Goal: Task Accomplishment & Management: Manage account settings

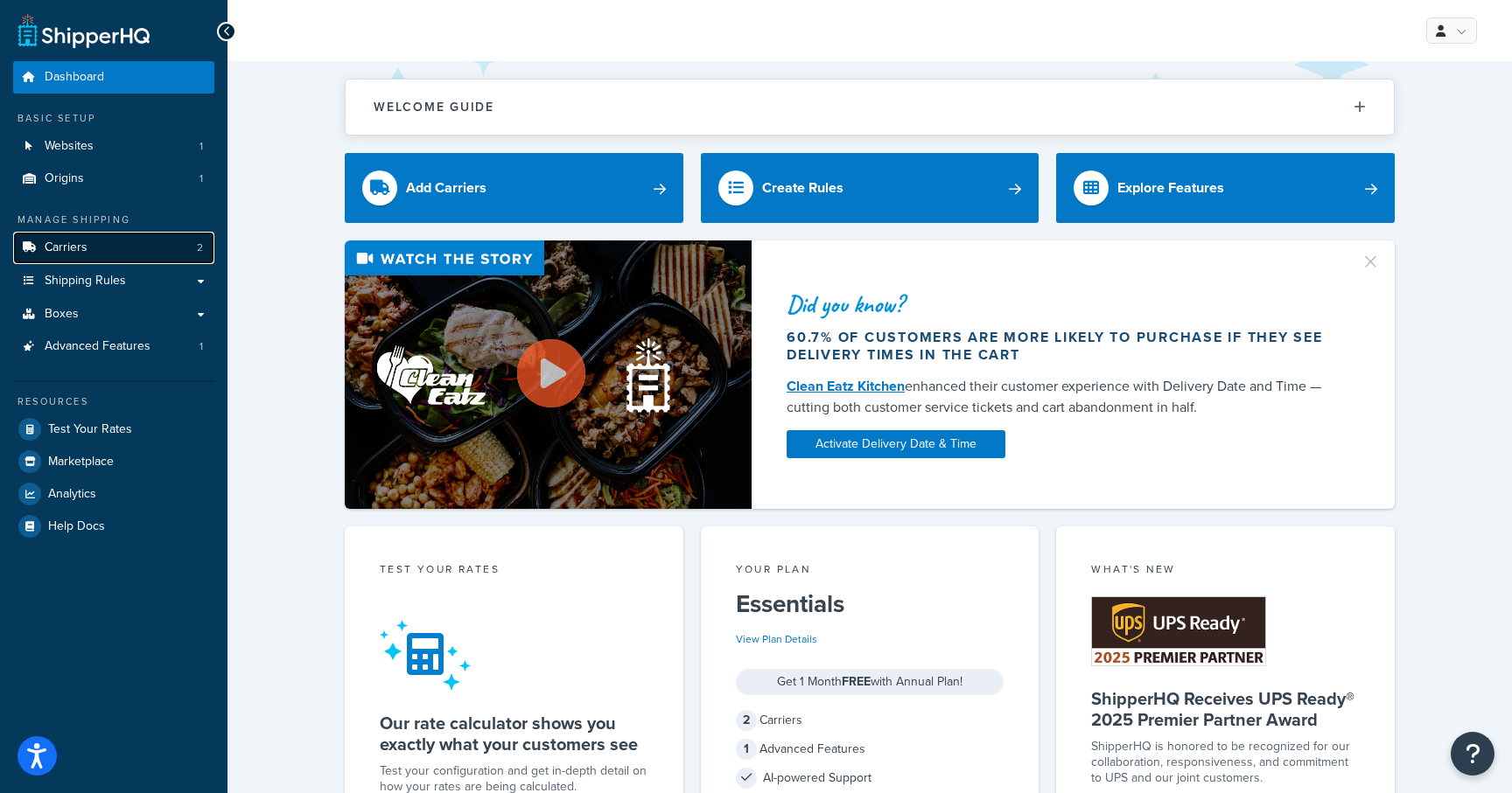
click at [61, 249] on span "Carriers" at bounding box center [66, 248] width 43 height 15
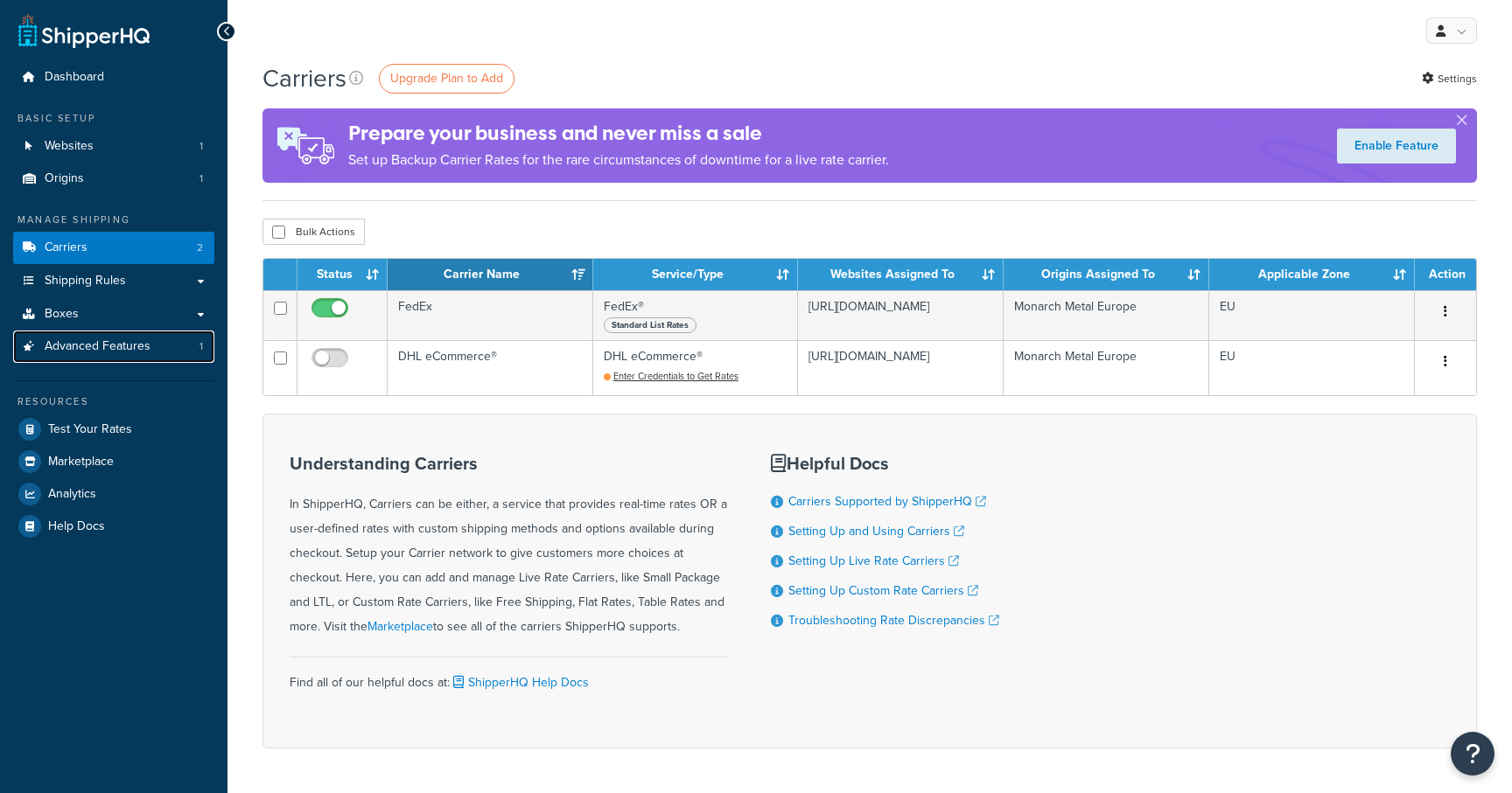
click at [91, 348] on span "Advanced Features" at bounding box center [98, 347] width 106 height 15
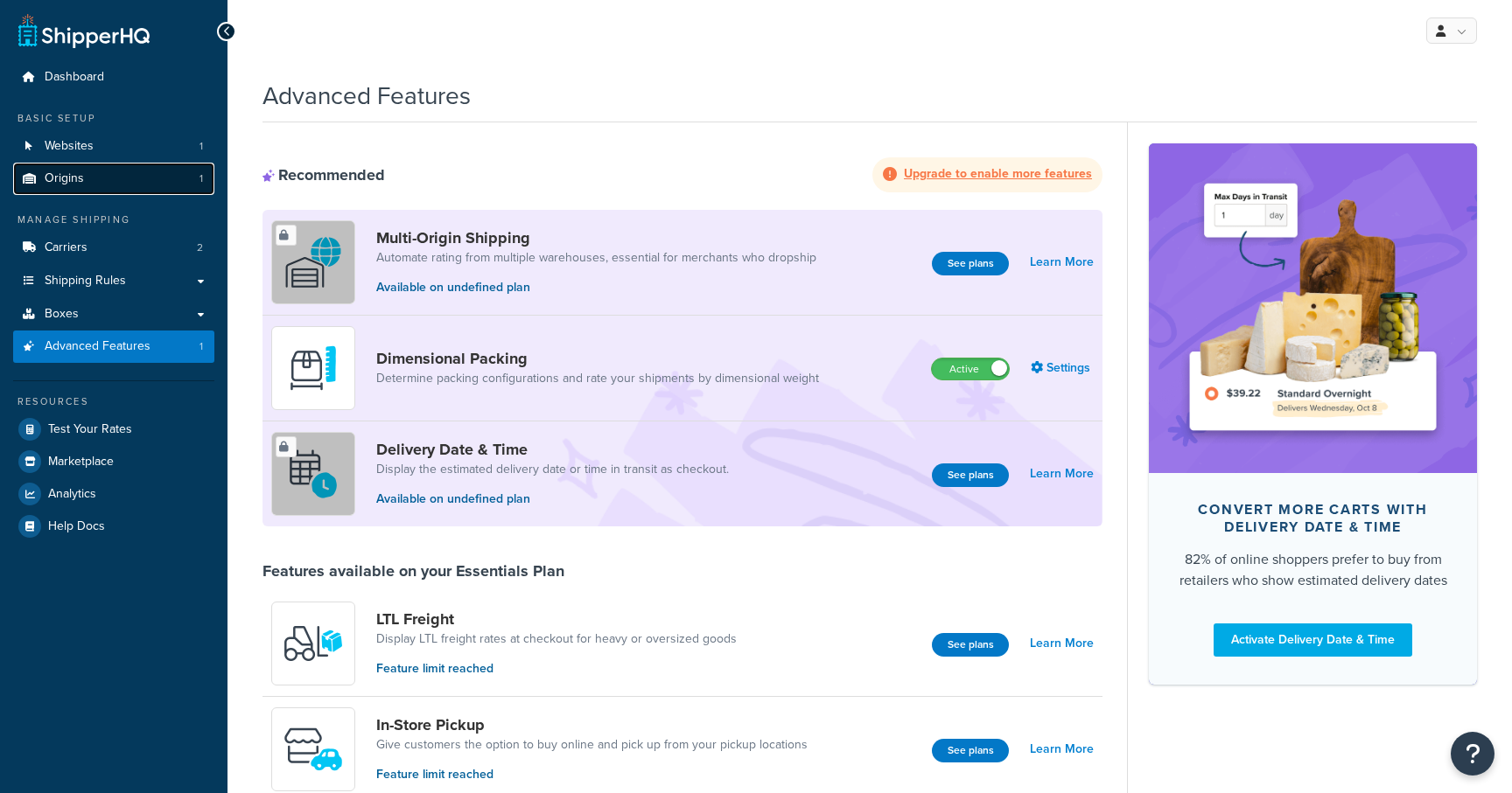
click at [90, 180] on div "Dashboard Basic Setup Websites 1 Origins 1 Manage Shipping Carriers 2 Shipping …" at bounding box center [756, 690] width 1512 height 1380
click at [90, 180] on link "Origins 1" at bounding box center [113, 178] width 201 height 32
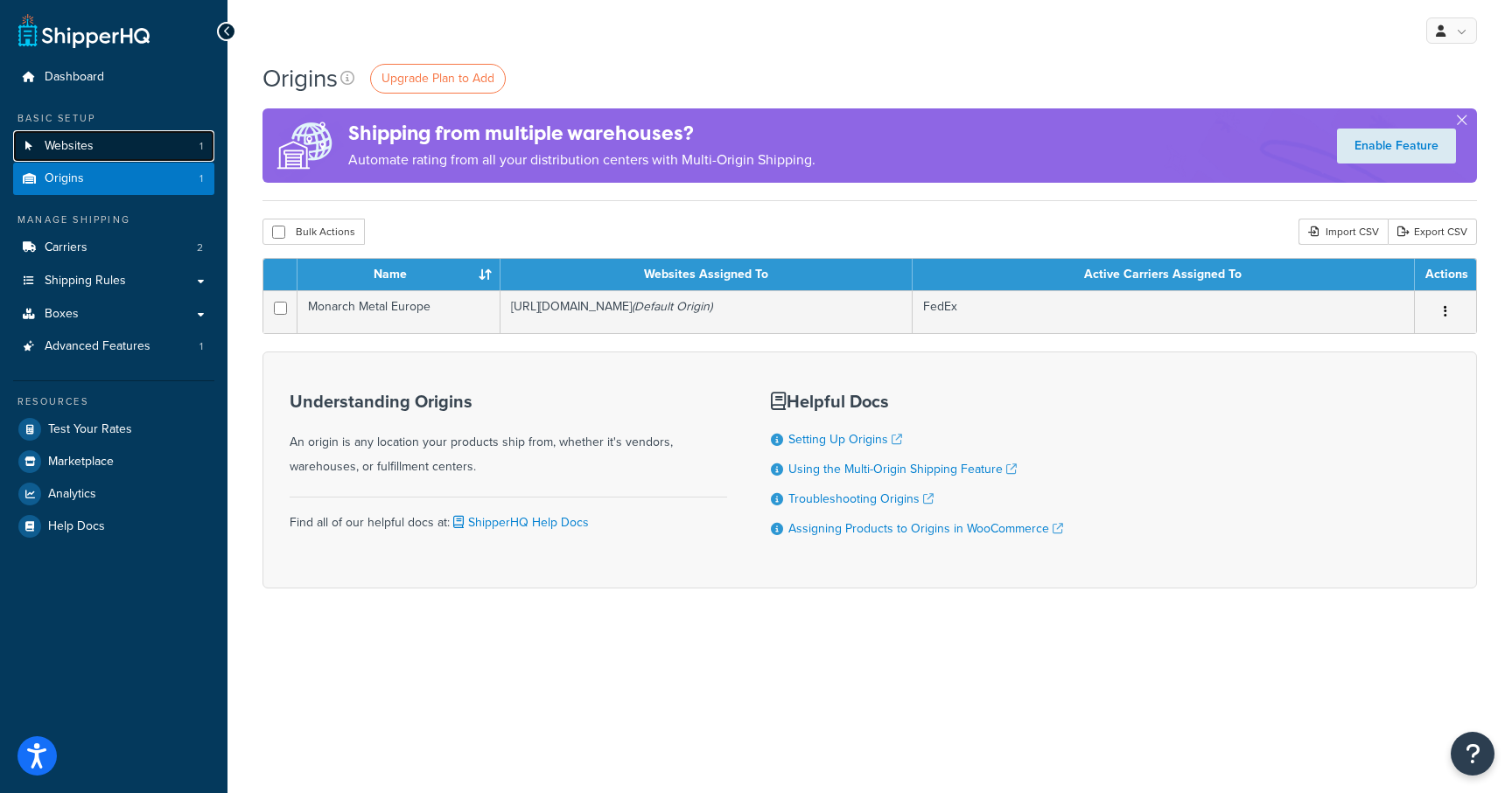
click at [68, 136] on link "Websites 1" at bounding box center [113, 146] width 201 height 32
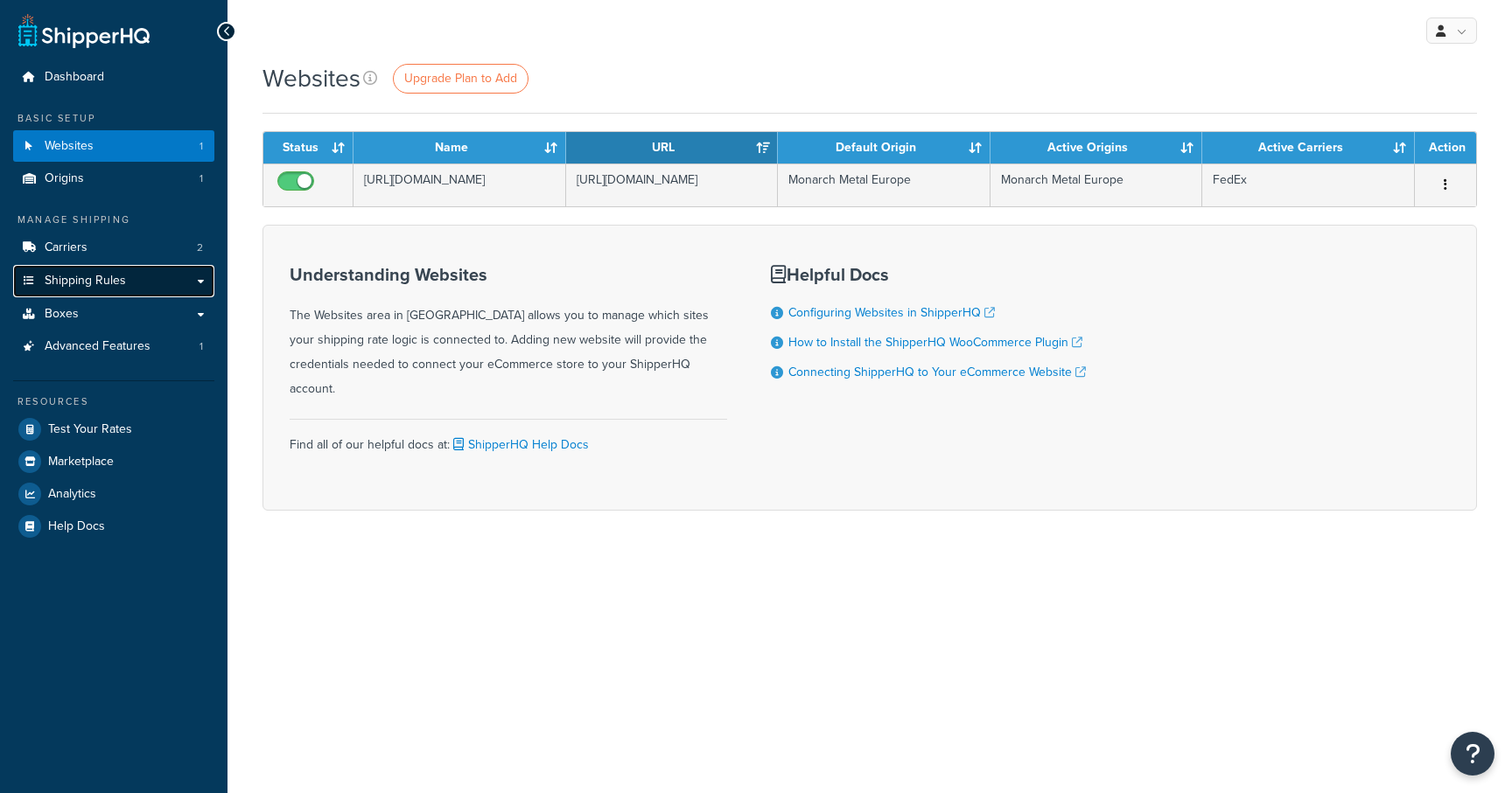
click at [91, 266] on link "Shipping Rules" at bounding box center [113, 280] width 201 height 32
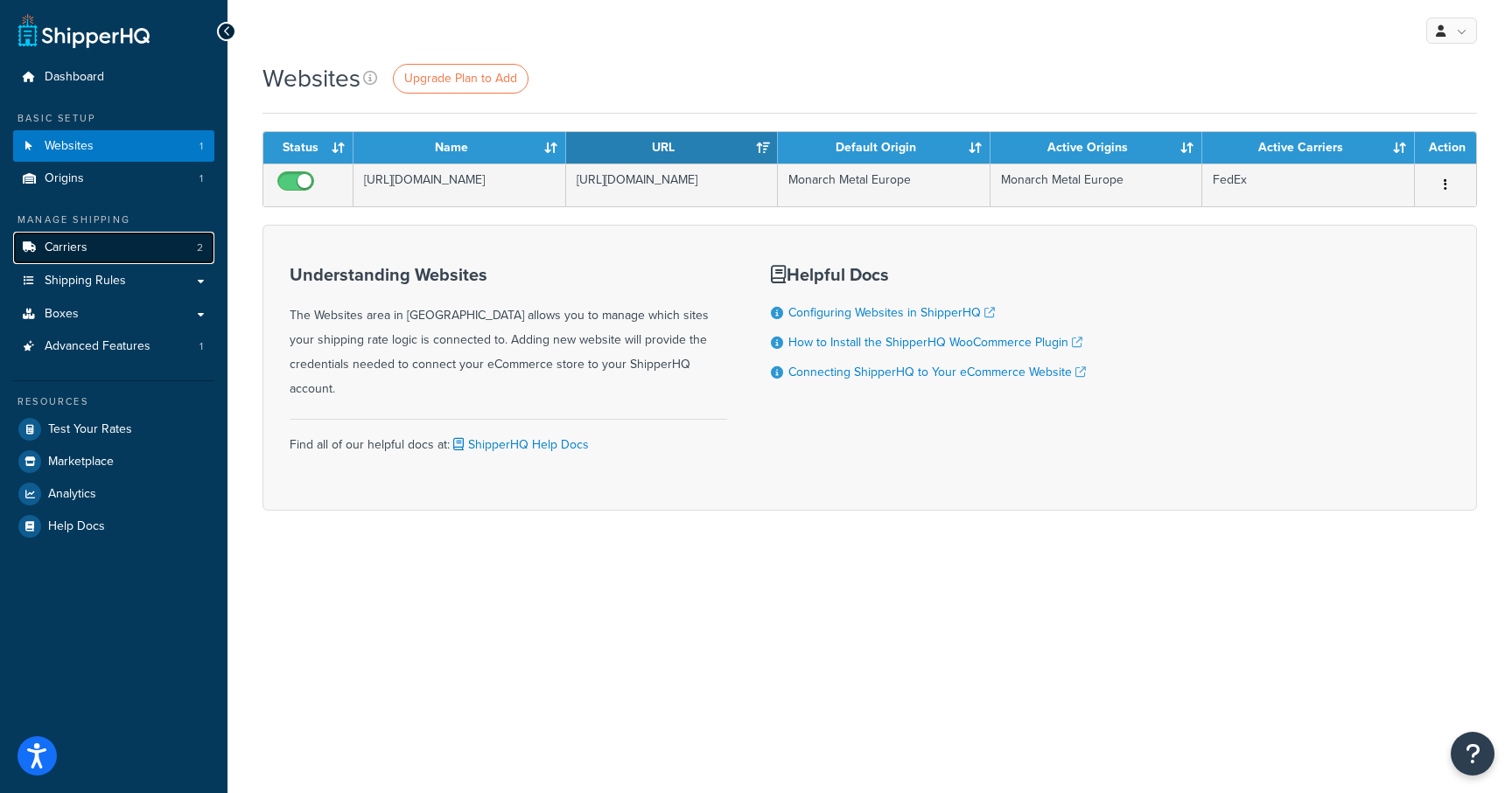
click at [91, 258] on link "Carriers 2" at bounding box center [113, 247] width 201 height 32
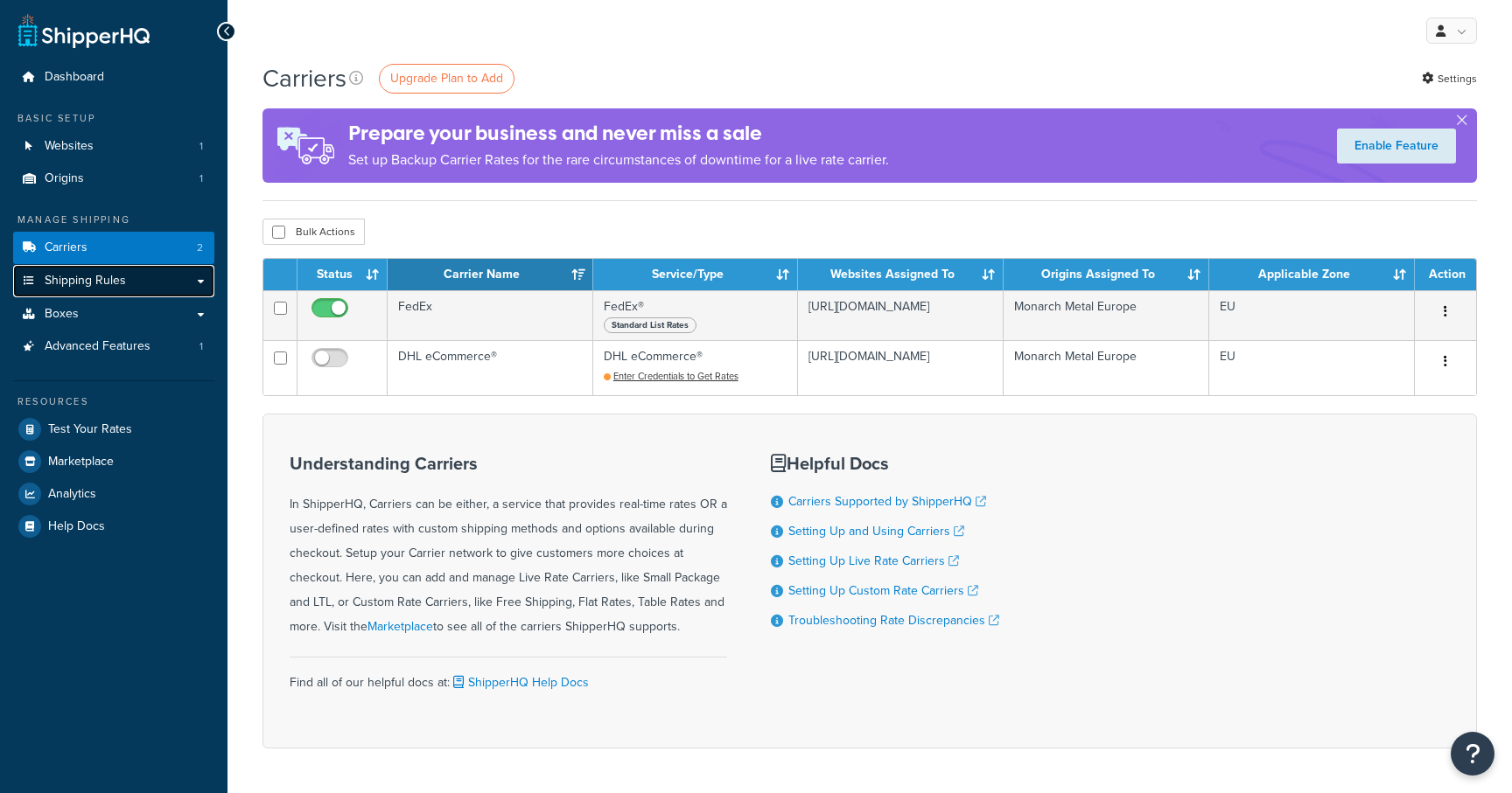
click at [115, 274] on span "Shipping Rules" at bounding box center [85, 281] width 81 height 15
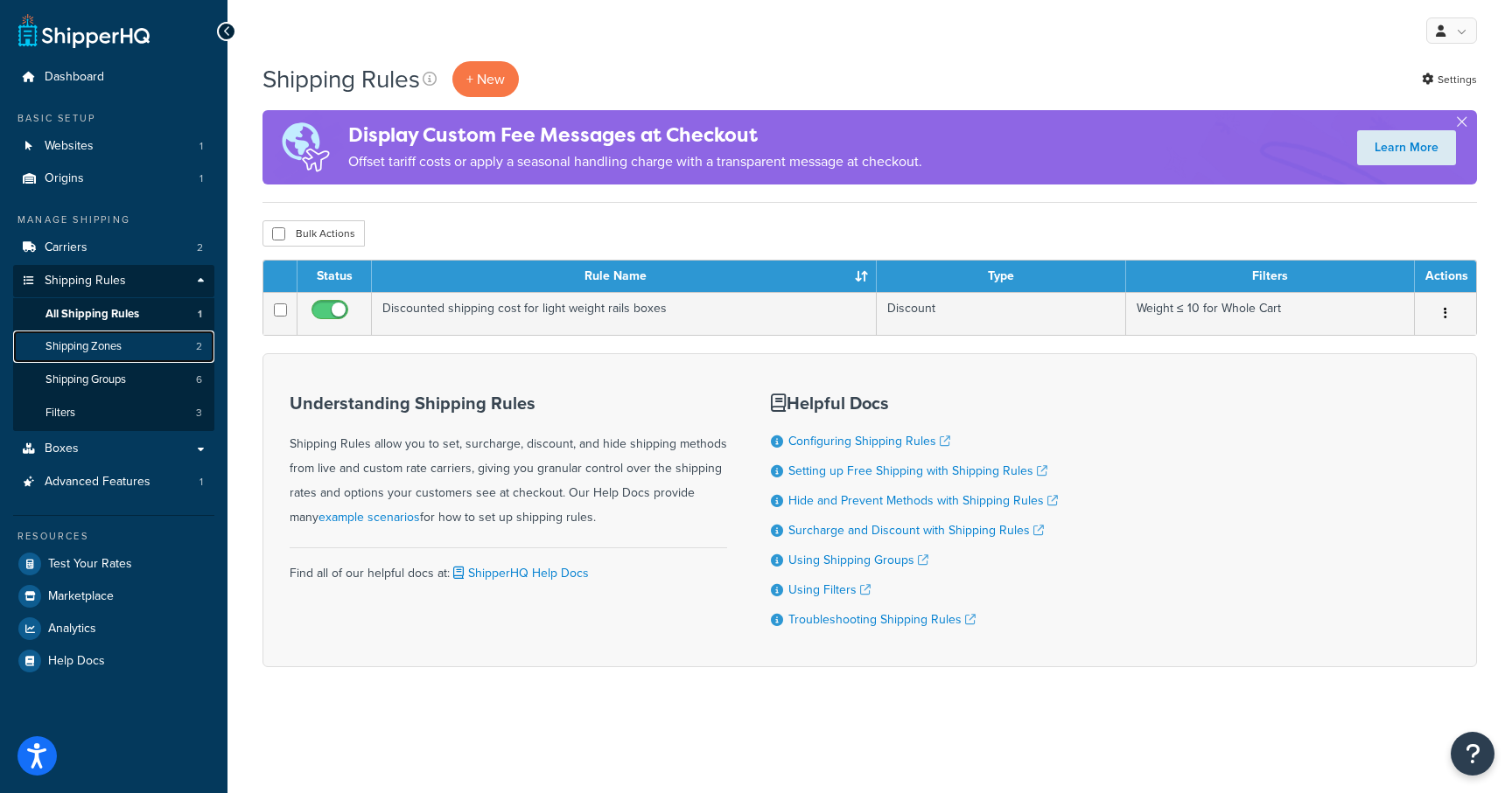
click at [126, 354] on link "Shipping Zones 2" at bounding box center [113, 346] width 201 height 32
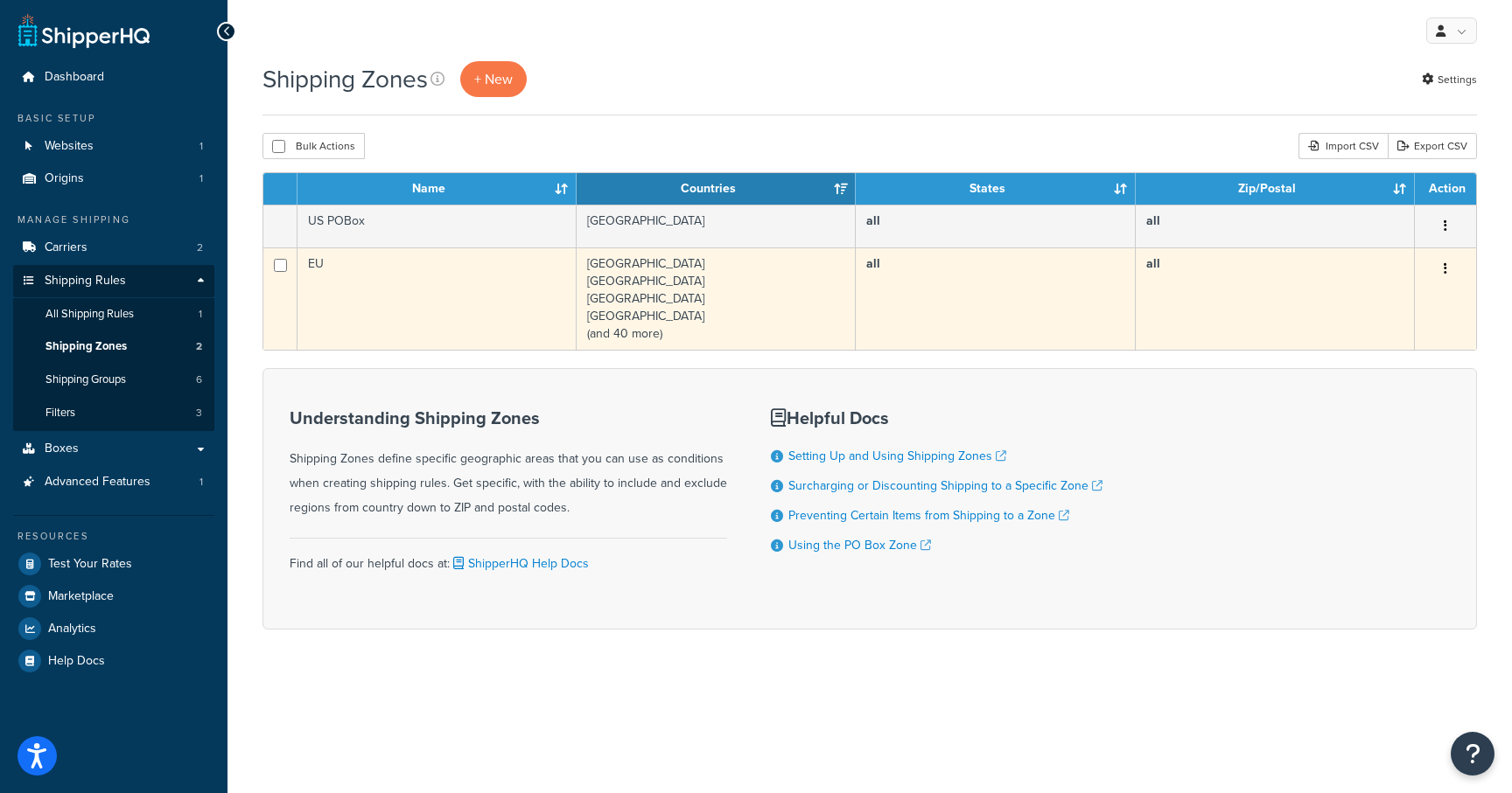
click at [340, 258] on td "EU" at bounding box center [437, 298] width 279 height 102
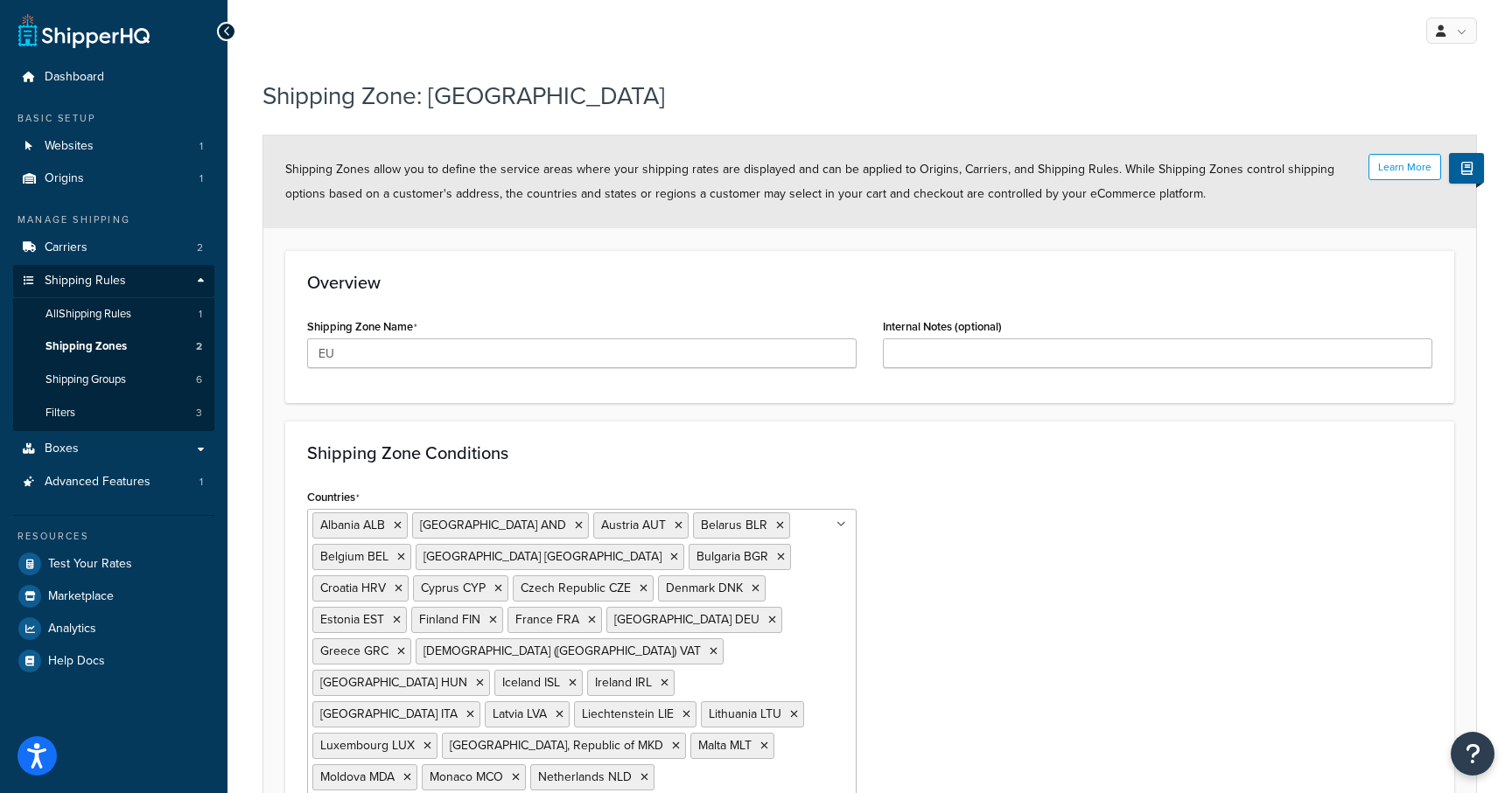
scroll to position [286, 0]
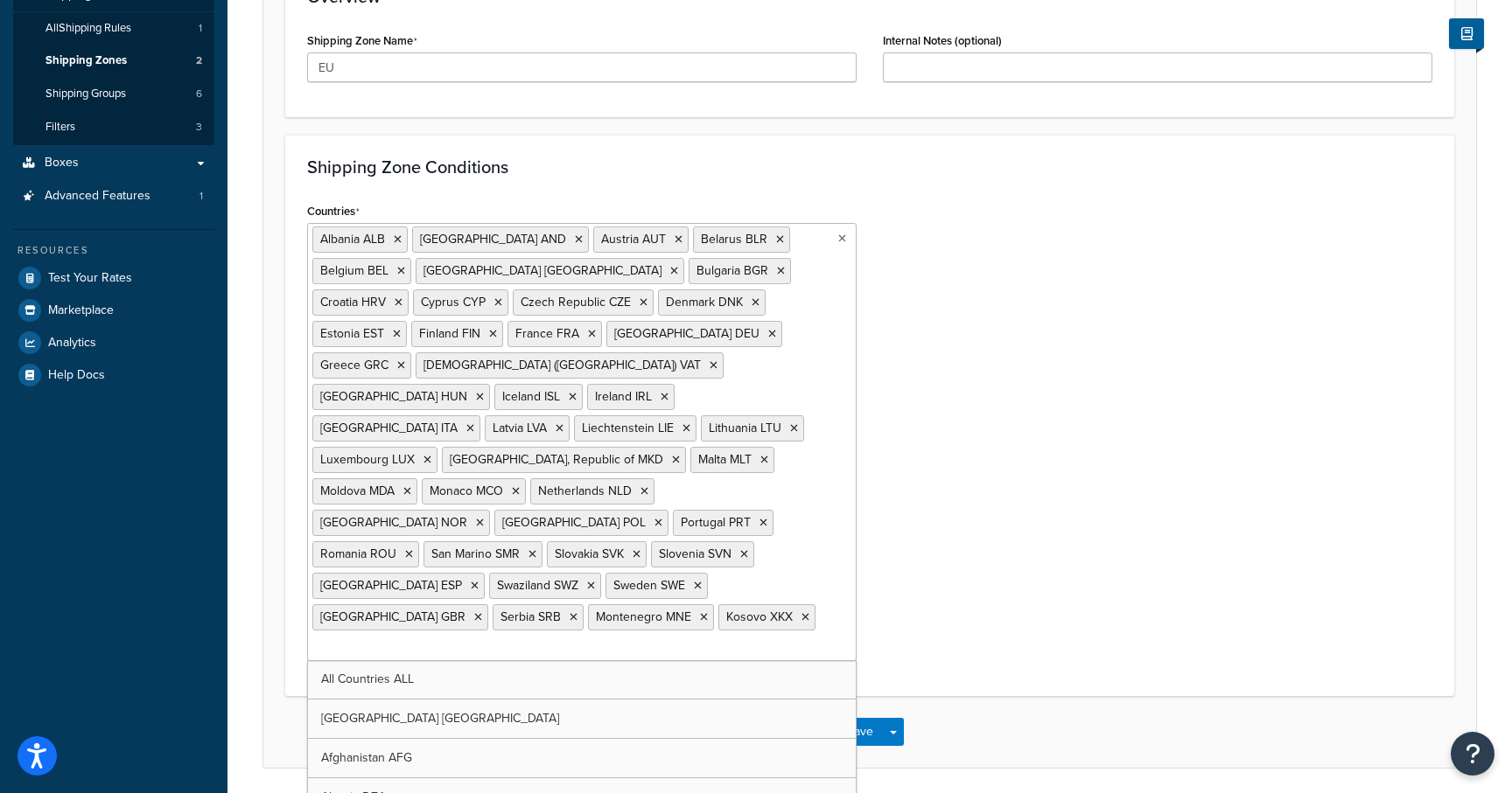
click at [764, 590] on ul "Albania ALB Andorra AND Austria AUT Belarus BLR Belgium BEL Bosnia and Herzegov…" at bounding box center [582, 442] width 550 height 438
type input "f"
type input "neth"
click at [966, 538] on div "Countries Albania ALB Andorra AND Austria AUT Belarus BLR Belgium BEL Bosnia an…" at bounding box center [869, 436] width 1151 height 475
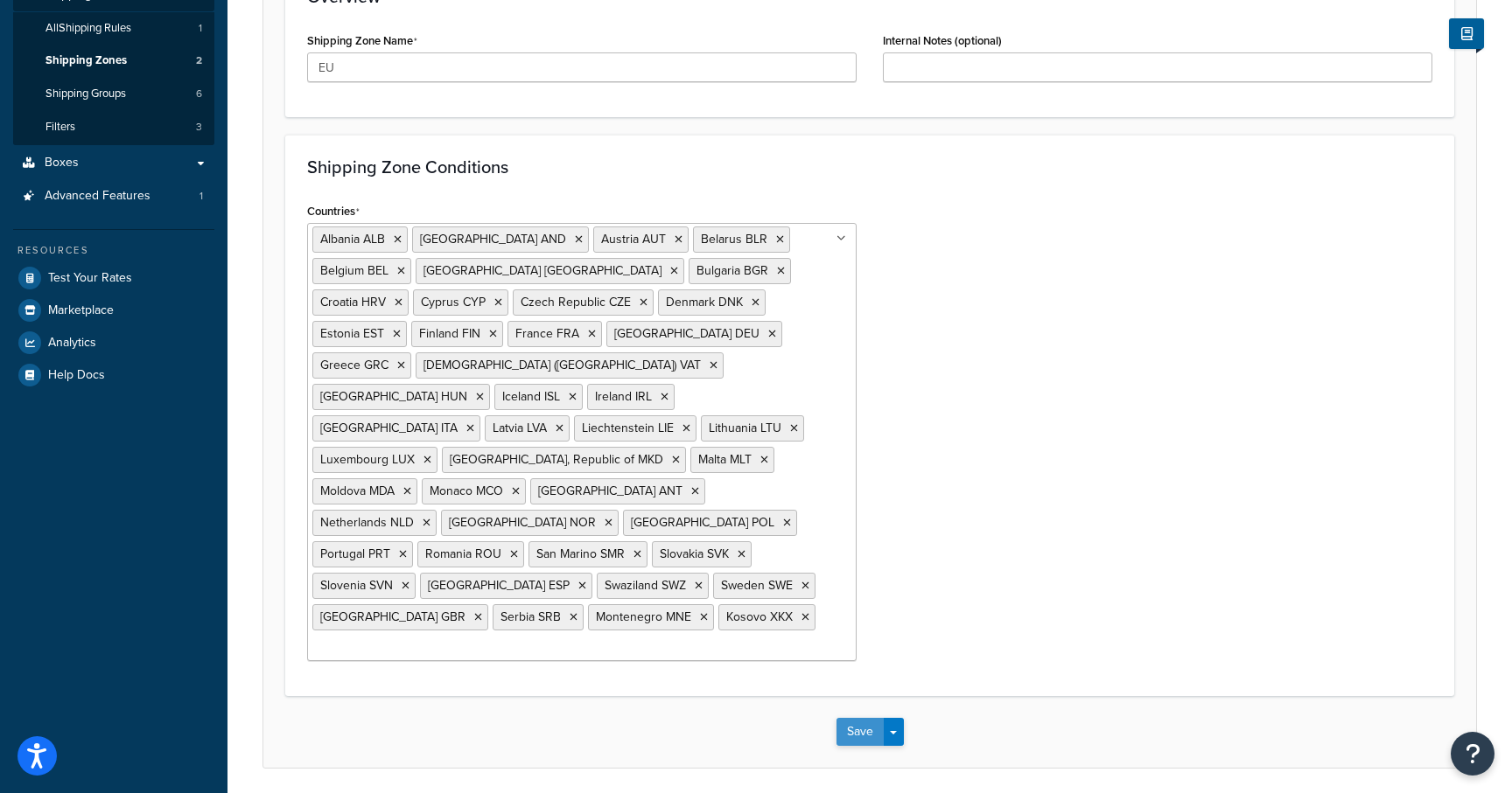
click at [880, 718] on button "Save" at bounding box center [860, 732] width 47 height 28
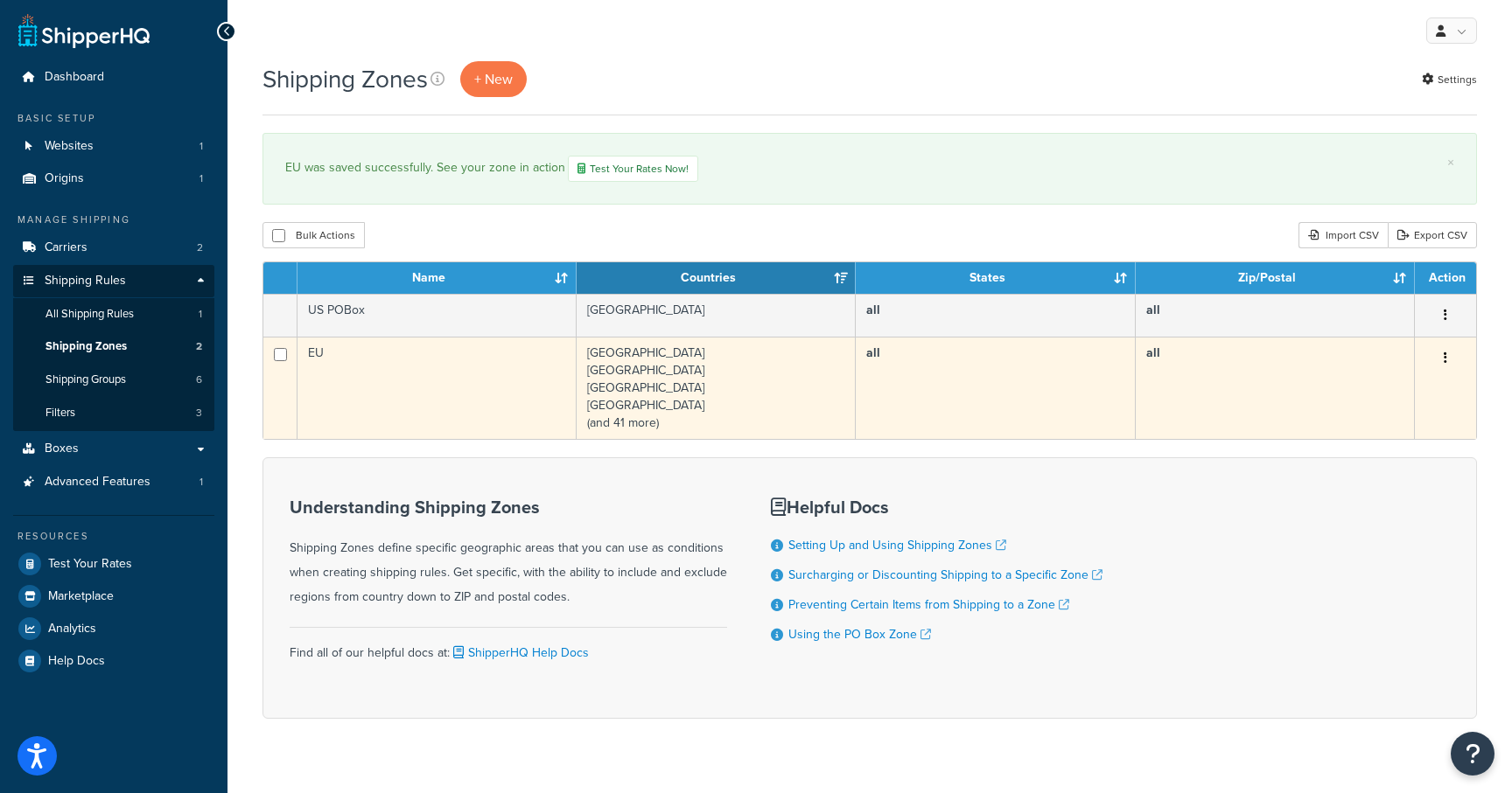
click at [399, 394] on td "EU" at bounding box center [437, 388] width 279 height 102
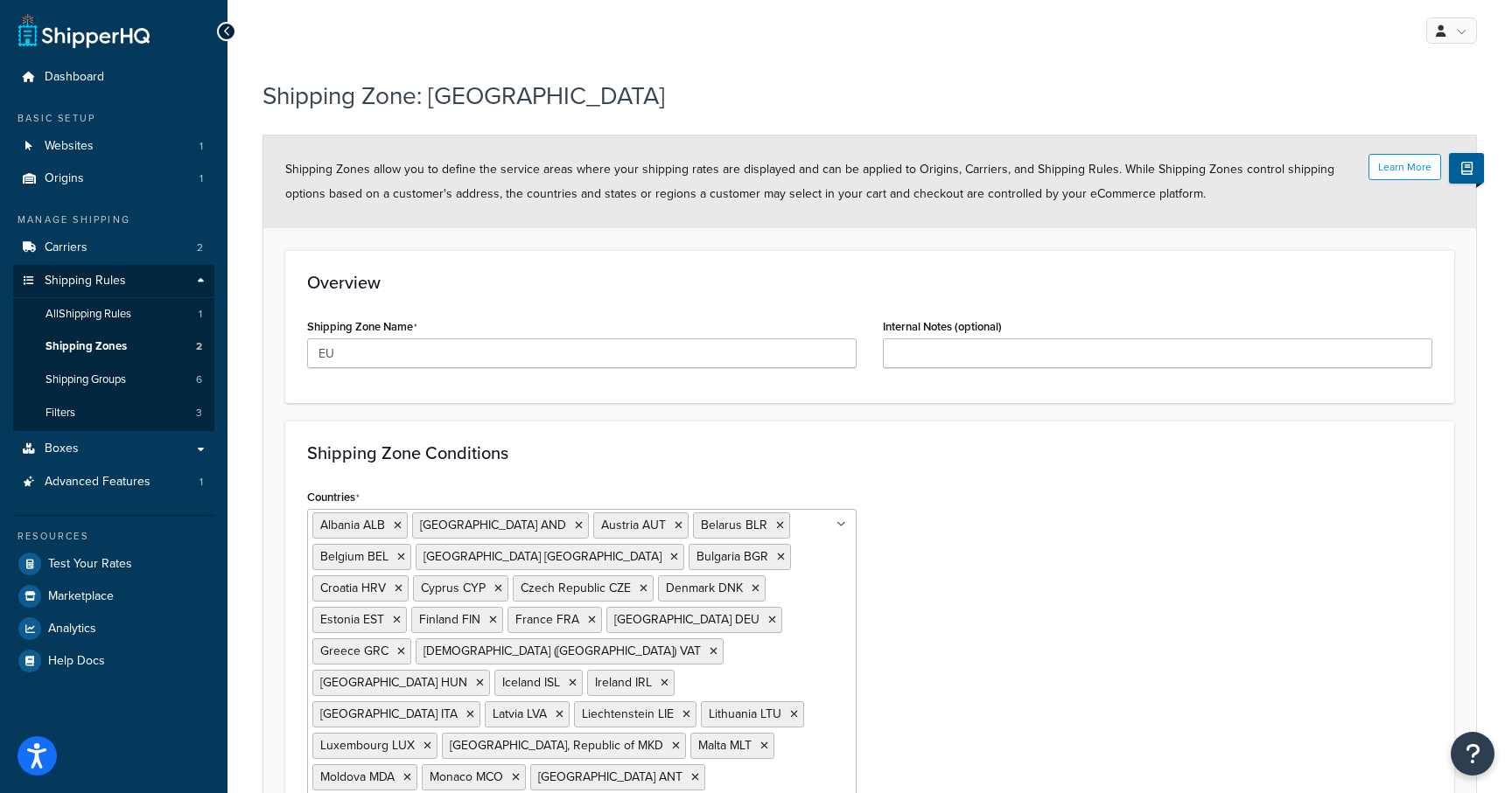
scroll to position [290, 0]
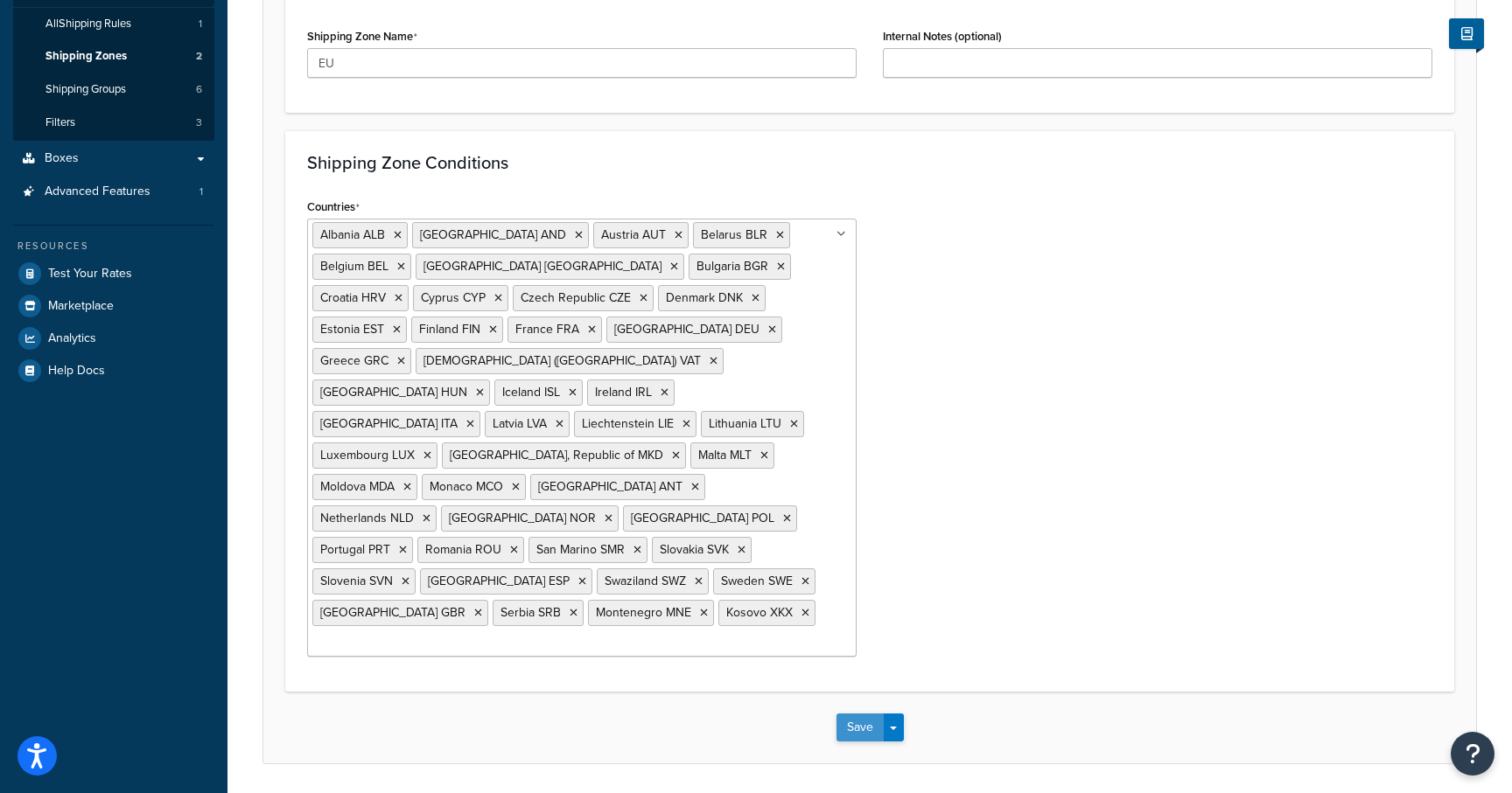
click at [834, 692] on div "Save Save Dropdown Save and Edit Save and Duplicate Save and Create New" at bounding box center [870, 727] width 1213 height 72
click at [855, 714] on button "Save" at bounding box center [860, 727] width 47 height 28
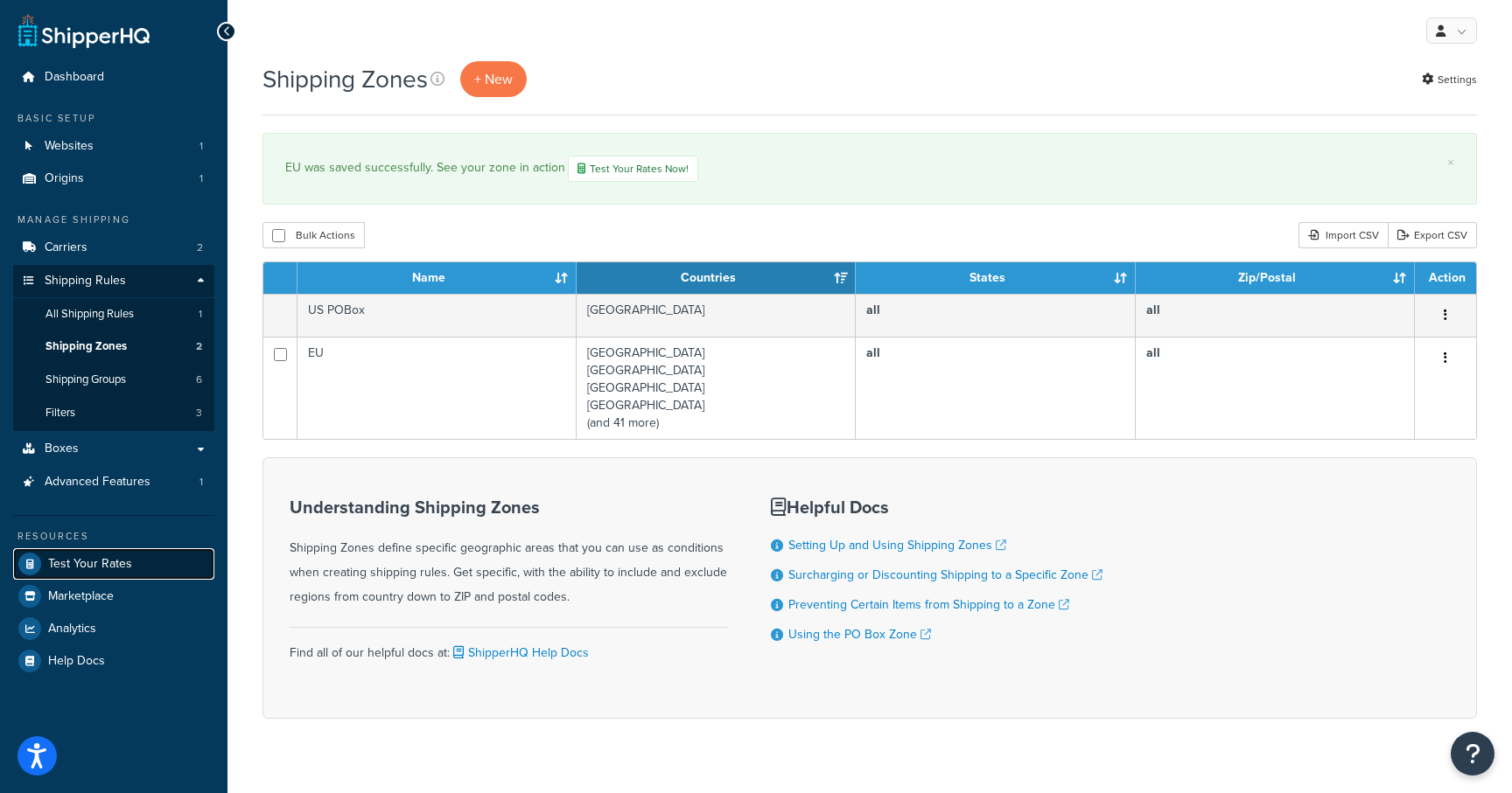
click at [108, 559] on span "Test Your Rates" at bounding box center [90, 565] width 84 height 15
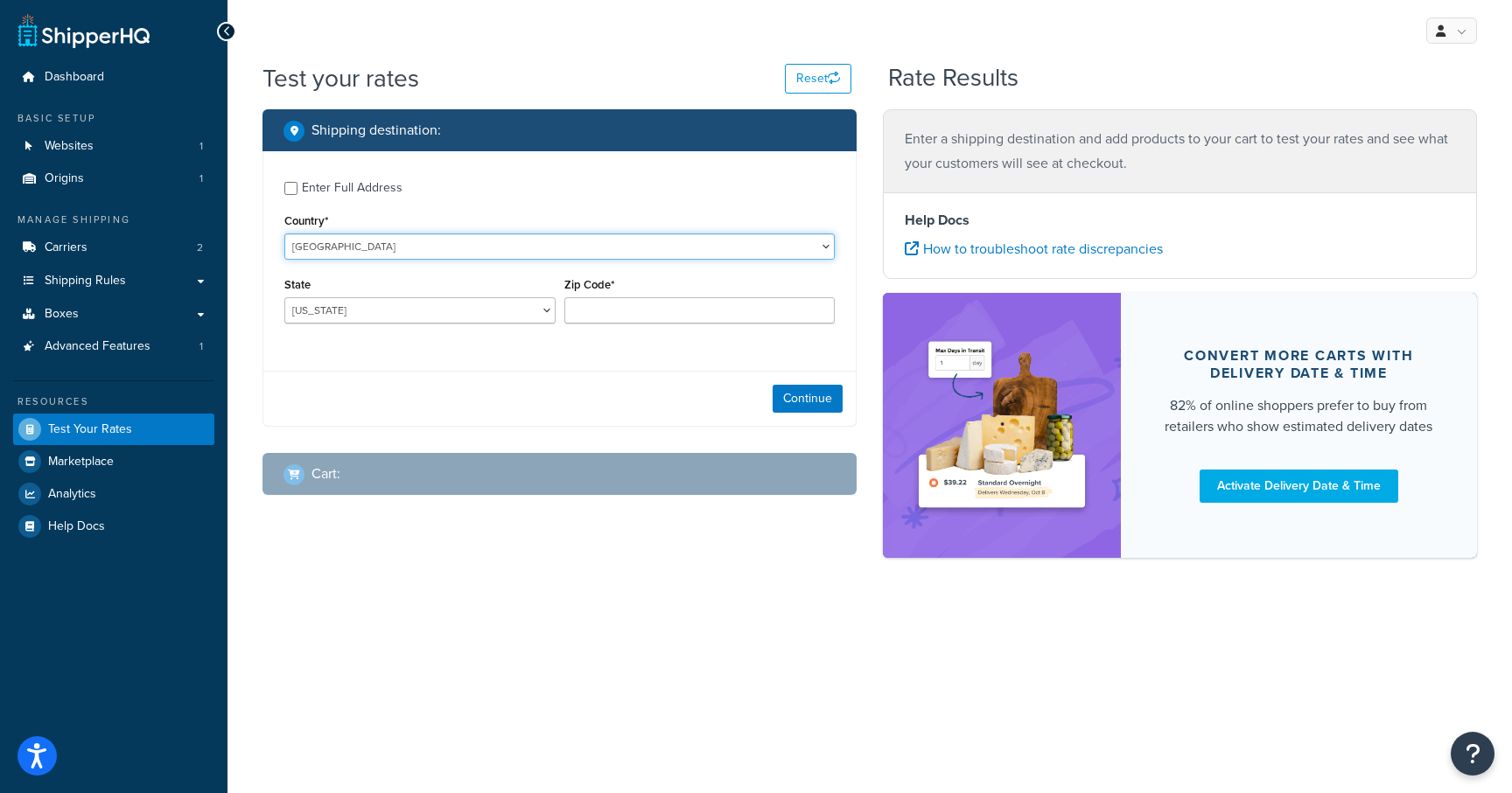
click at [361, 251] on select "[GEOGRAPHIC_DATA] [GEOGRAPHIC_DATA] [GEOGRAPHIC_DATA] [GEOGRAPHIC_DATA] [GEOGRA…" at bounding box center [560, 246] width 551 height 26
select select "NL"
click at [285, 234] on select "[GEOGRAPHIC_DATA] [GEOGRAPHIC_DATA] [GEOGRAPHIC_DATA] [GEOGRAPHIC_DATA] [GEOGRA…" at bounding box center [560, 246] width 551 height 26
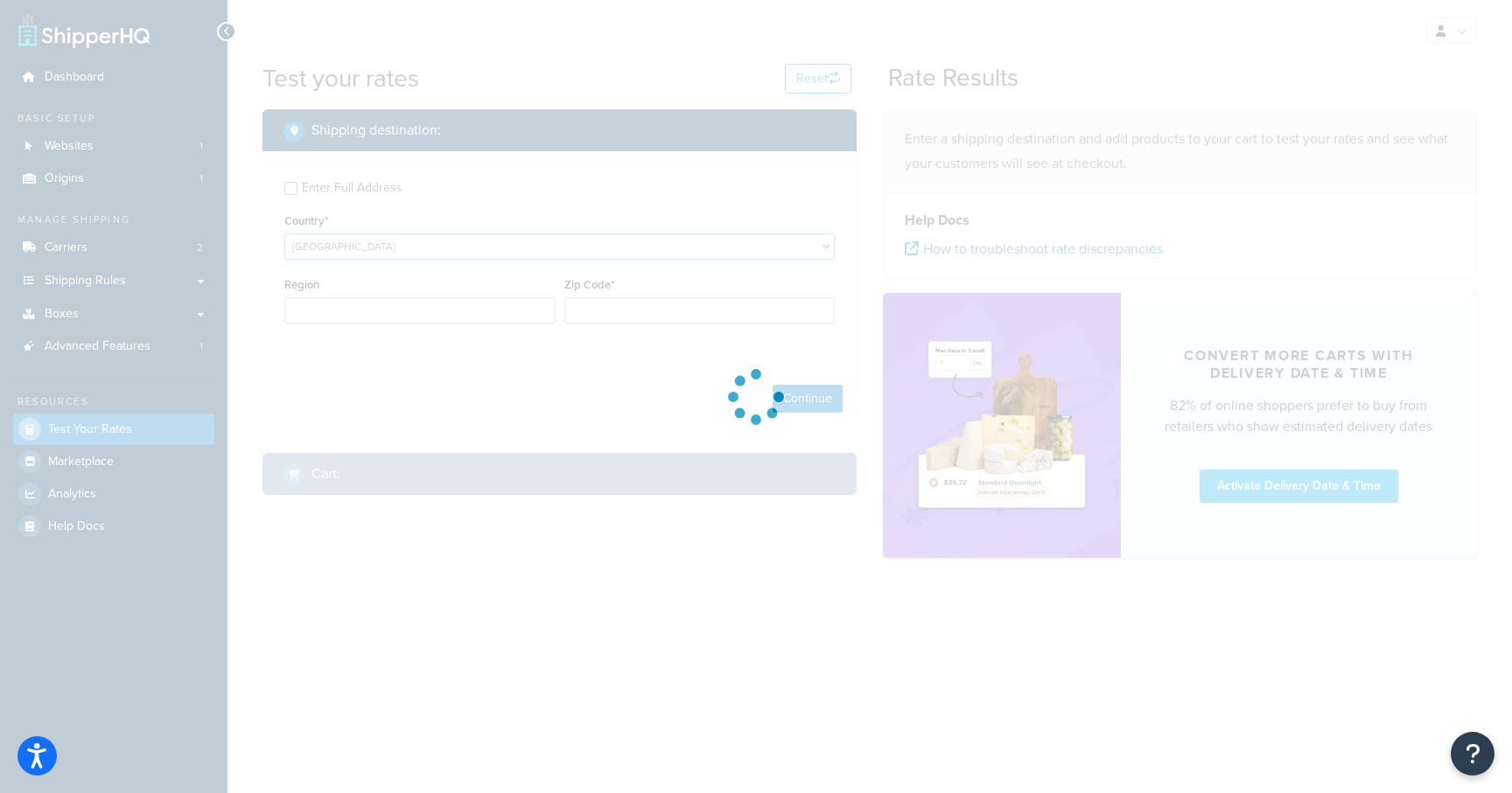
type input "AL"
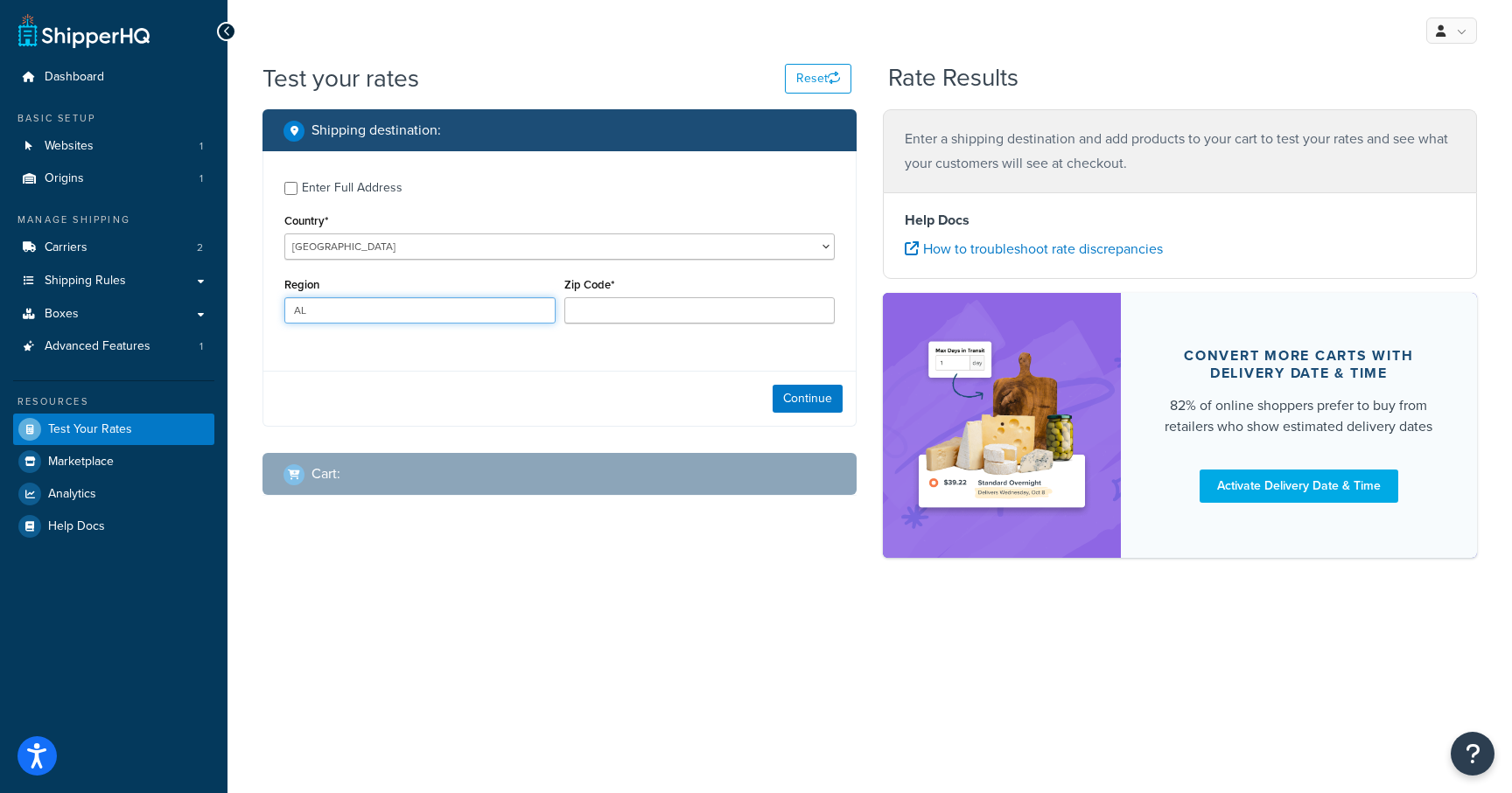
click at [391, 318] on input "AL" at bounding box center [420, 310] width 271 height 26
click at [520, 309] on input "Region" at bounding box center [420, 310] width 271 height 26
click at [498, 285] on div "Region" at bounding box center [420, 298] width 271 height 51
click at [617, 309] on input "Zip Code*" at bounding box center [699, 310] width 271 height 26
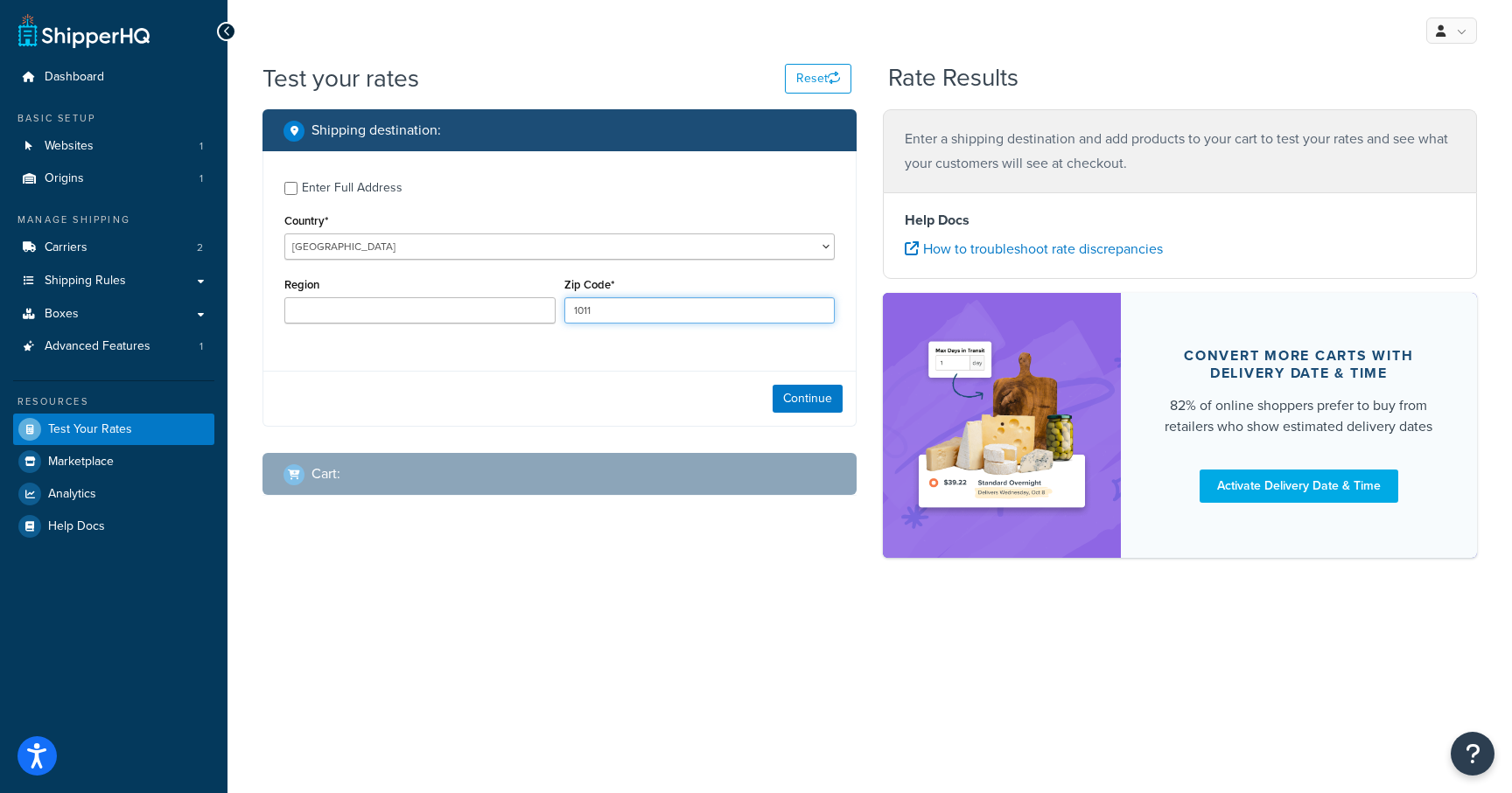
type input "1011"
click at [366, 317] on input "Region" at bounding box center [420, 310] width 271 height 26
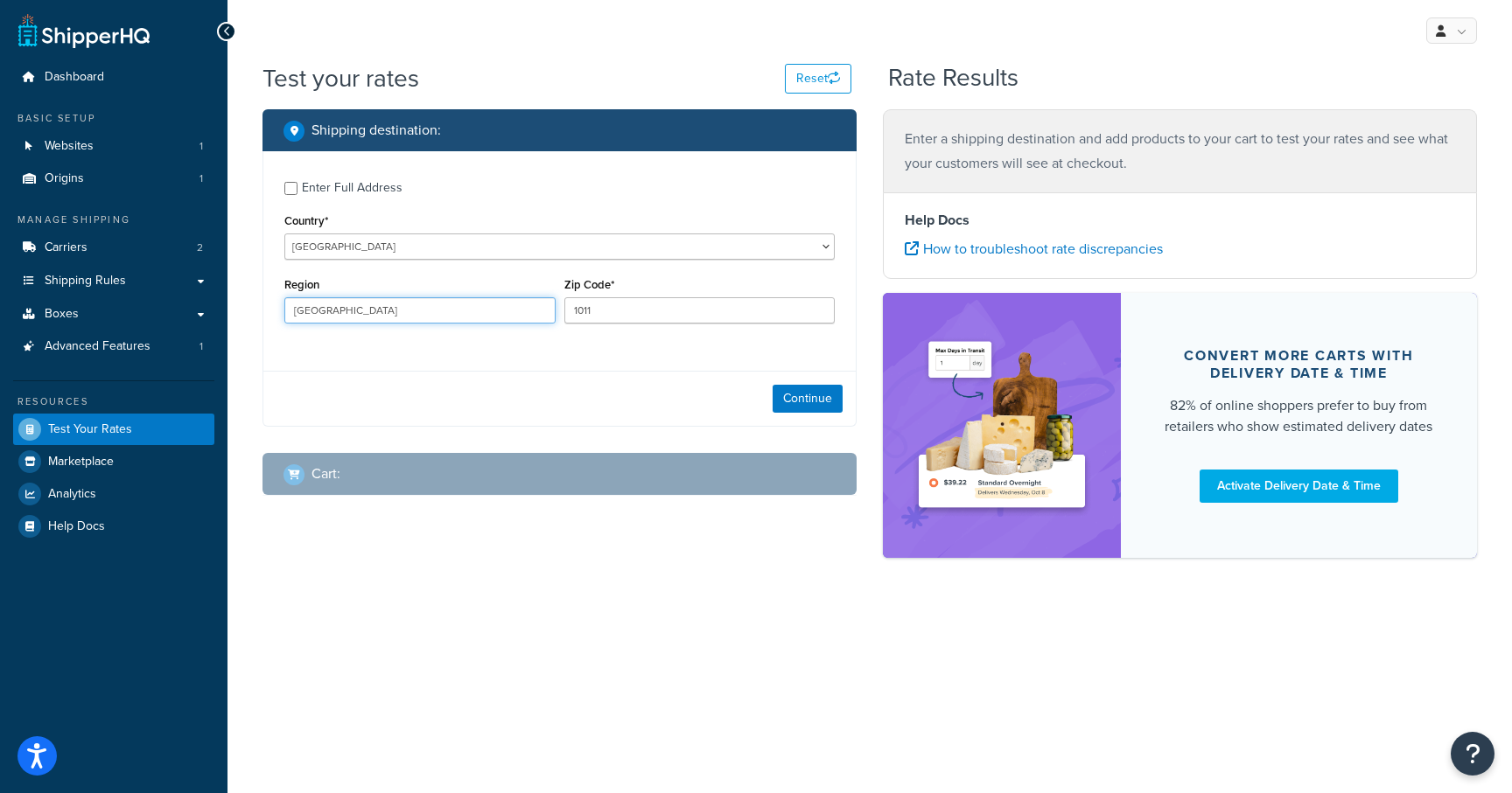
type input "Amsterdam"
click at [798, 379] on div "Continue" at bounding box center [560, 398] width 593 height 55
click at [812, 391] on button "Continue" at bounding box center [807, 399] width 70 height 28
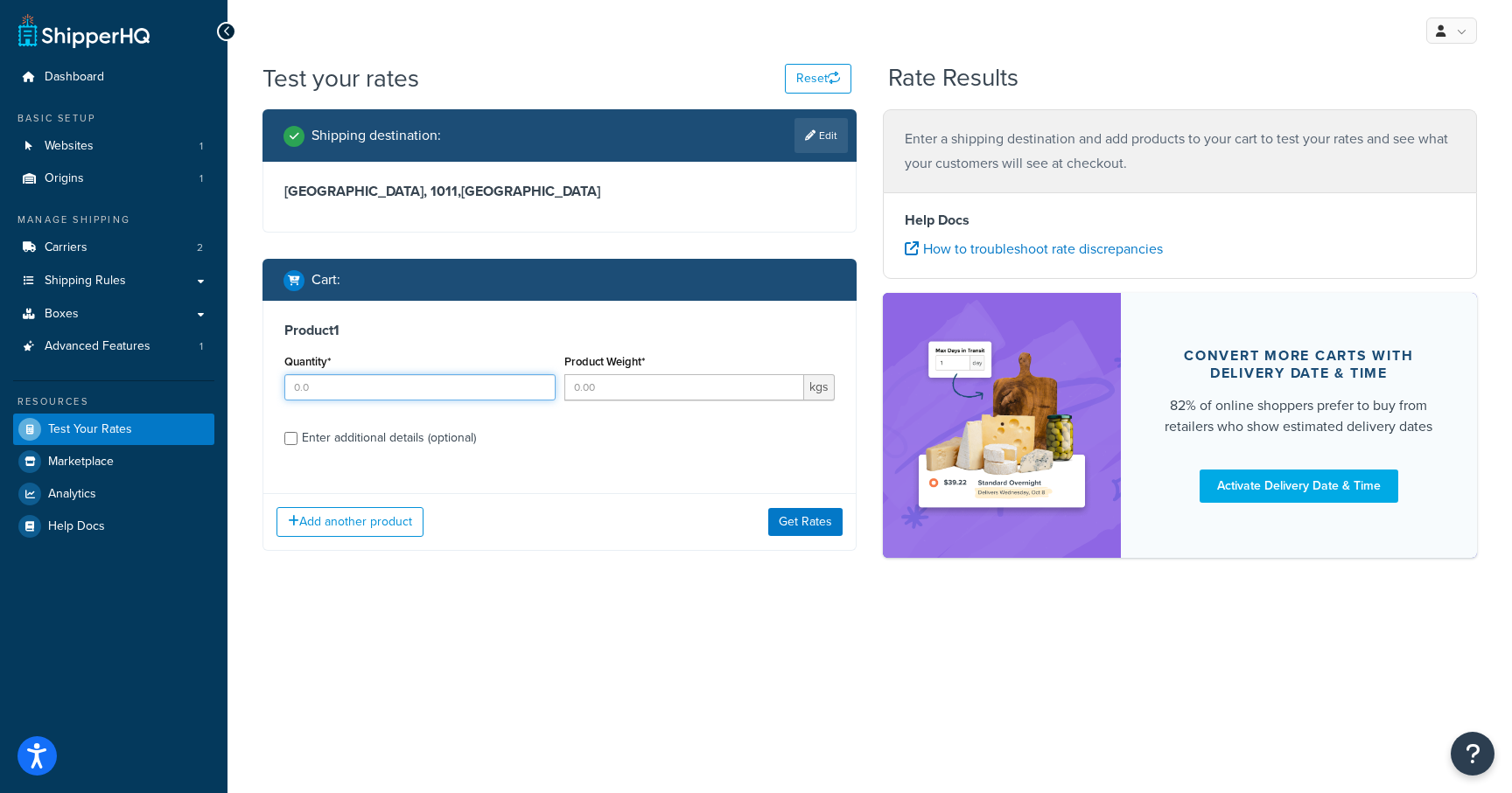
click at [423, 391] on input "Quantity*" at bounding box center [420, 387] width 271 height 26
type input "1"
click at [538, 381] on input "1" at bounding box center [420, 387] width 271 height 26
click at [587, 389] on input "Product Weight*" at bounding box center [685, 387] width 241 height 26
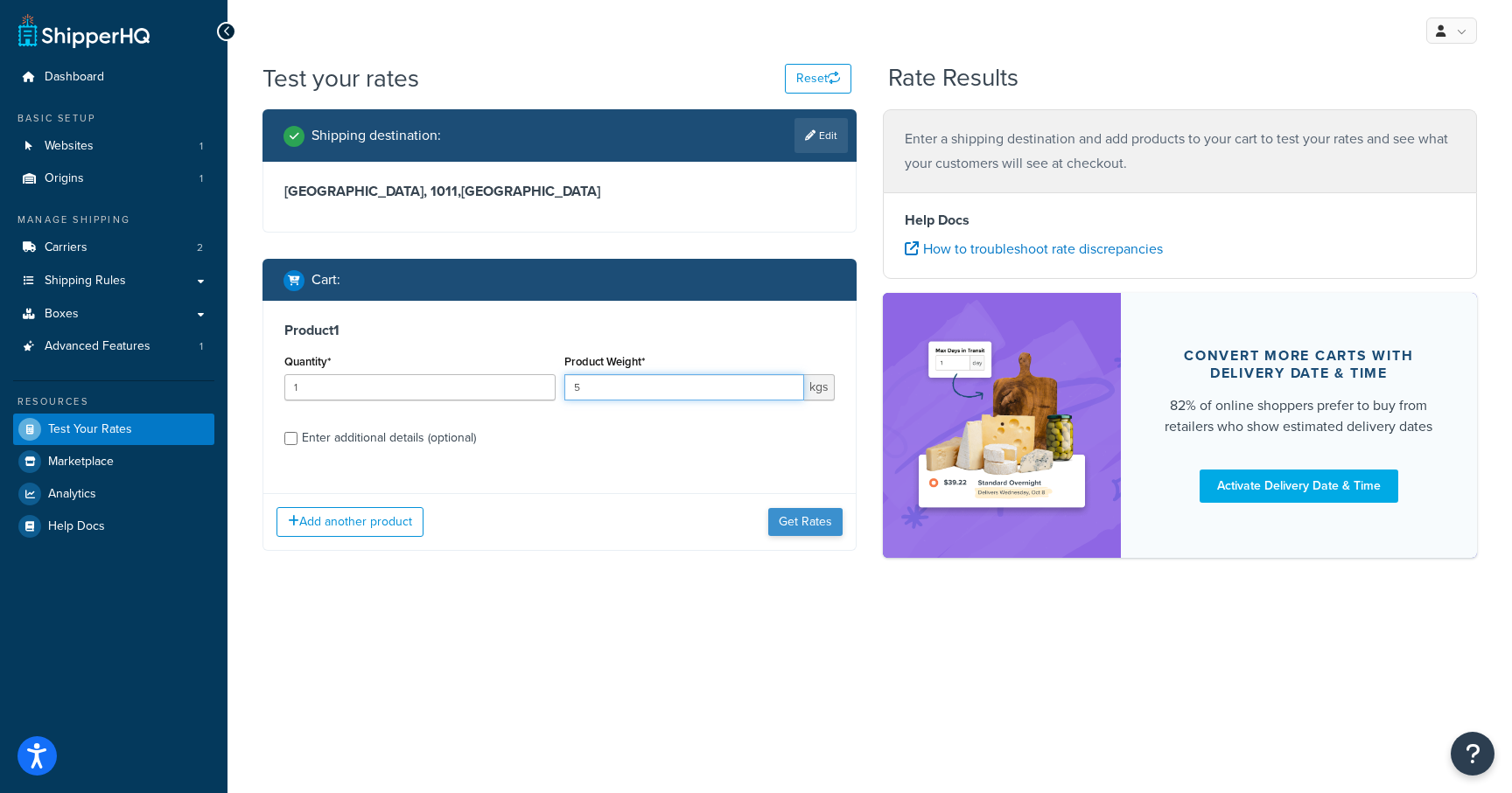
type input "5"
click at [794, 527] on button "Get Rates" at bounding box center [805, 522] width 74 height 28
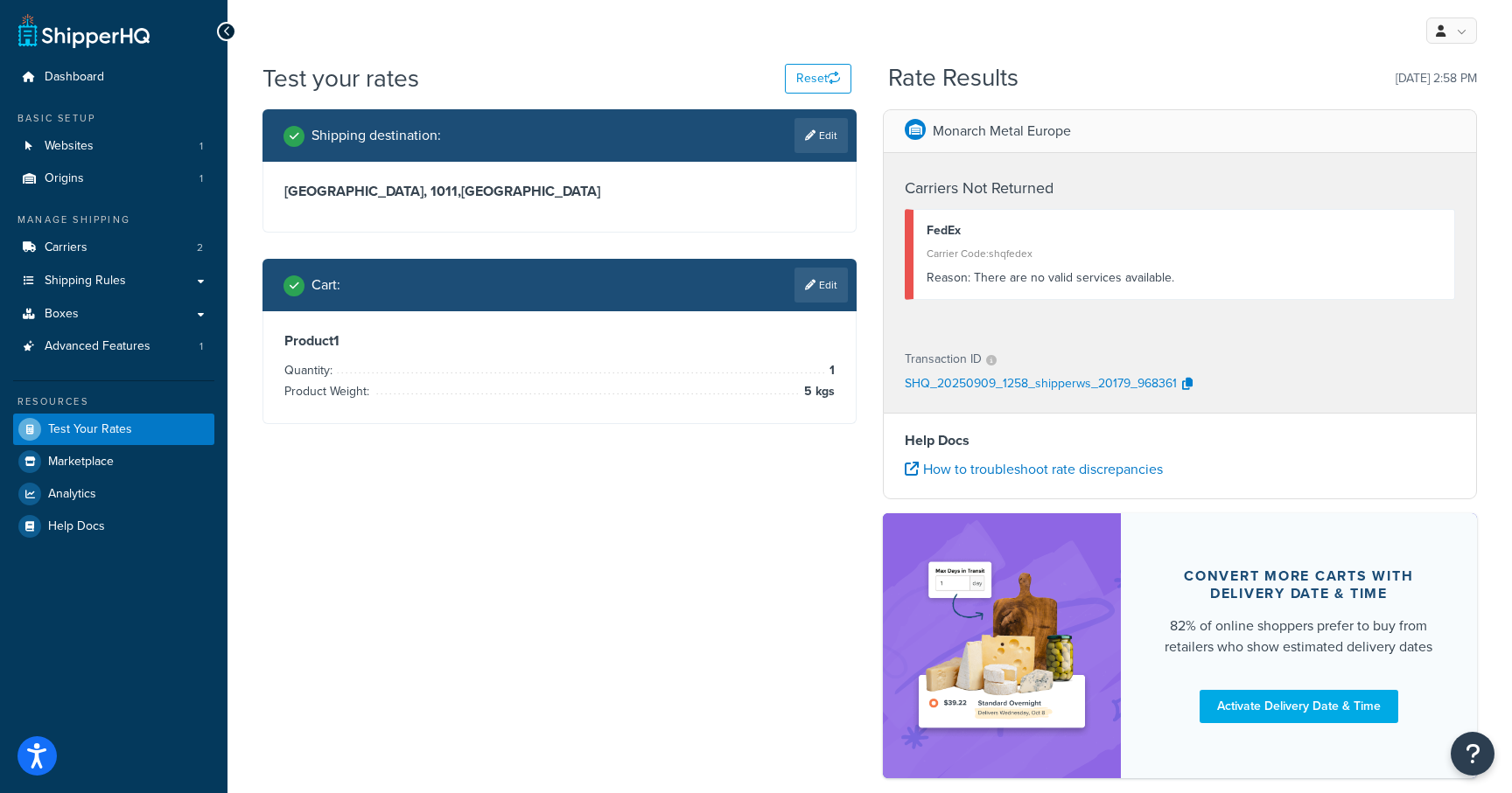
click at [848, 131] on div "Shipping destination : Edit" at bounding box center [560, 136] width 594 height 53
click at [822, 136] on link "Edit" at bounding box center [821, 135] width 53 height 35
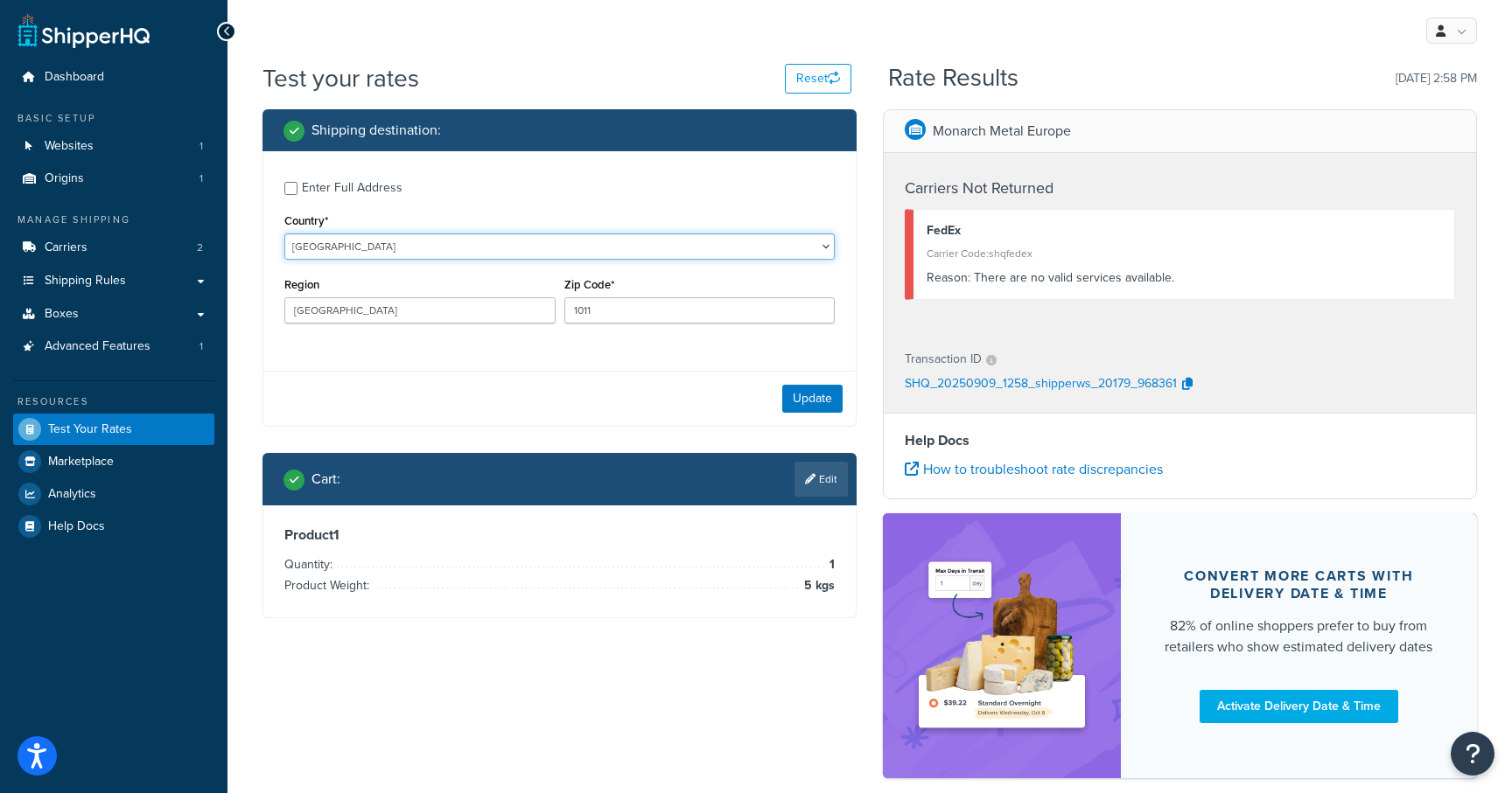
click at [349, 240] on select "[GEOGRAPHIC_DATA] [GEOGRAPHIC_DATA] [GEOGRAPHIC_DATA] [GEOGRAPHIC_DATA] [GEOGRA…" at bounding box center [560, 246] width 551 height 26
select select "FR"
click at [285, 234] on select "[GEOGRAPHIC_DATA] [GEOGRAPHIC_DATA] [GEOGRAPHIC_DATA] [GEOGRAPHIC_DATA] [GEOGRA…" at bounding box center [560, 246] width 551 height 26
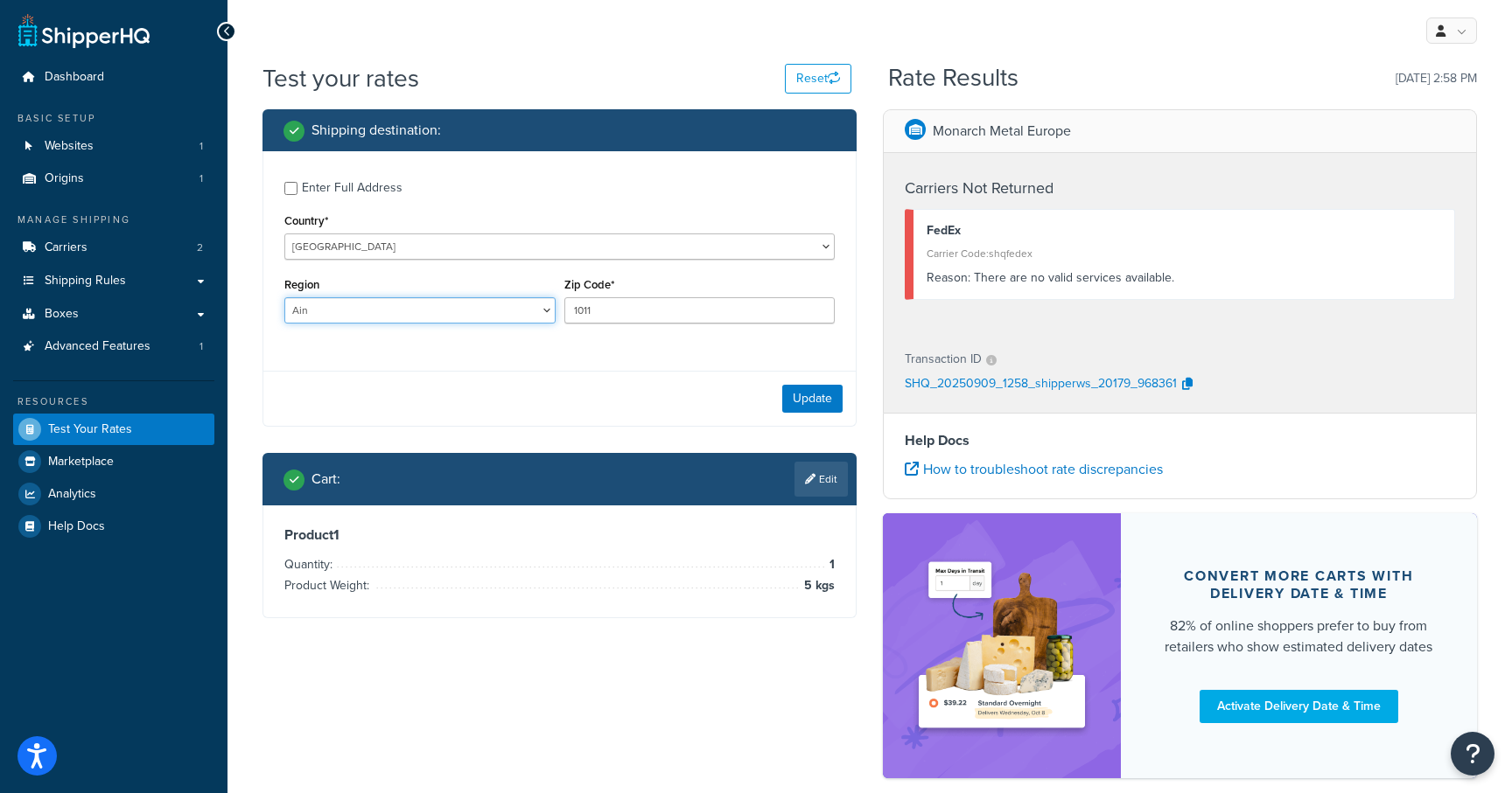
click at [390, 318] on select "[GEOGRAPHIC_DATA] [GEOGRAPHIC_DATA] [GEOGRAPHIC_DATA] [GEOGRAPHIC_DATA] [GEOGRA…" at bounding box center [420, 310] width 271 height 26
click at [285, 297] on select "Ain Aisne Allier Alpes-de-Haute-Provence Alpes-Maritimes Ardèche Ardennes Arièg…" at bounding box center [420, 310] width 271 height 26
click at [415, 310] on select "Ain Aisne Allier Alpes-de-Haute-Provence Alpes-Maritimes Ardèche Ardennes Arièg…" at bounding box center [420, 310] width 271 height 26
select select "75"
click at [285, 297] on select "Ain Aisne Allier Alpes-de-Haute-Provence Alpes-Maritimes Ardèche Ardennes Arièg…" at bounding box center [420, 310] width 271 height 26
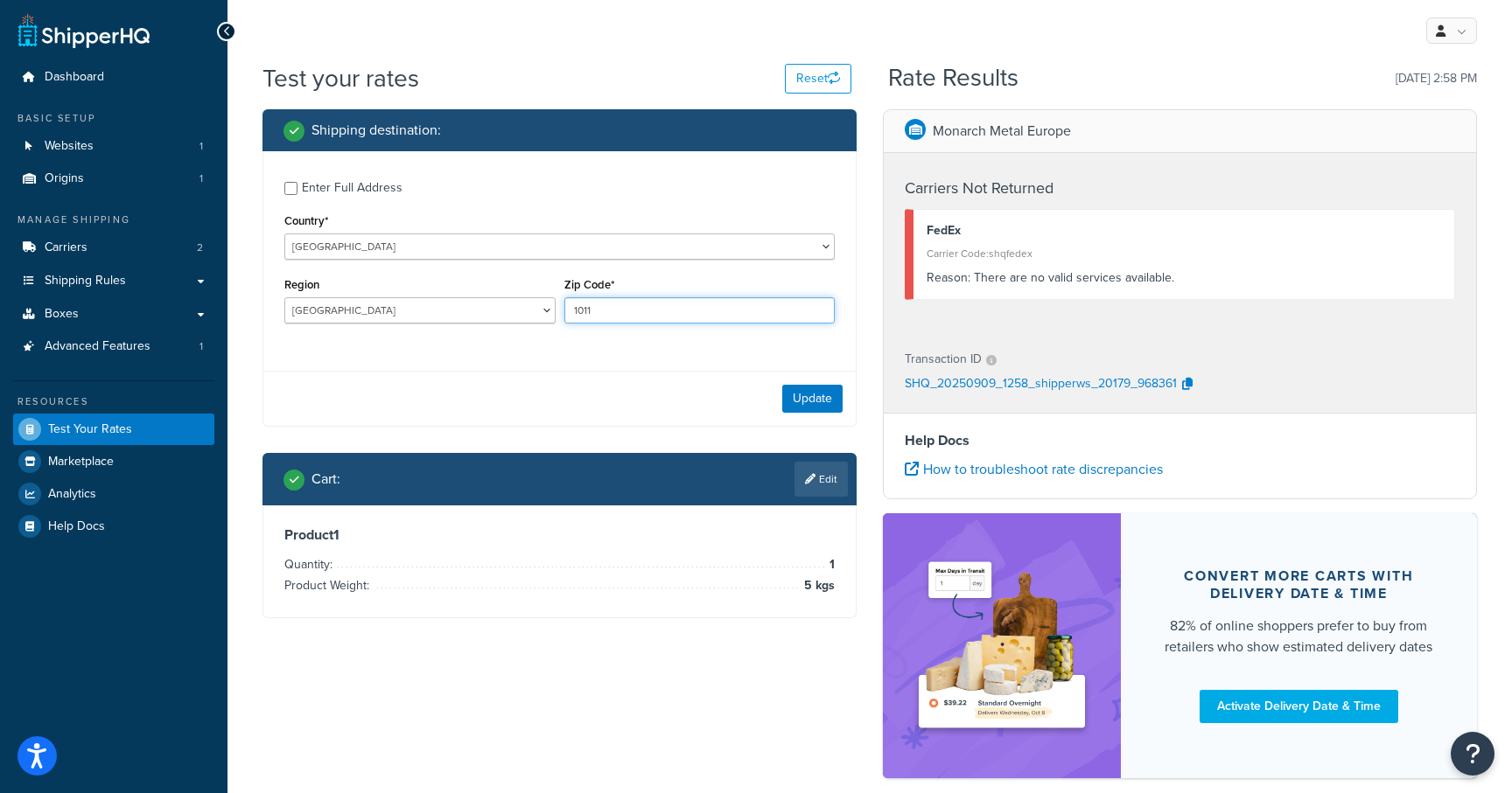
click at [644, 323] on input "1011" at bounding box center [699, 310] width 271 height 26
paste input "70123"
type input "70123"
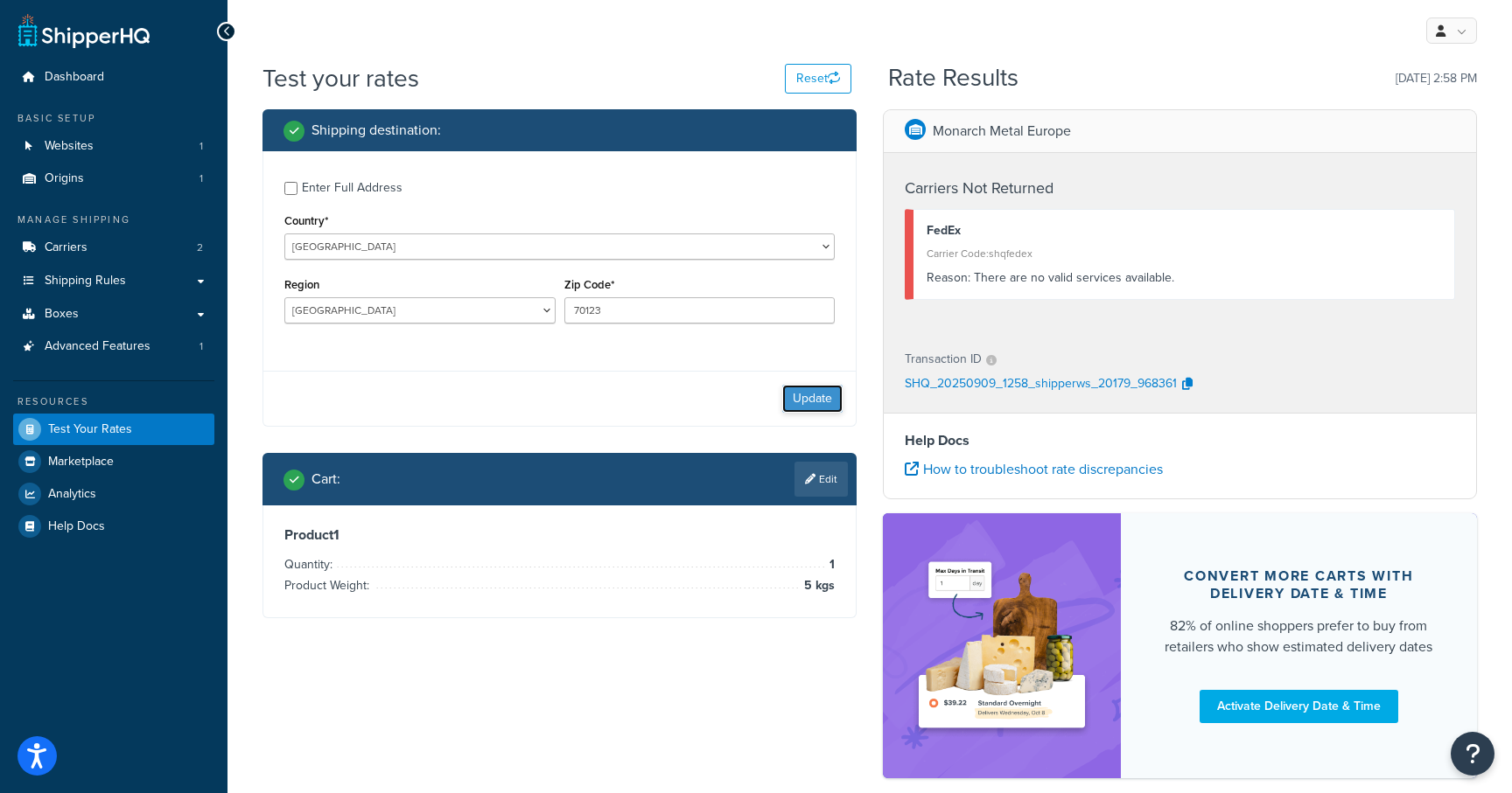
click at [831, 402] on button "Update" at bounding box center [813, 399] width 60 height 28
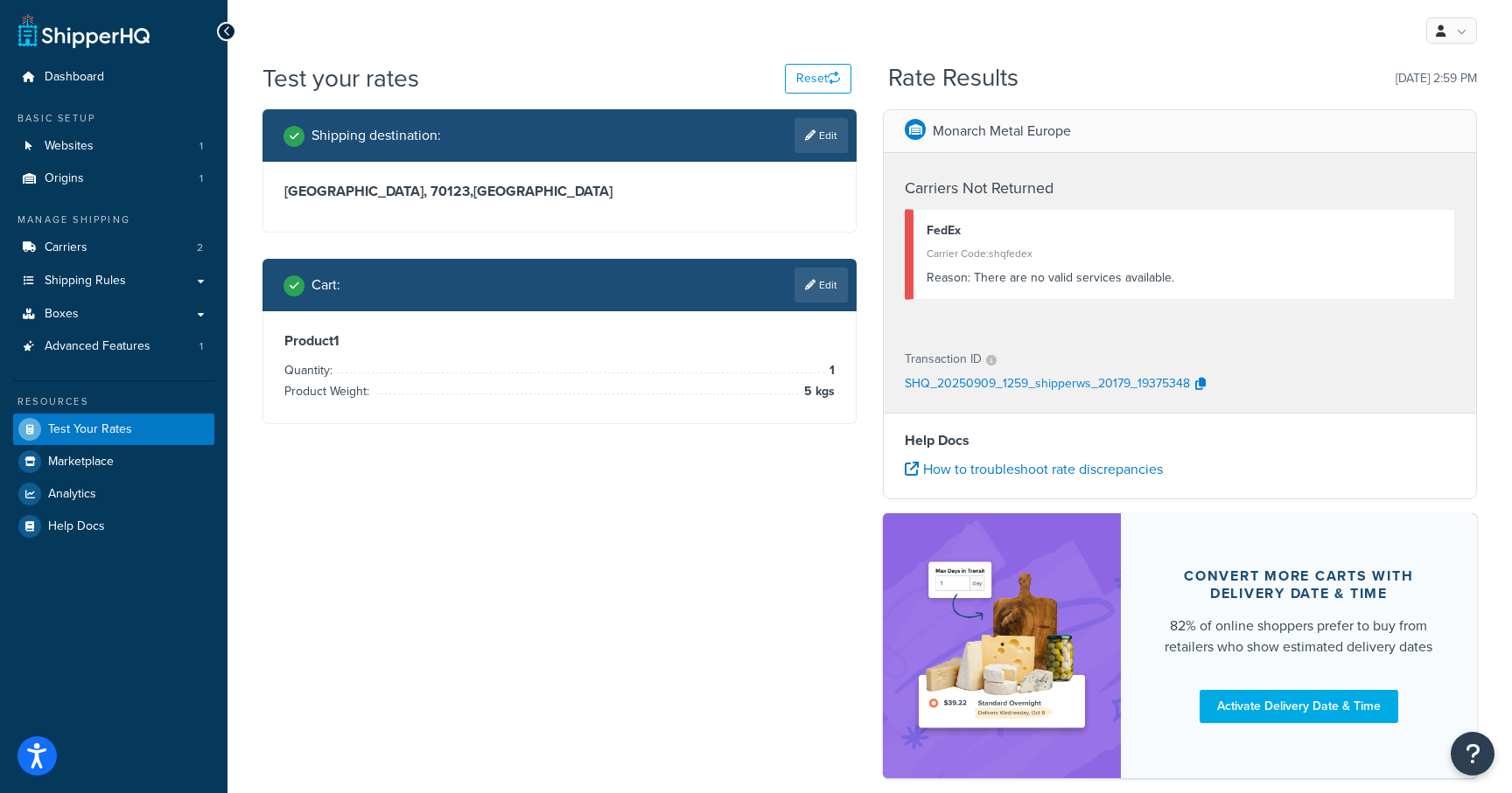
click at [83, 195] on ul "Dashboard Basic Setup Websites 1 Origins 1 Manage Shipping Carriers 2 Shipping …" at bounding box center [113, 301] width 201 height 481
click at [84, 176] on link "Origins 1" at bounding box center [113, 178] width 201 height 32
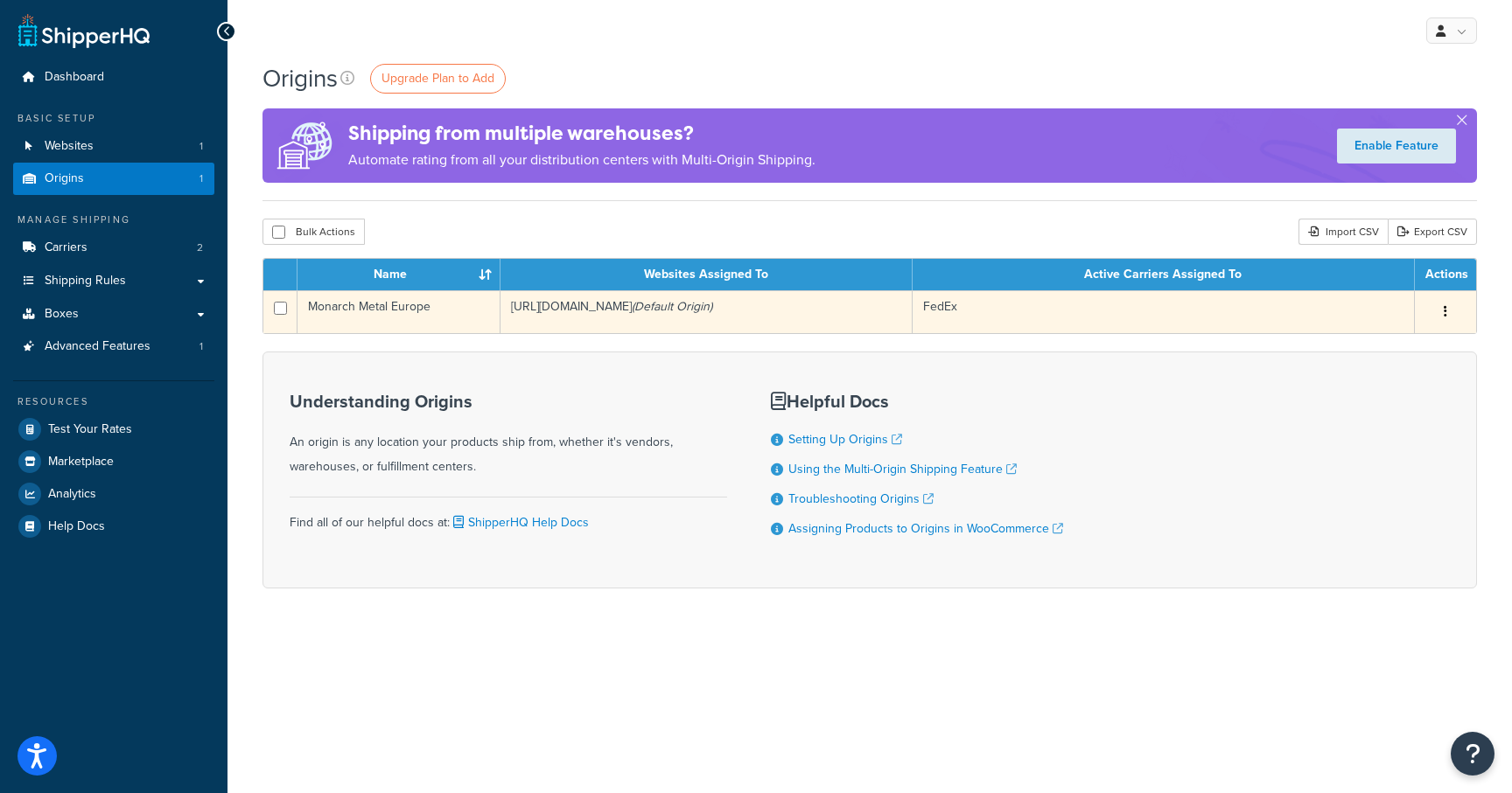
click at [416, 309] on td "Monarch Metal Europe" at bounding box center [399, 311] width 203 height 43
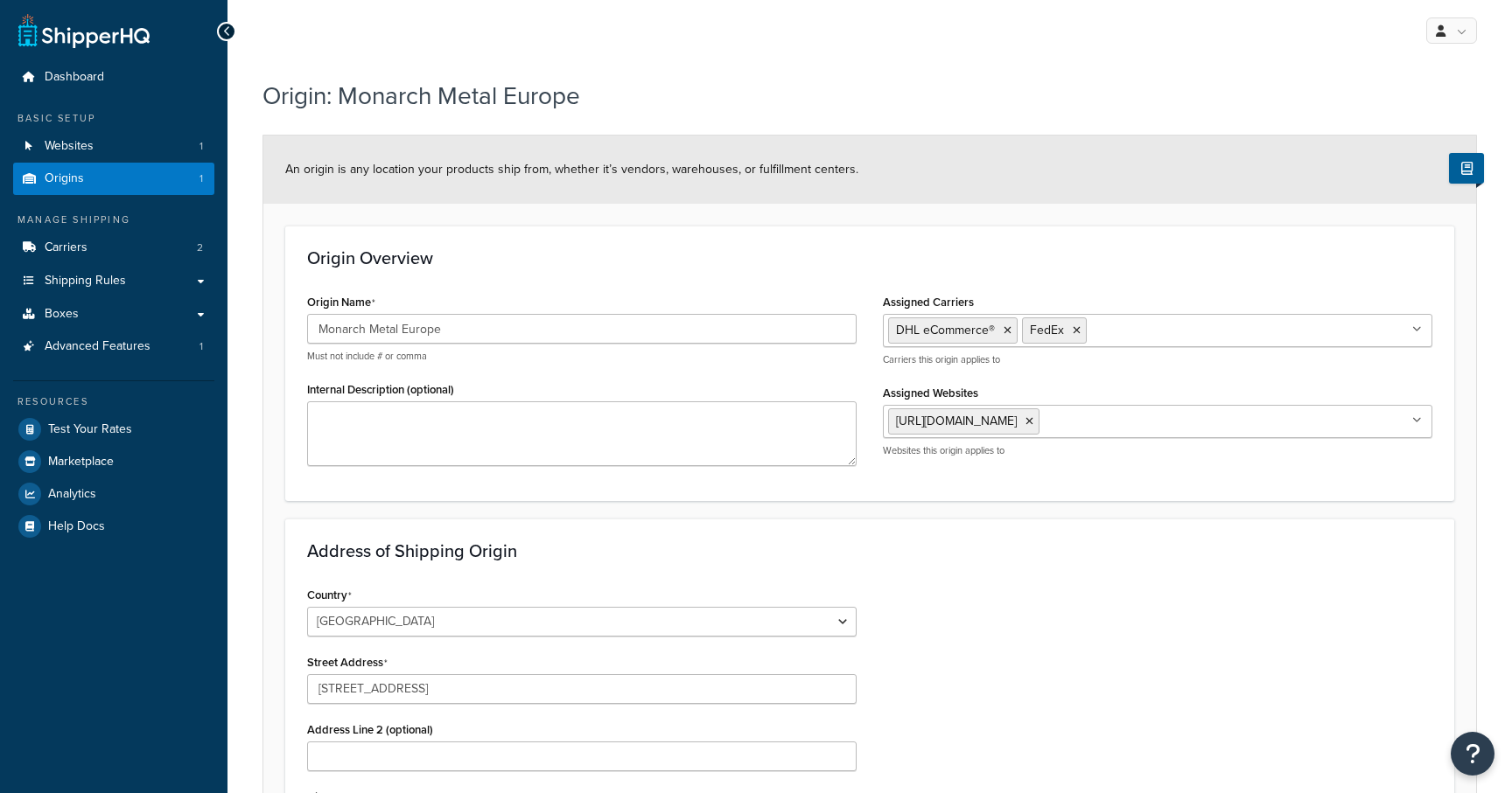
select select "1152"
click at [116, 242] on link "Carriers 2" at bounding box center [113, 247] width 201 height 32
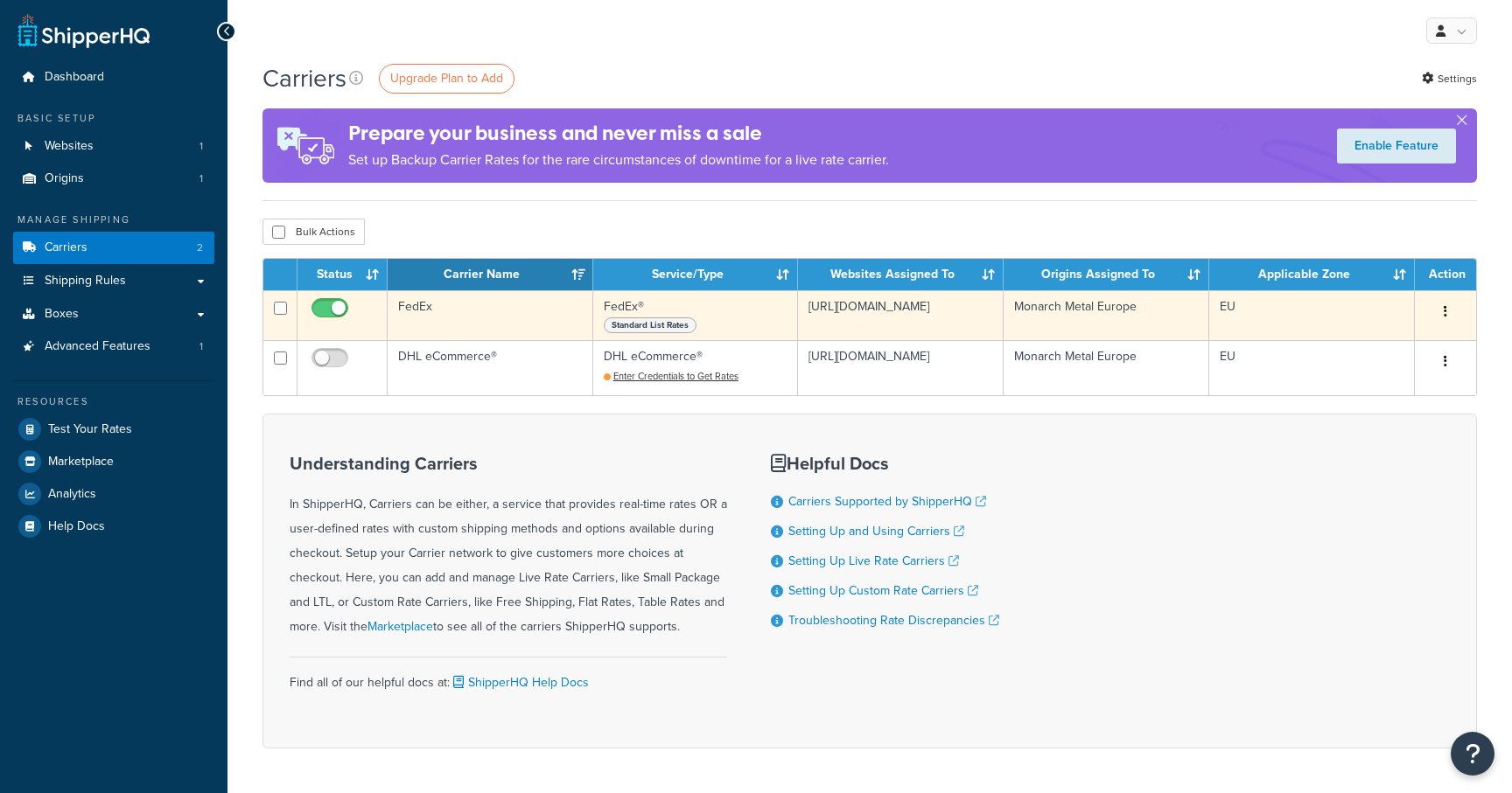
click at [456, 306] on td "FedEx" at bounding box center [490, 315] width 205 height 50
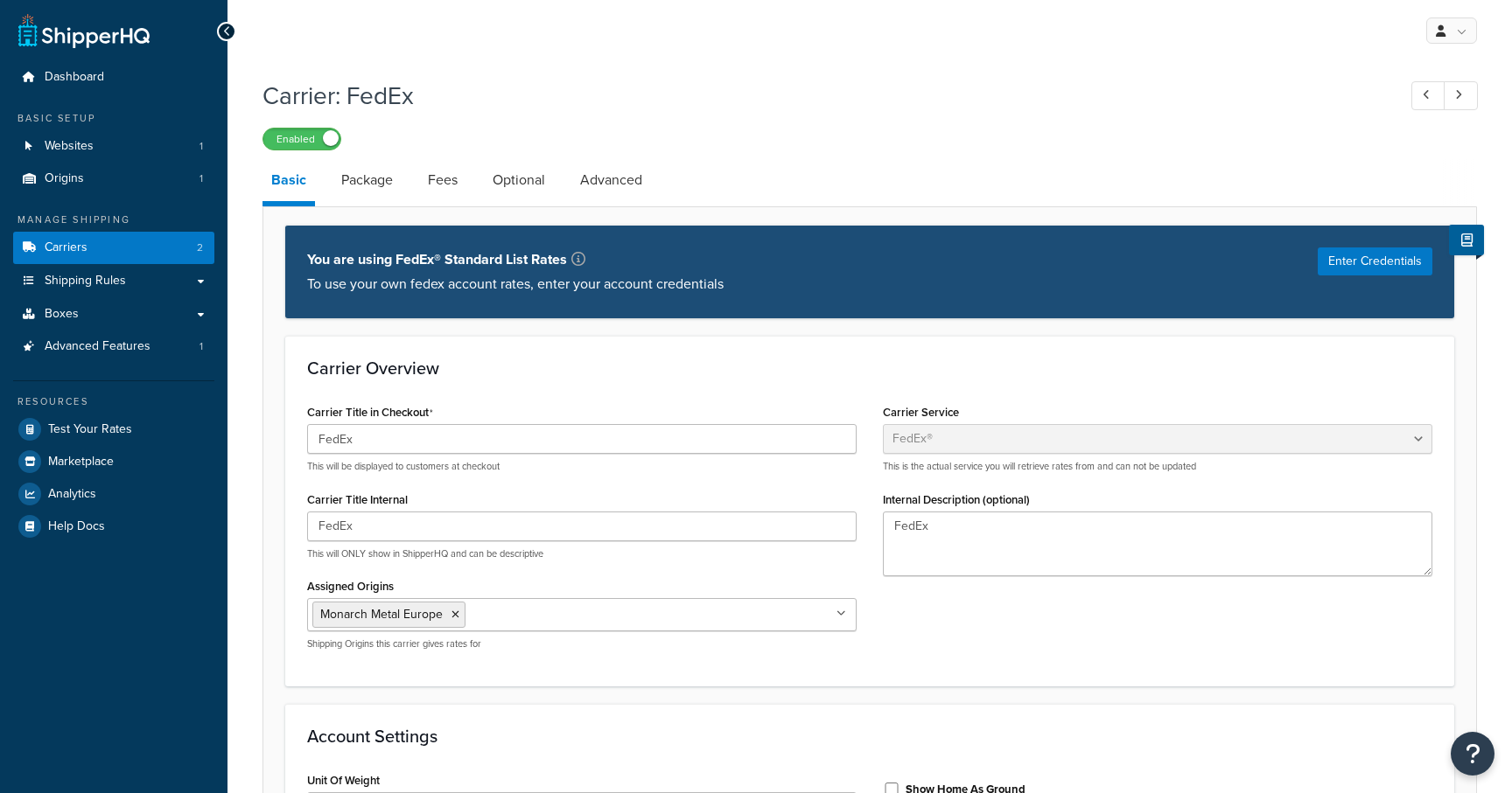
select select "fedEx"
select select "kg"
select select "CM"
select select "YOUR_PACKAGING"
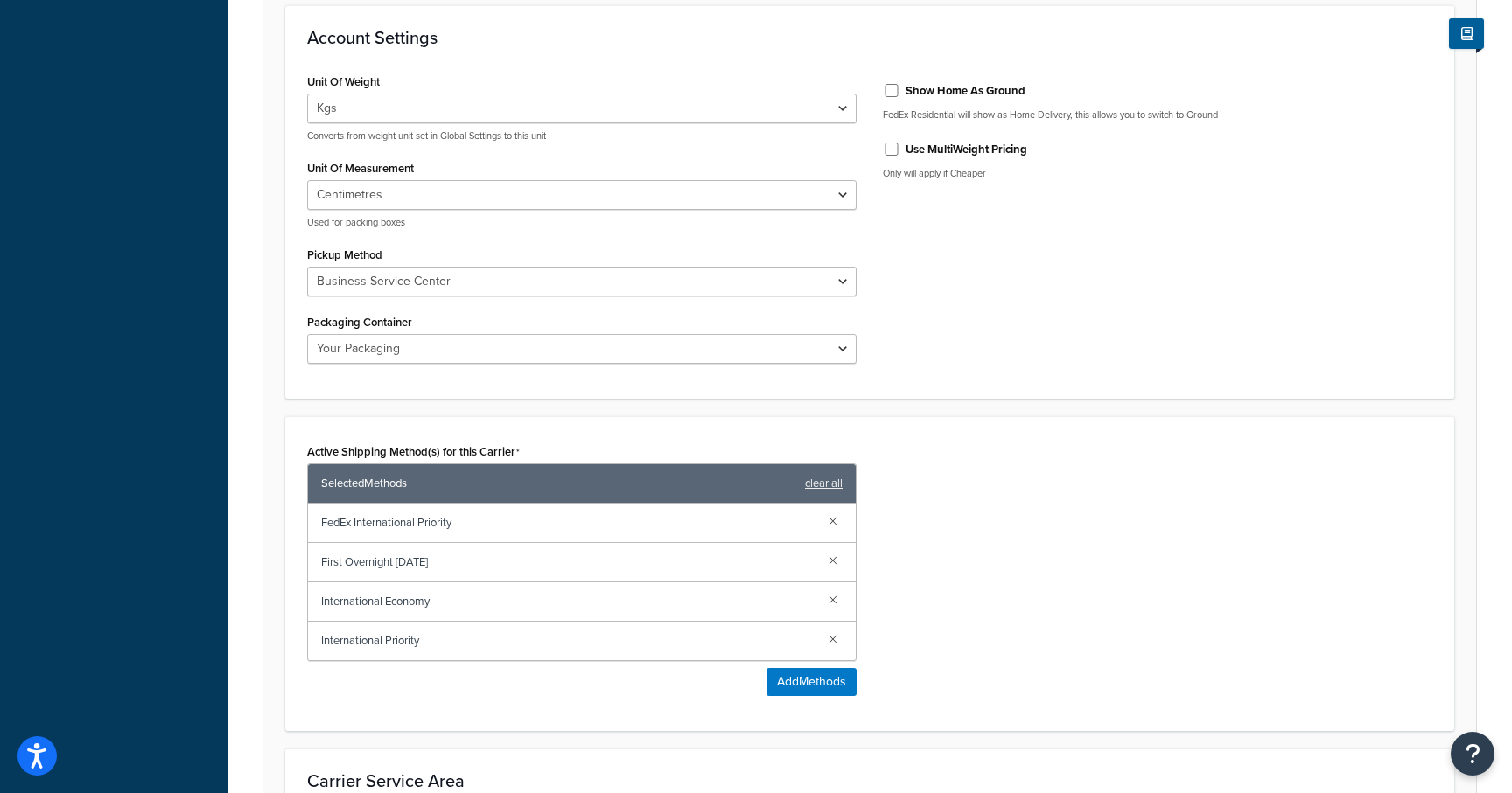
scroll to position [1004, 0]
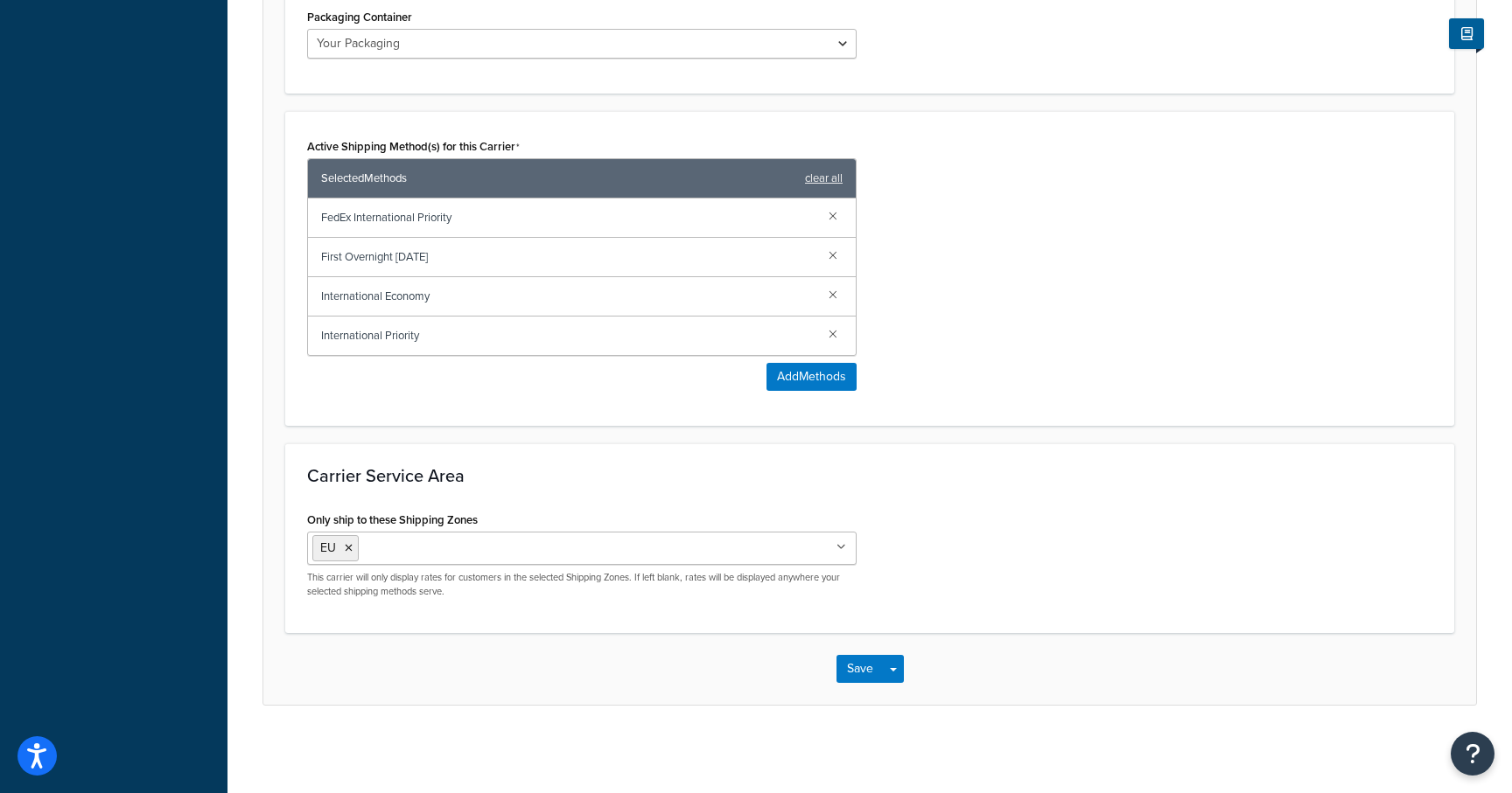
click at [500, 555] on ul "EU" at bounding box center [582, 548] width 550 height 33
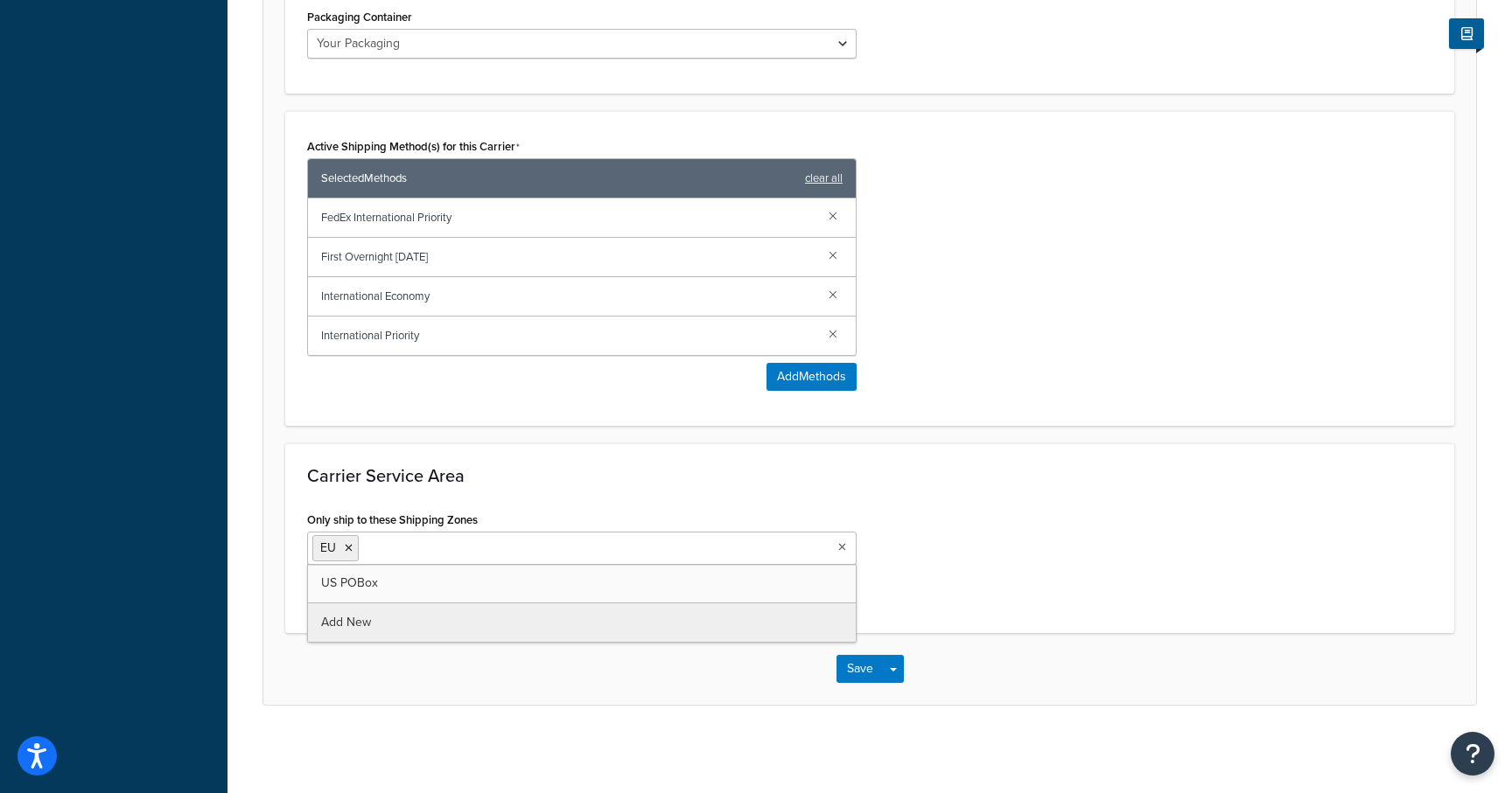
click at [987, 488] on div "Carrier Service Area Only ship to these Shipping Zones EU US POBox Add New This…" at bounding box center [869, 538] width 1170 height 190
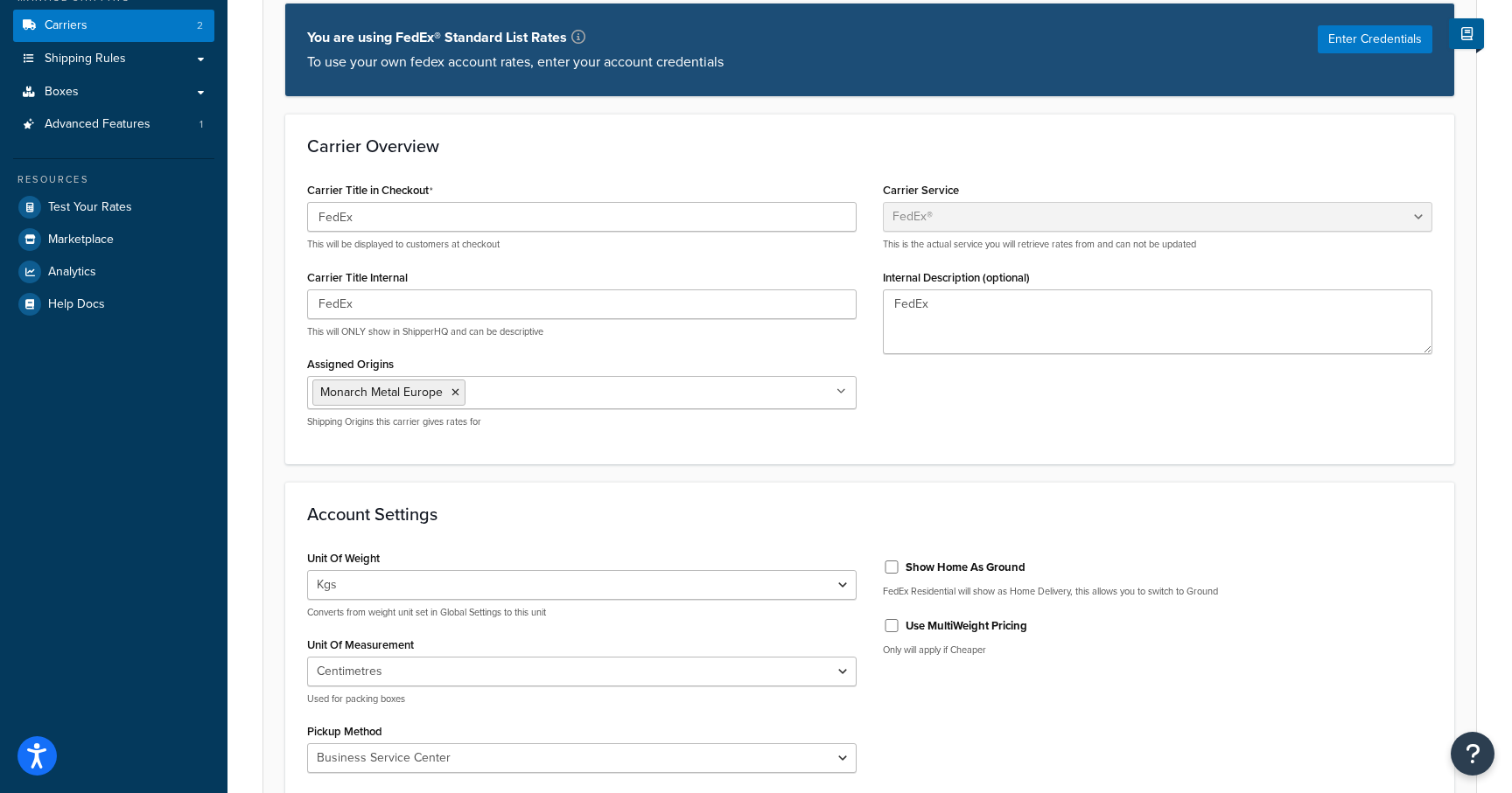
scroll to position [127, 0]
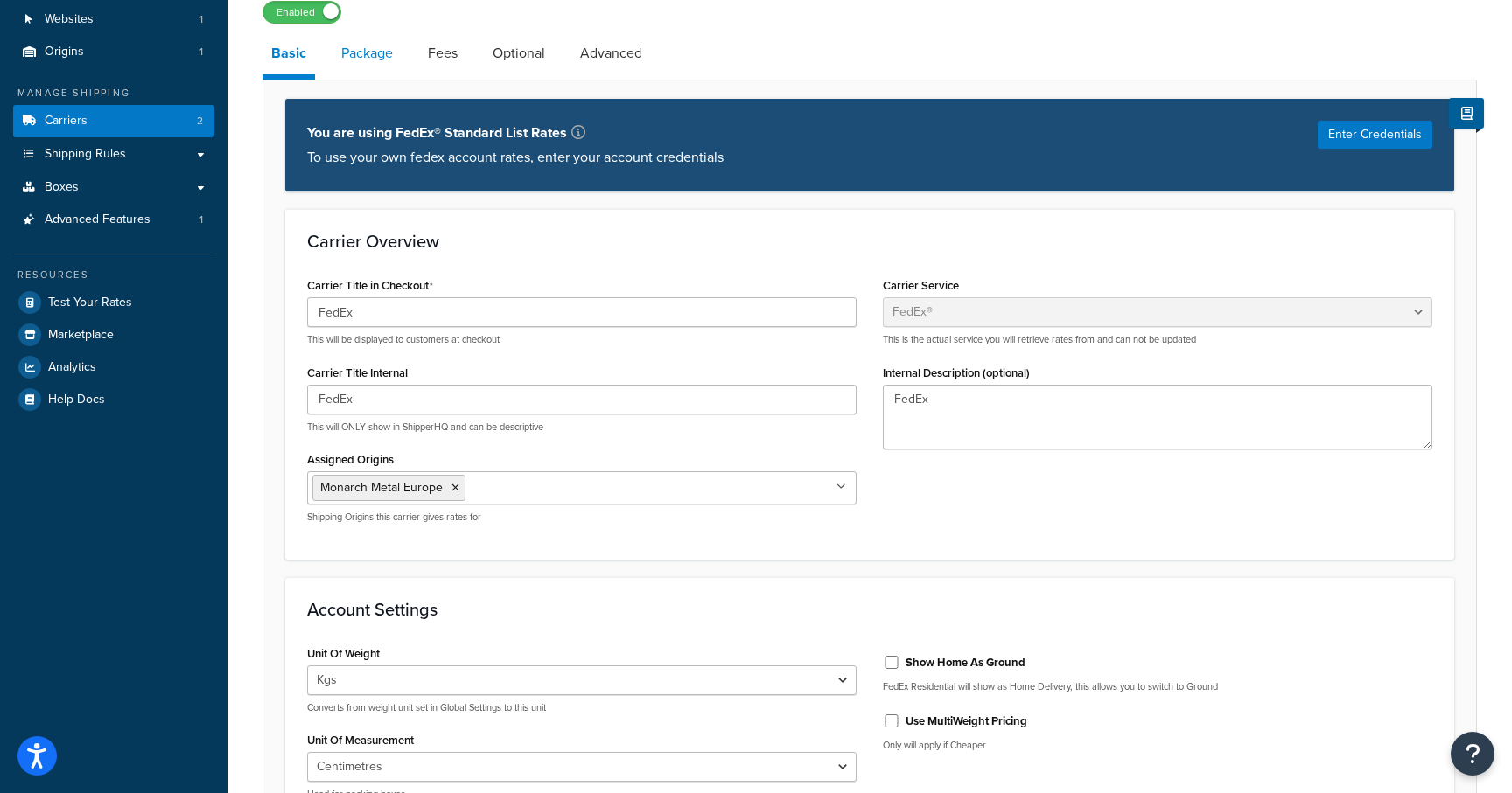
click at [379, 49] on link "Package" at bounding box center [367, 53] width 69 height 42
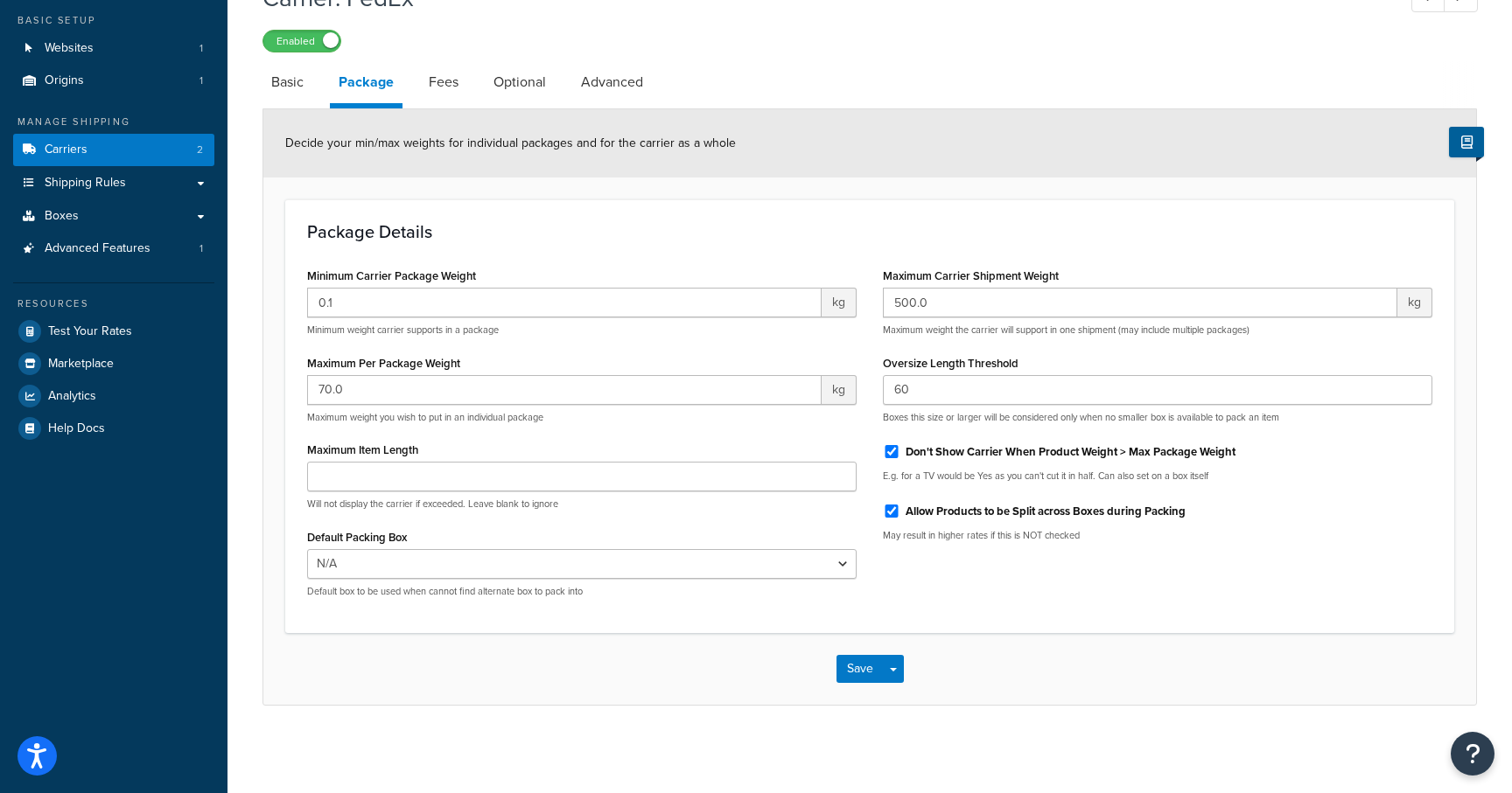
scroll to position [98, 0]
click at [743, 209] on div "Package Details Minimum Carrier Package Weight 0.1 kg Minimum weight carrier su…" at bounding box center [869, 416] width 1170 height 433
click at [508, 388] on input "70.0" at bounding box center [564, 390] width 515 height 30
click at [523, 297] on input "0.1" at bounding box center [564, 302] width 515 height 30
click at [620, 242] on div "Package Details Minimum Carrier Package Weight 0.1 kg Minimum weight carrier su…" at bounding box center [869, 416] width 1170 height 433
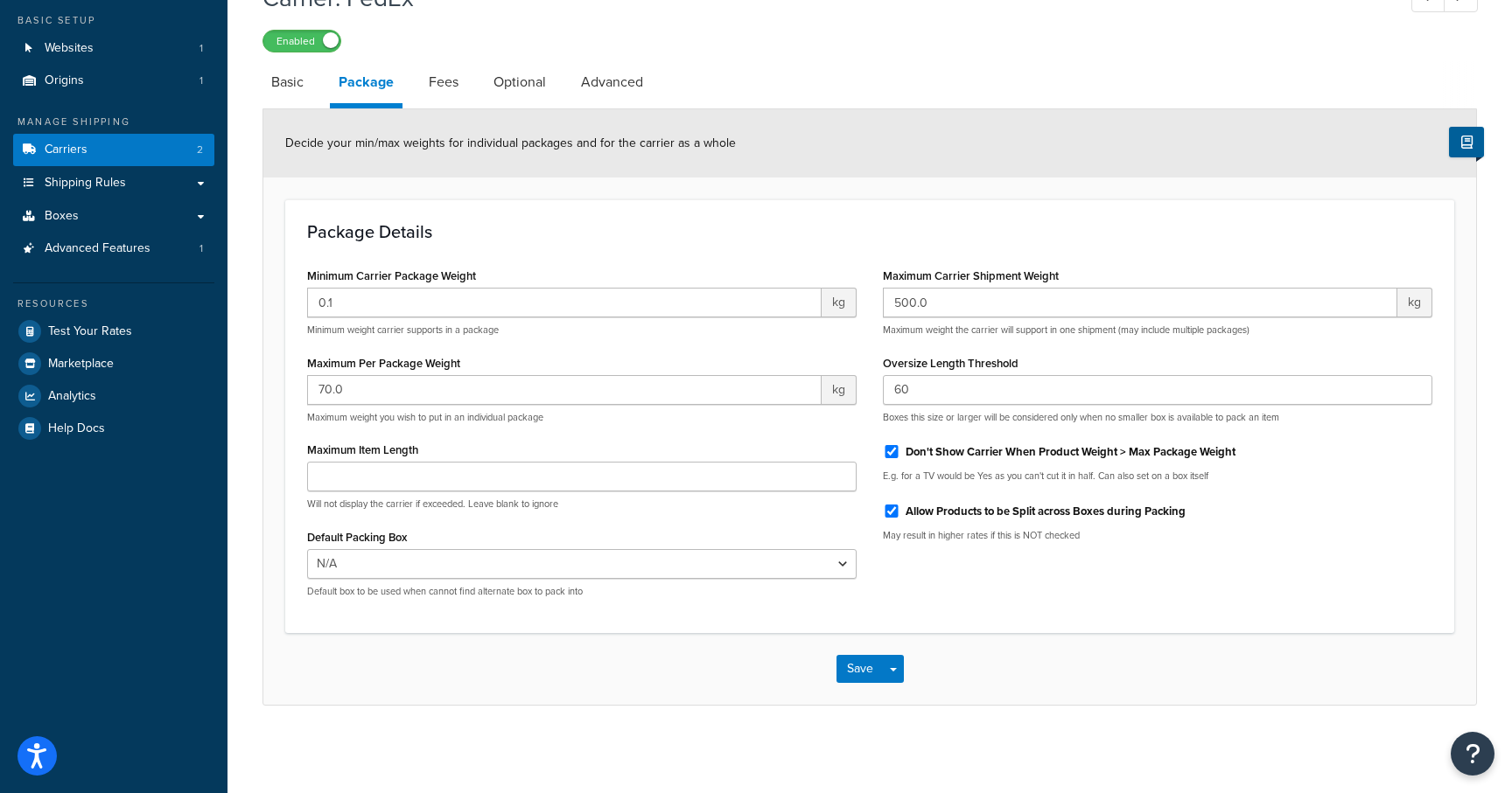
click at [418, 78] on li "Package" at bounding box center [374, 85] width 90 height 47
click at [432, 81] on link "Fees" at bounding box center [444, 82] width 47 height 42
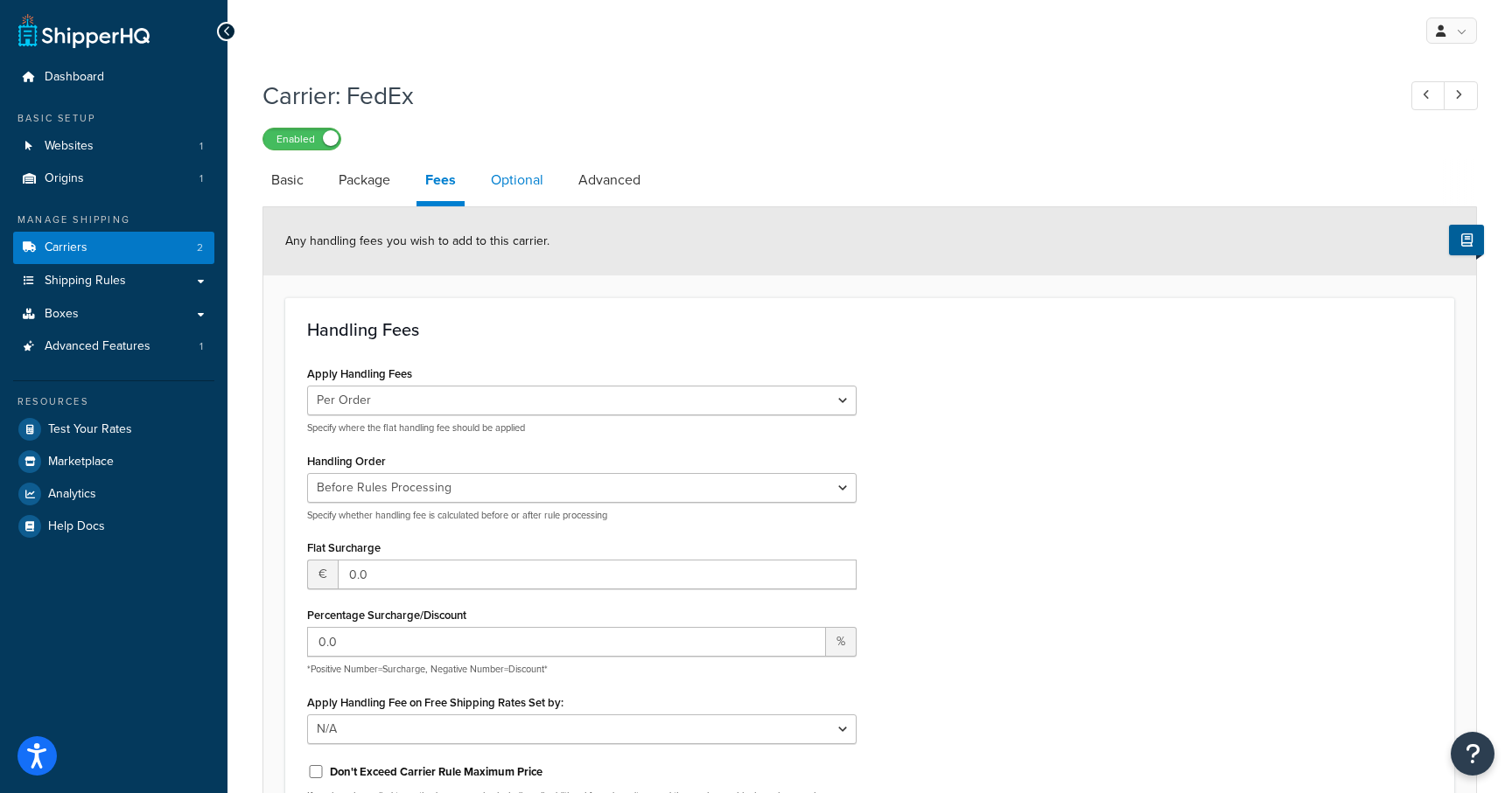
click at [507, 184] on link "Optional" at bounding box center [517, 180] width 70 height 42
select select "business"
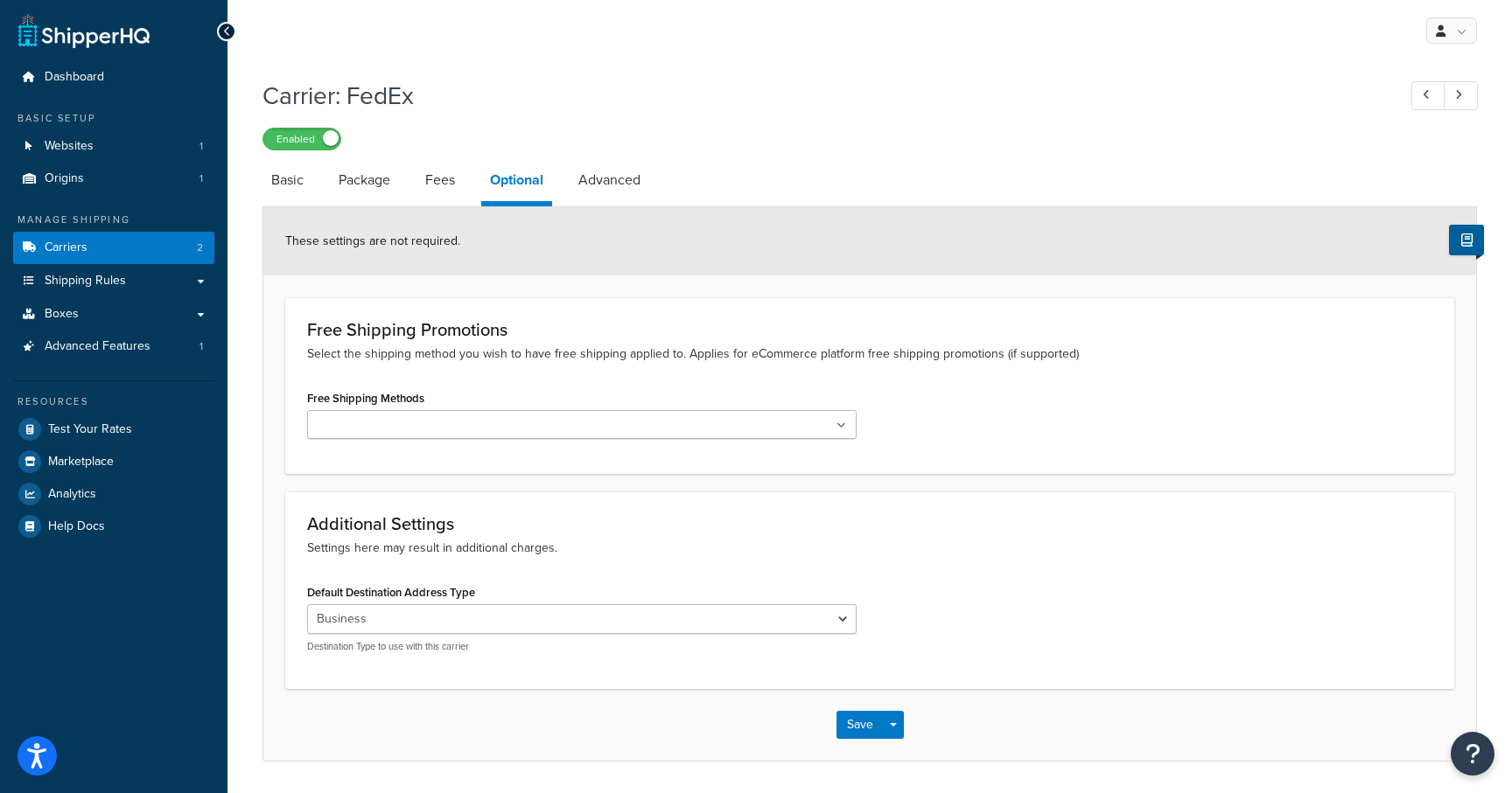
click at [548, 430] on ul at bounding box center [582, 425] width 550 height 29
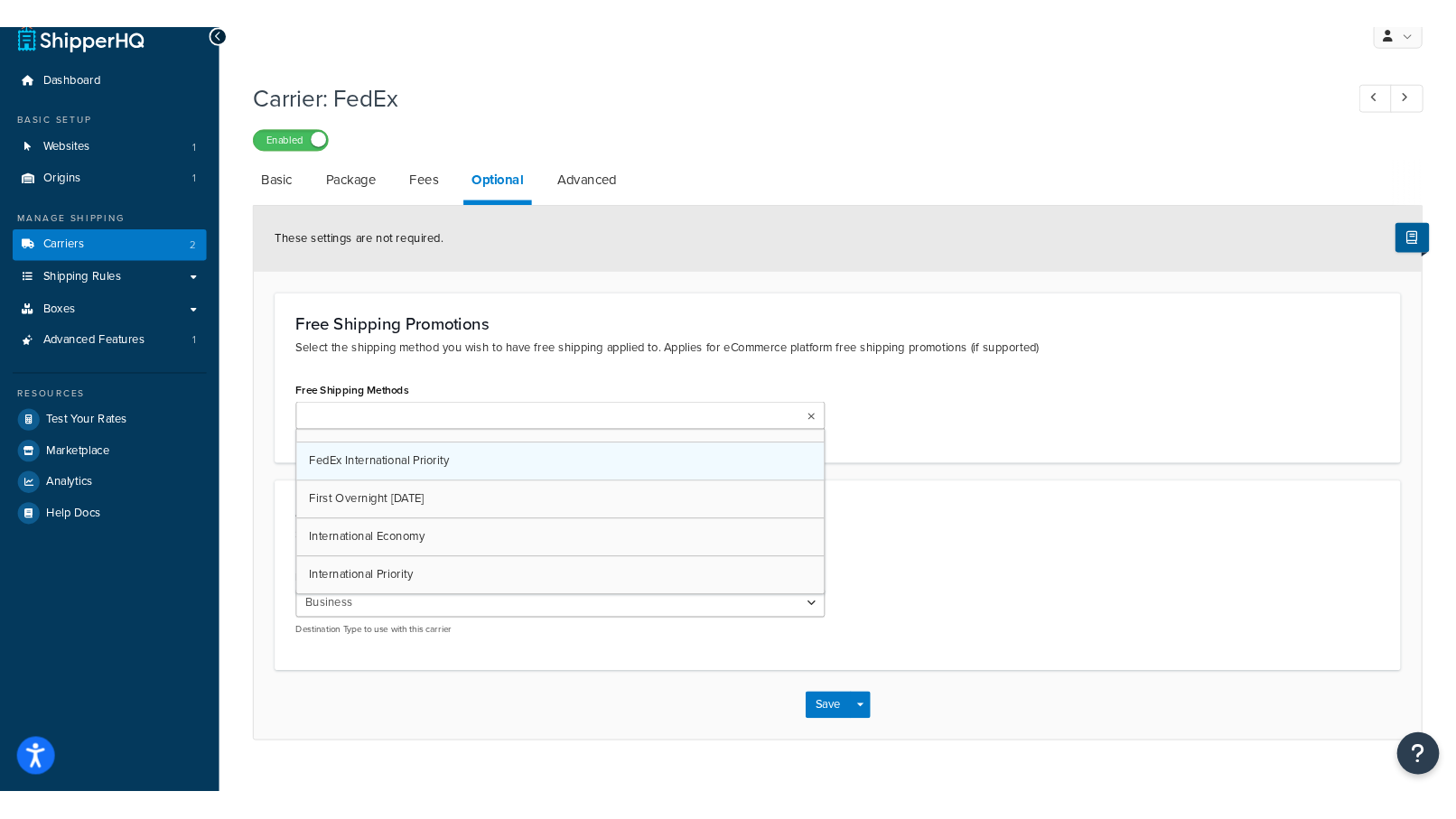
scroll to position [34, 0]
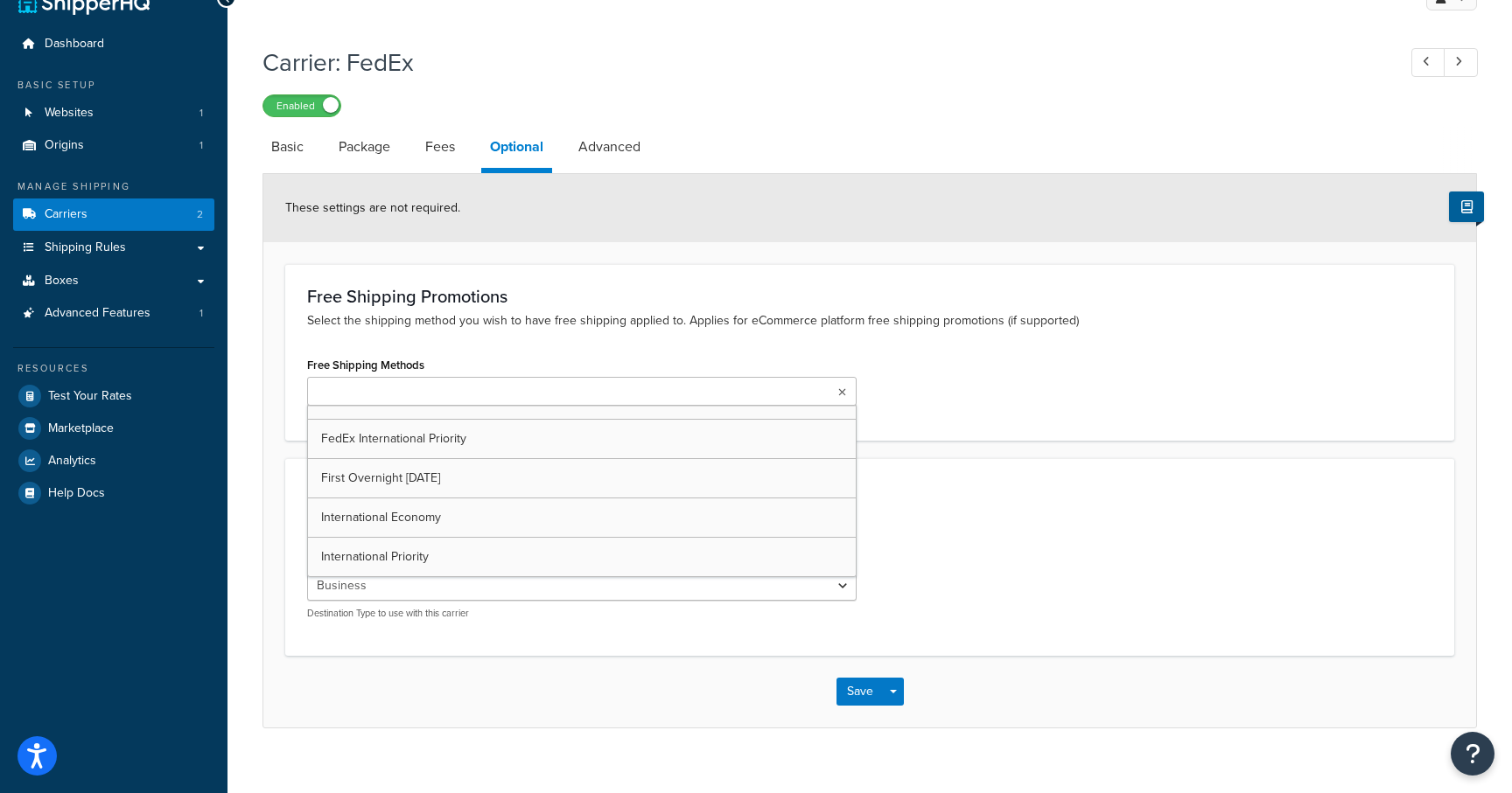
click at [531, 336] on div "Free Shipping Promotions Select the shipping method you wish to have free shipp…" at bounding box center [869, 352] width 1170 height 177
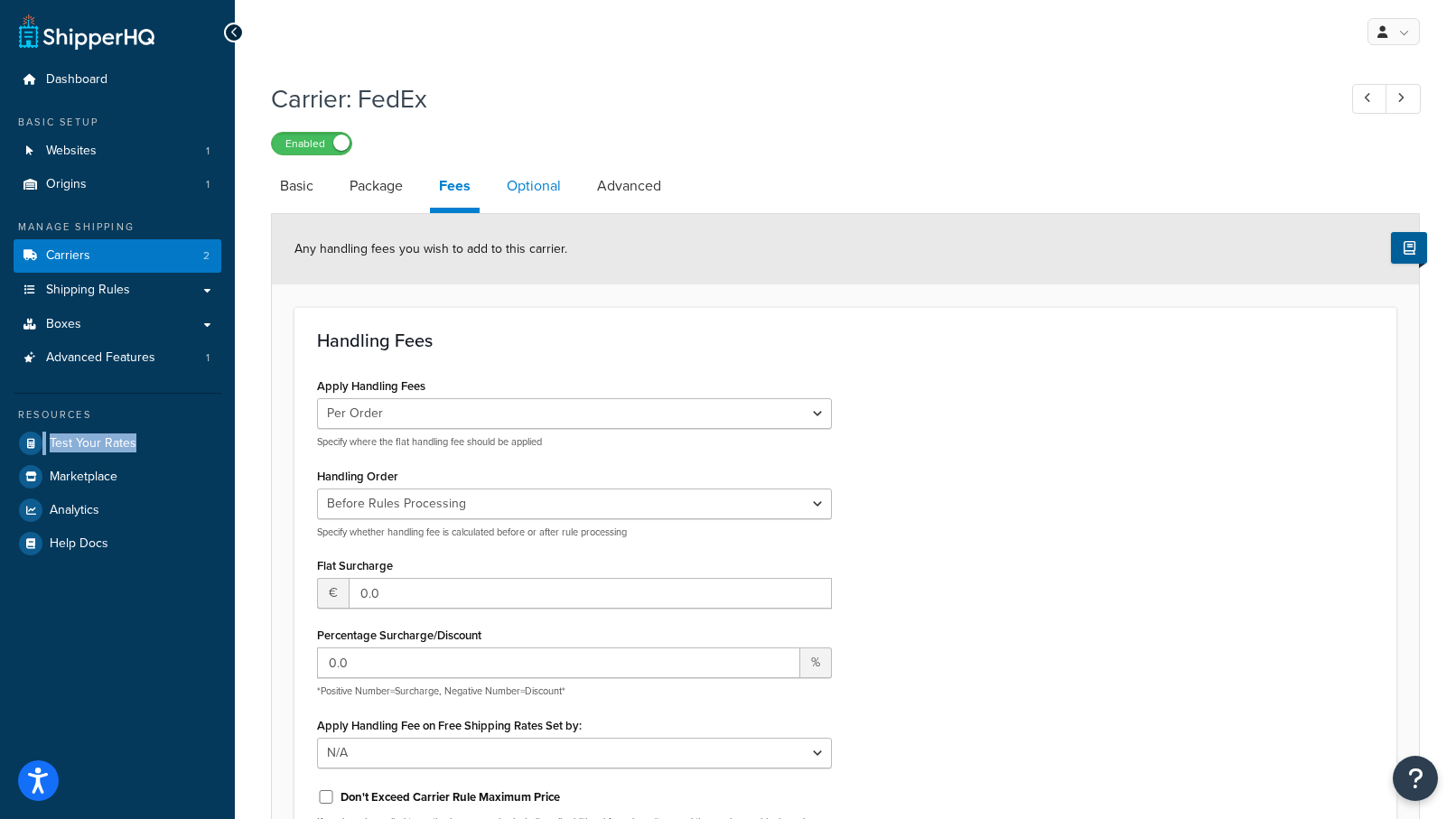
click at [515, 201] on link "Optional" at bounding box center [533, 186] width 73 height 43
select select "business"
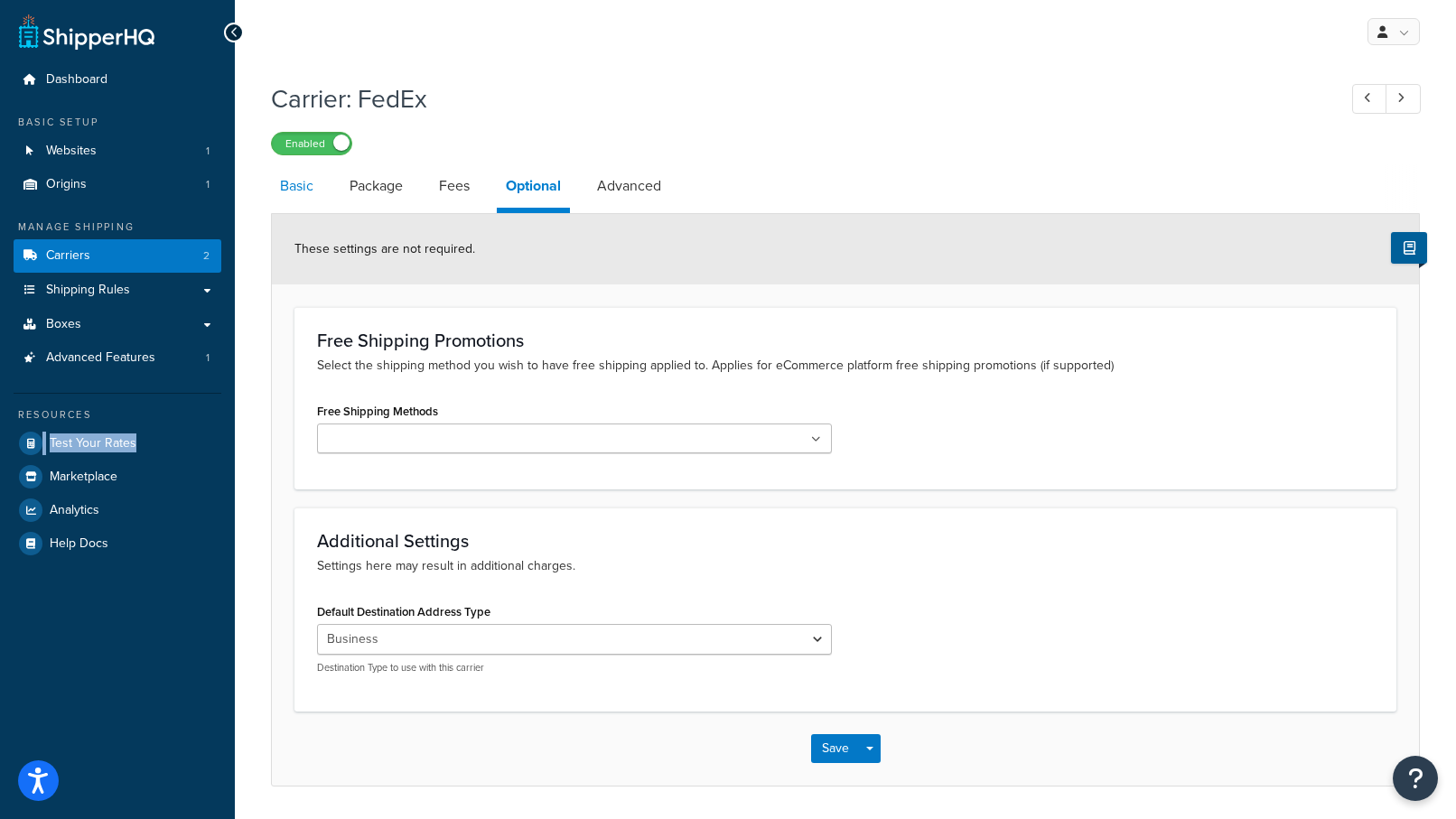
click at [284, 188] on link "Basic" at bounding box center [297, 186] width 52 height 43
select select "fedEx"
select select "kg"
select select "CM"
select select "YOUR_PACKAGING"
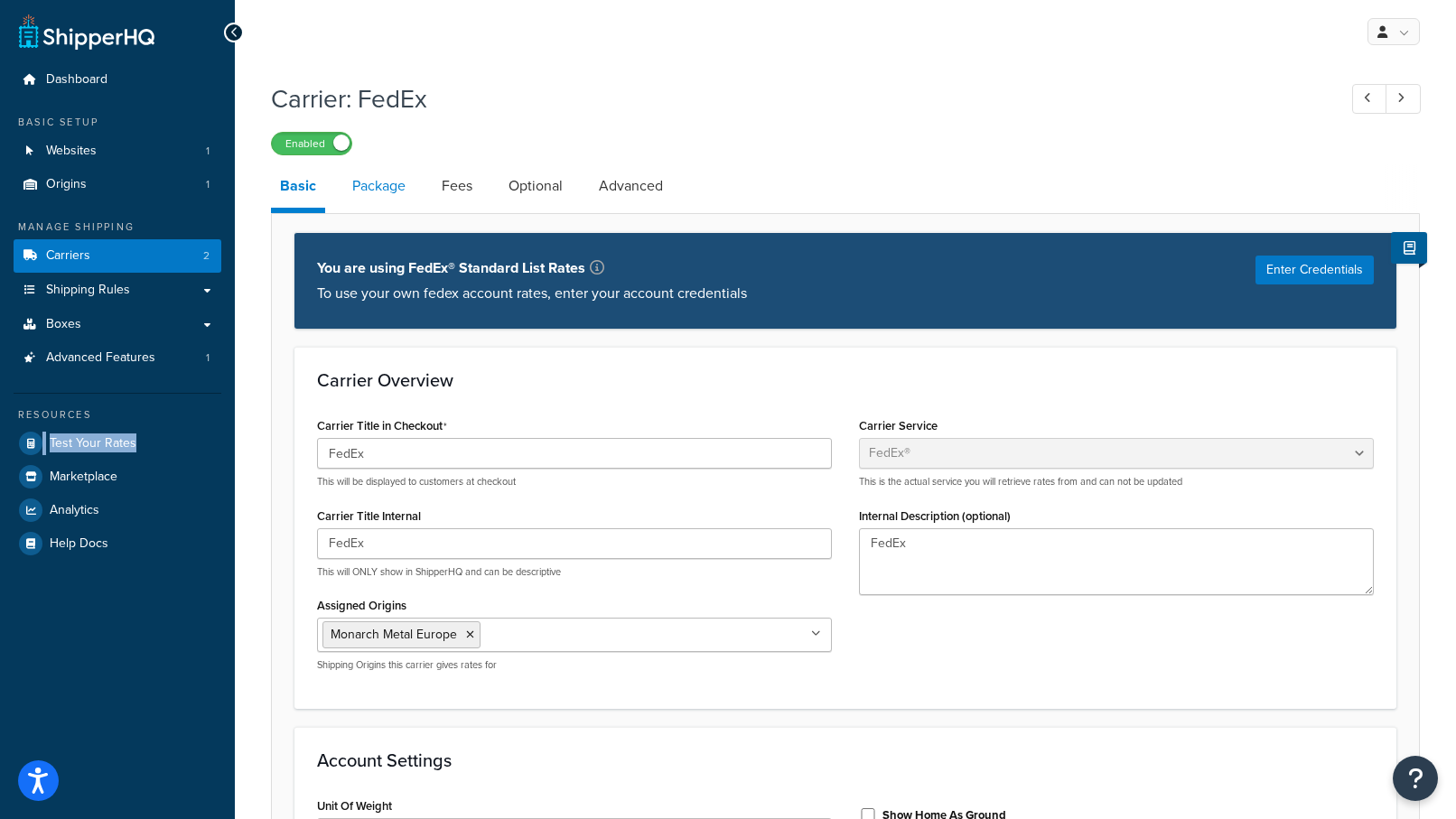
click at [378, 194] on link "Package" at bounding box center [379, 186] width 72 height 43
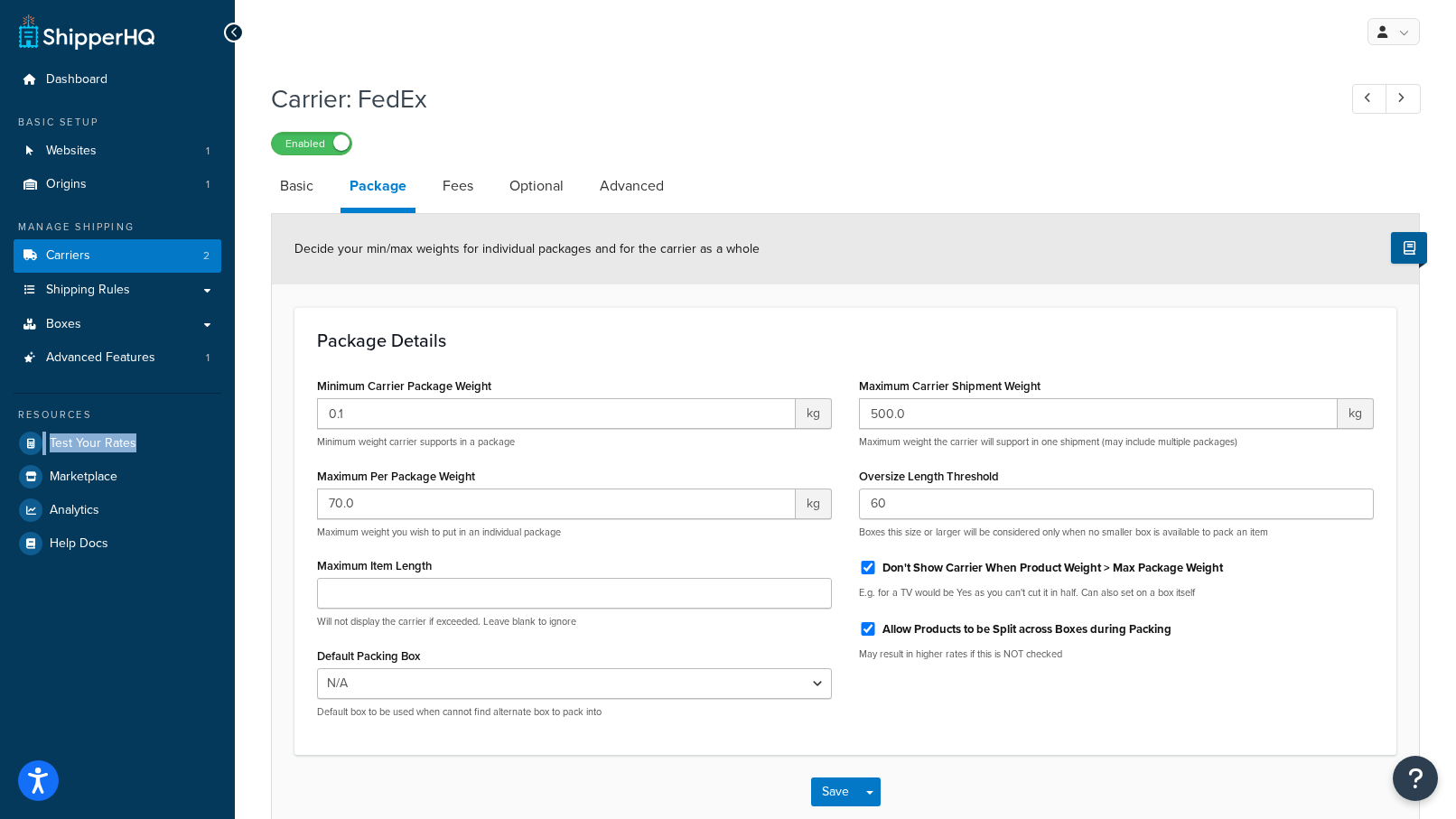
scroll to position [101, 0]
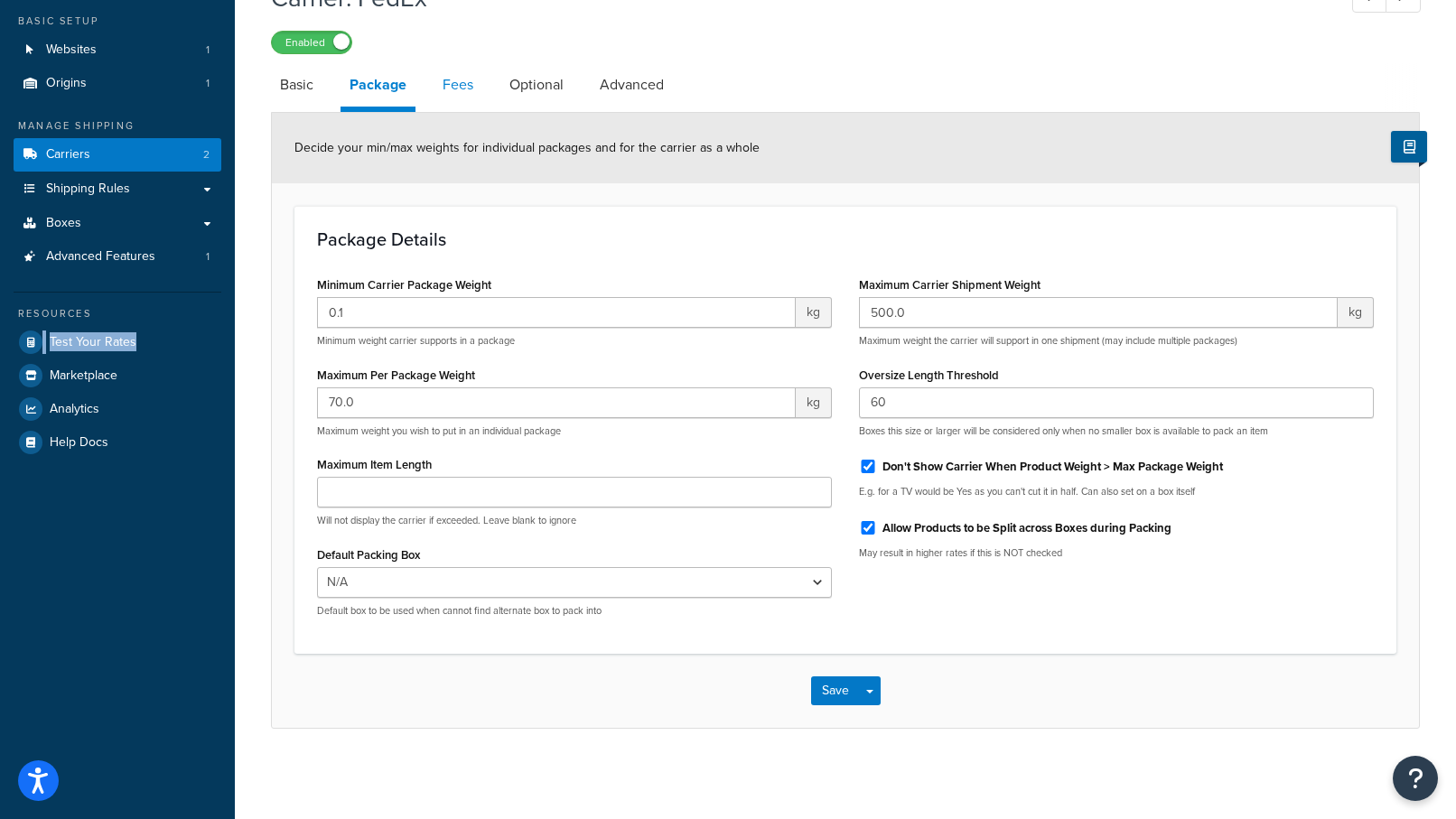
click at [469, 90] on link "Fees" at bounding box center [458, 85] width 49 height 43
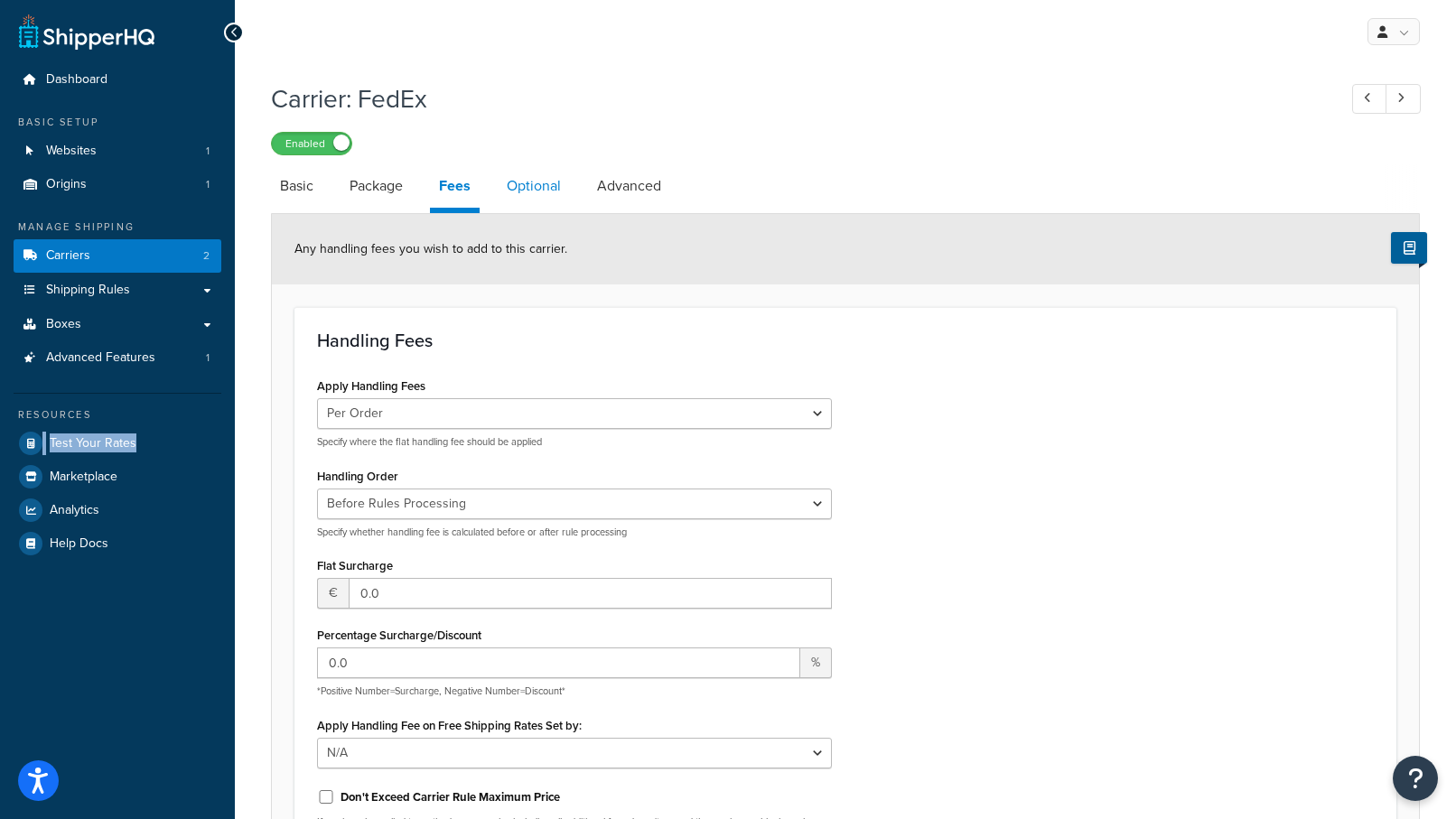
click at [563, 194] on link "Optional" at bounding box center [533, 186] width 73 height 43
select select "business"
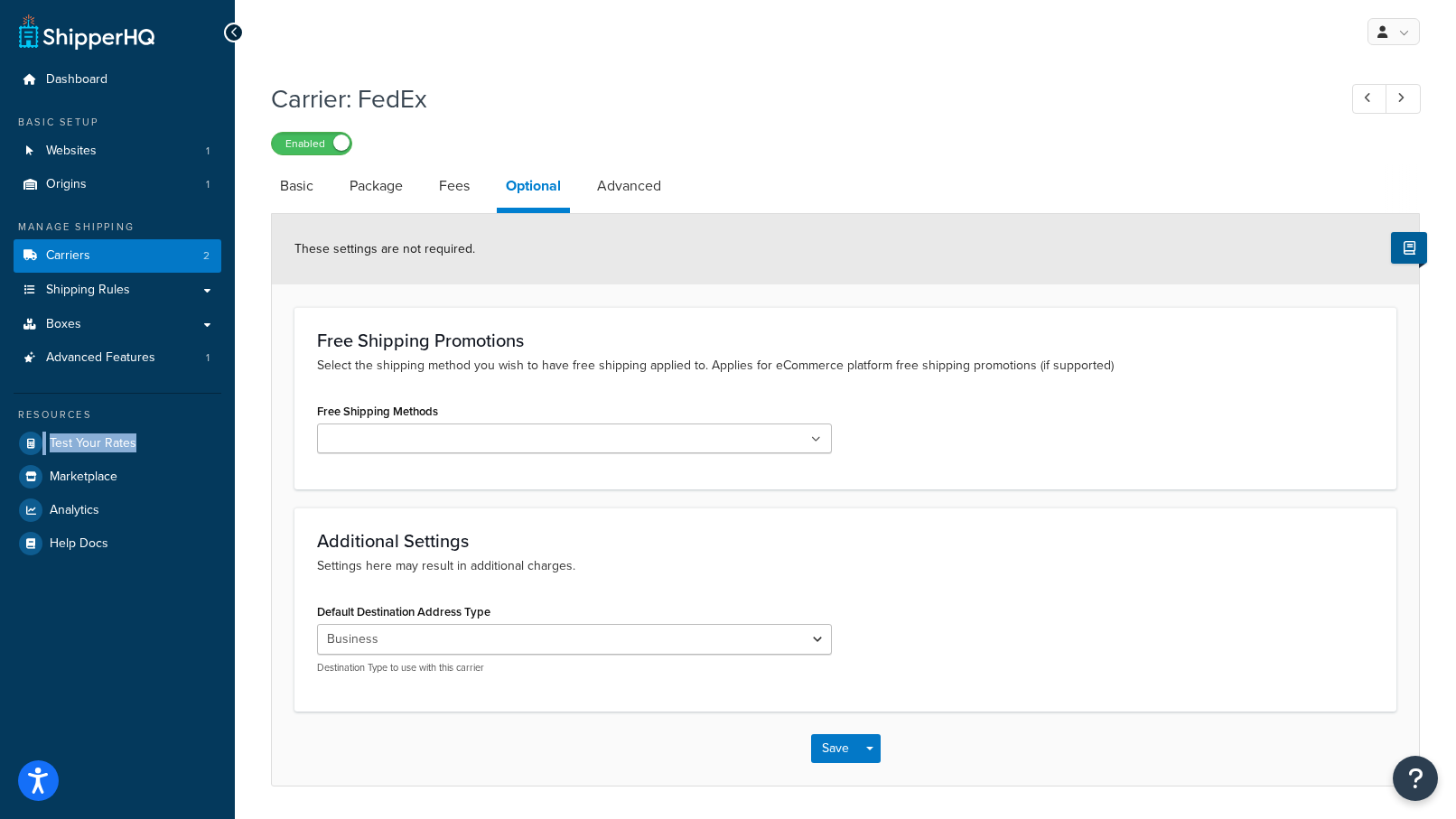
scroll to position [57, 0]
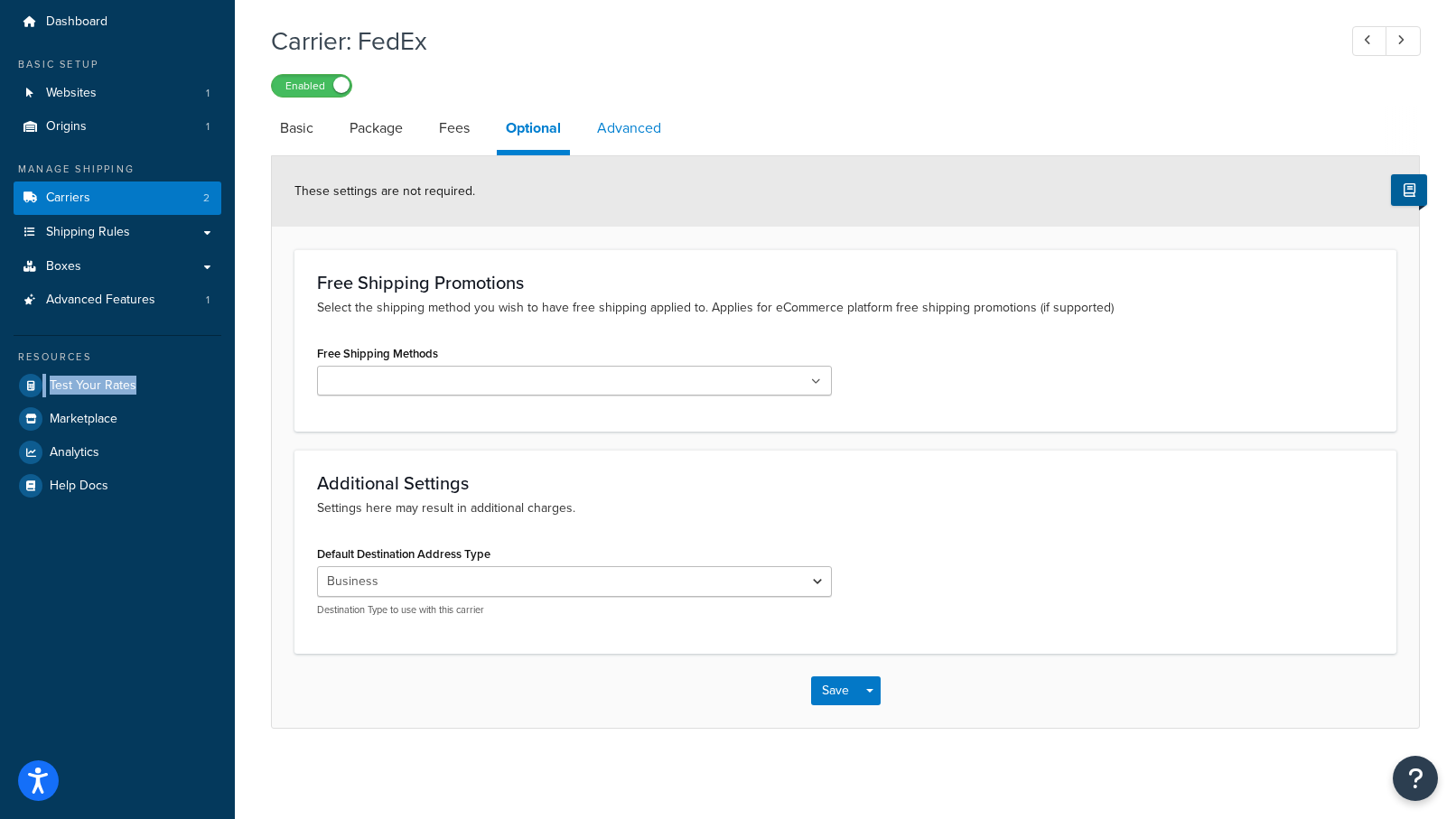
click at [658, 120] on link "Advanced" at bounding box center [629, 128] width 82 height 43
select select "false"
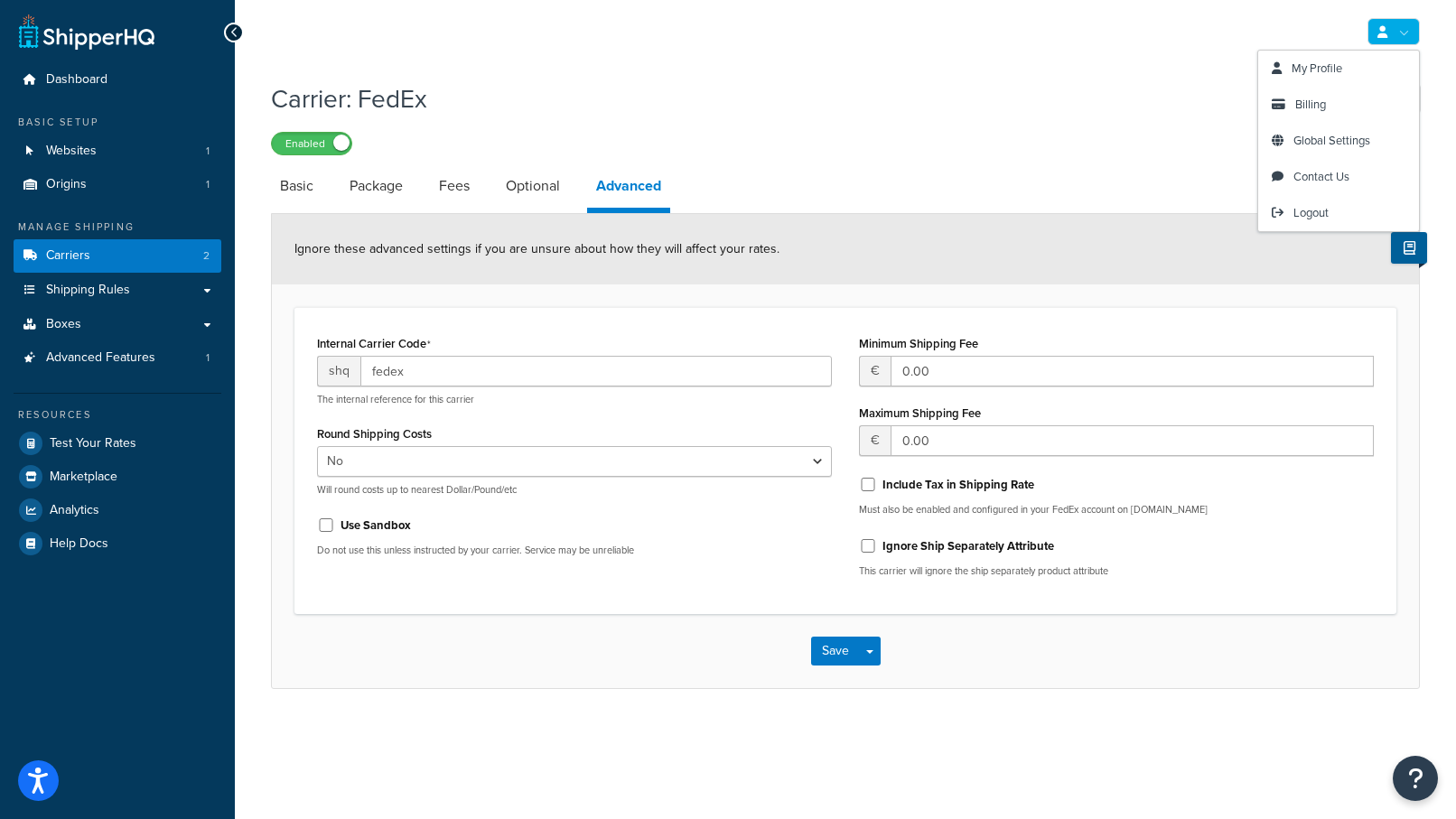
click at [1400, 42] on link at bounding box center [1394, 31] width 53 height 27
click at [316, 194] on link "Basic" at bounding box center [297, 186] width 52 height 43
select select "fedEx"
select select "kg"
select select "CM"
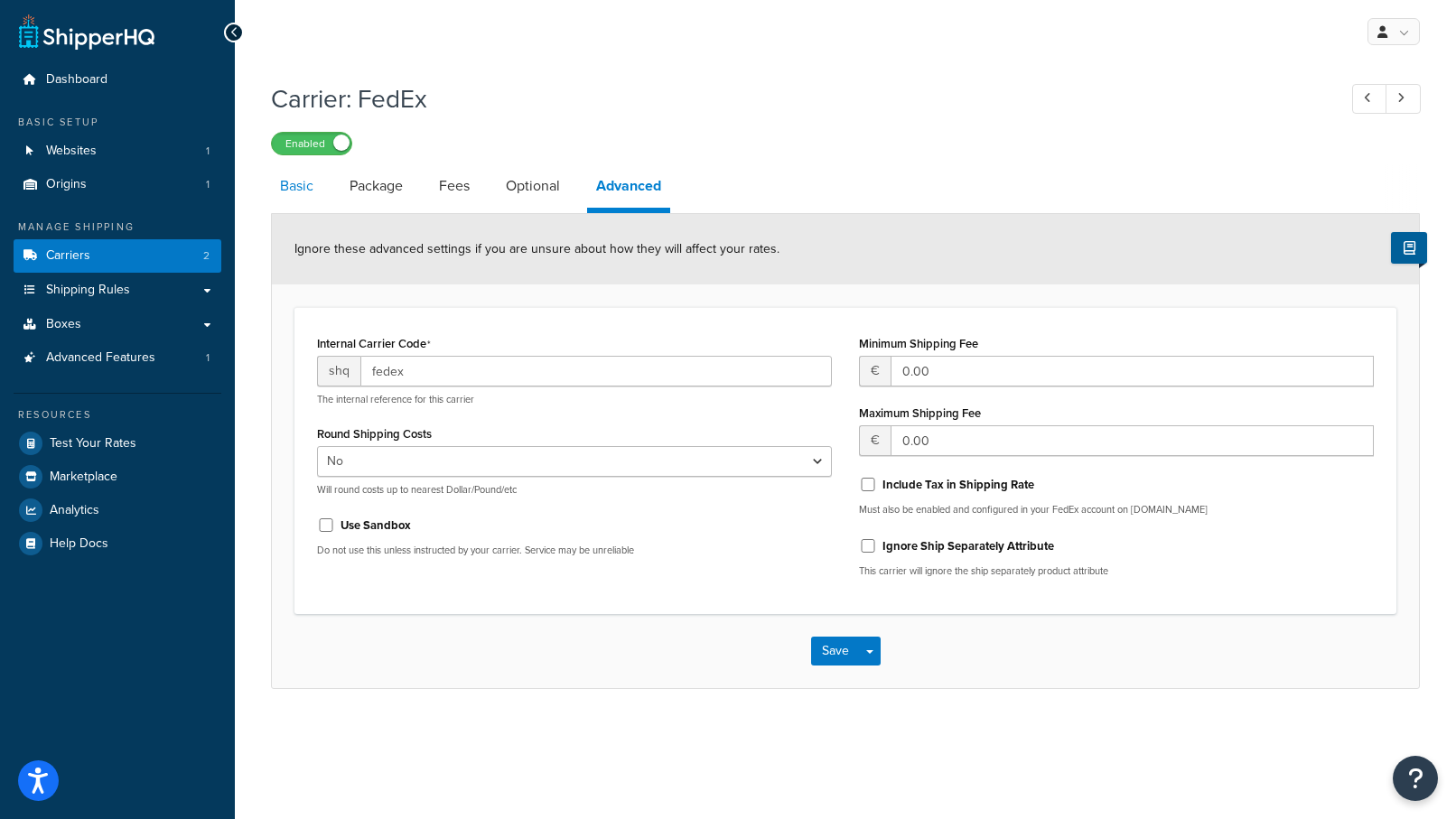
select select "YOUR_PACKAGING"
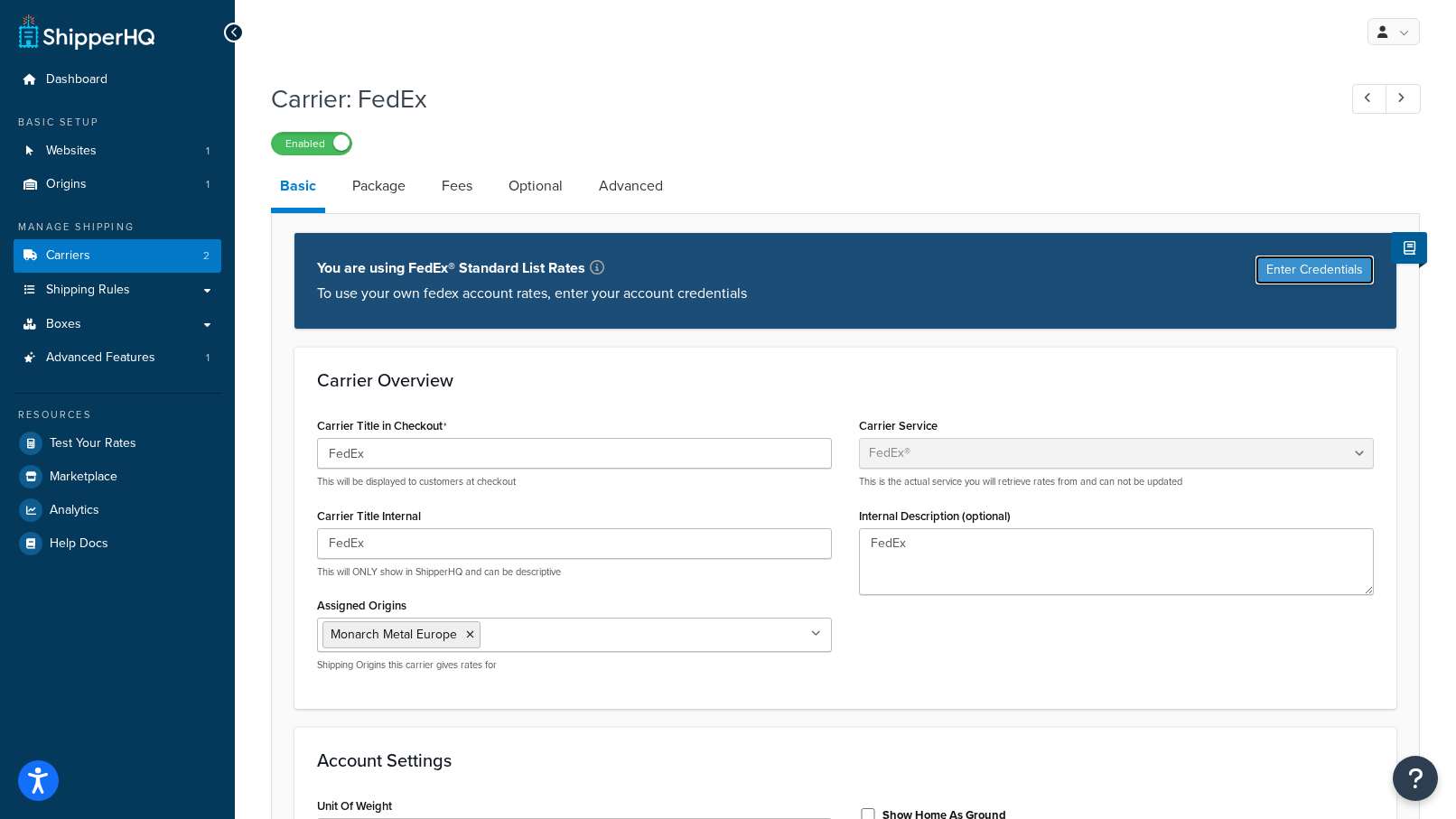
click at [1307, 280] on button "Enter Credentials" at bounding box center [1315, 270] width 119 height 29
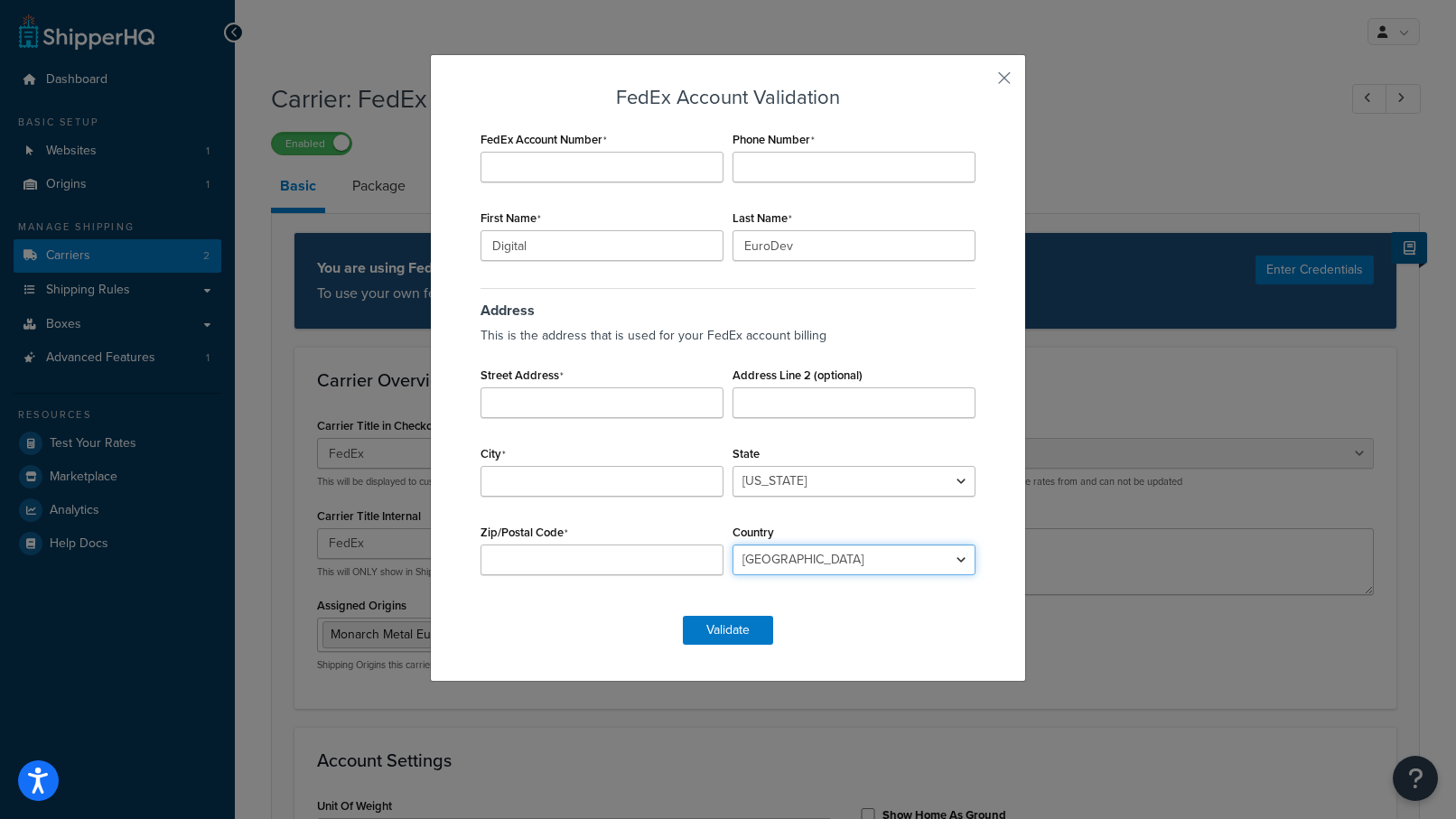
click at [799, 549] on select "Algeria Angola Argentina Austria Australia Azerbaijan Bahamas Bahrain Banglades…" at bounding box center [854, 560] width 243 height 31
click at [810, 564] on select "Algeria Angola Argentina Austria Australia Azerbaijan Bahamas Bahrain Banglades…" at bounding box center [854, 560] width 243 height 31
select select "NL"
click at [732, 545] on select "Algeria Angola Argentina Austria Australia Azerbaijan Bahamas Bahrain Banglades…" at bounding box center [854, 560] width 243 height 31
click at [777, 488] on input "State" at bounding box center [854, 482] width 243 height 31
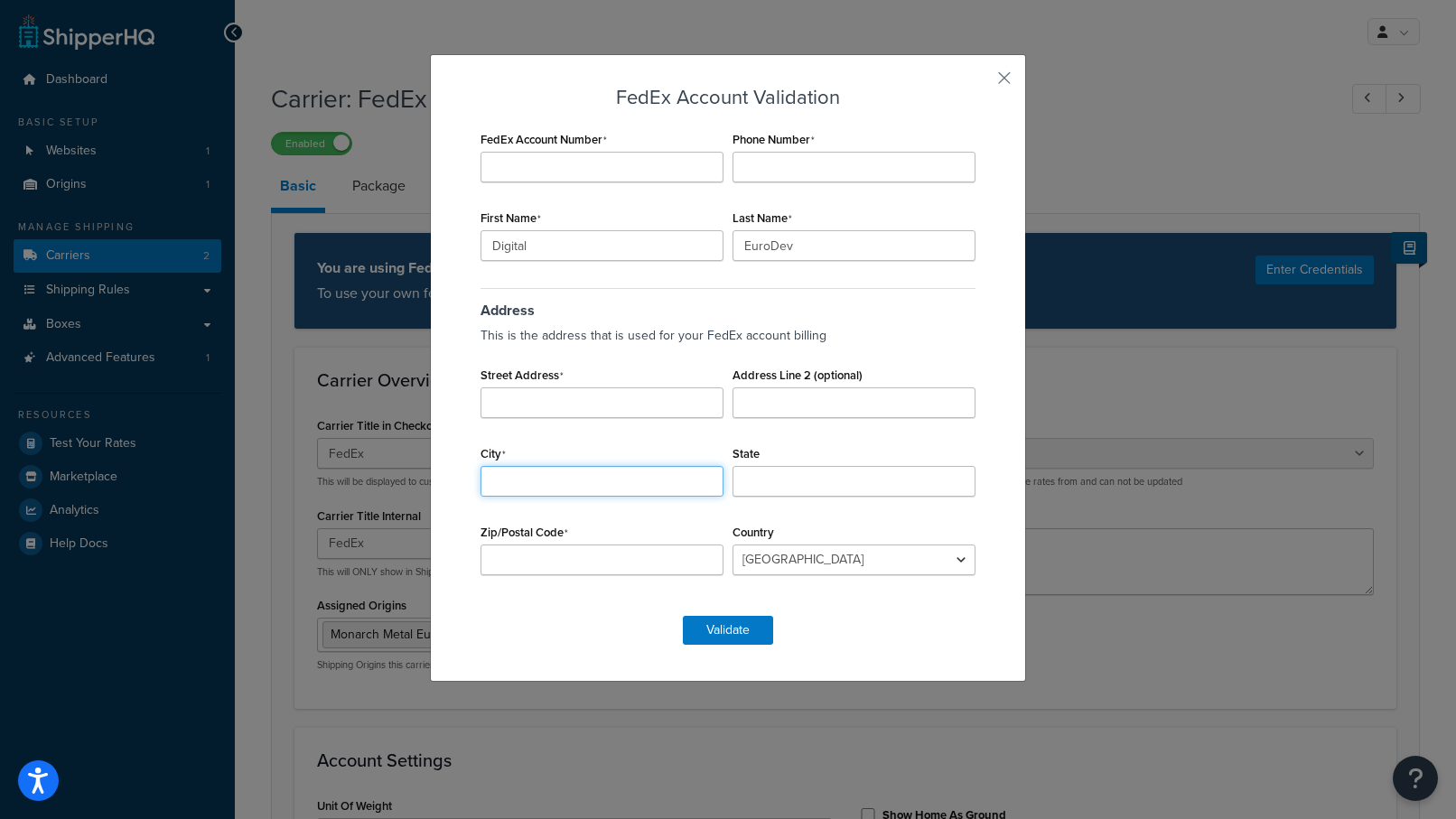
click at [616, 483] on input "City" at bounding box center [602, 482] width 243 height 31
click at [530, 478] on input "City" at bounding box center [602, 482] width 243 height 31
paste input "Enterseweg 15"
type input "Enterseweg 15"
drag, startPoint x: 606, startPoint y: 475, endPoint x: 458, endPoint y: 477, distance: 148.0
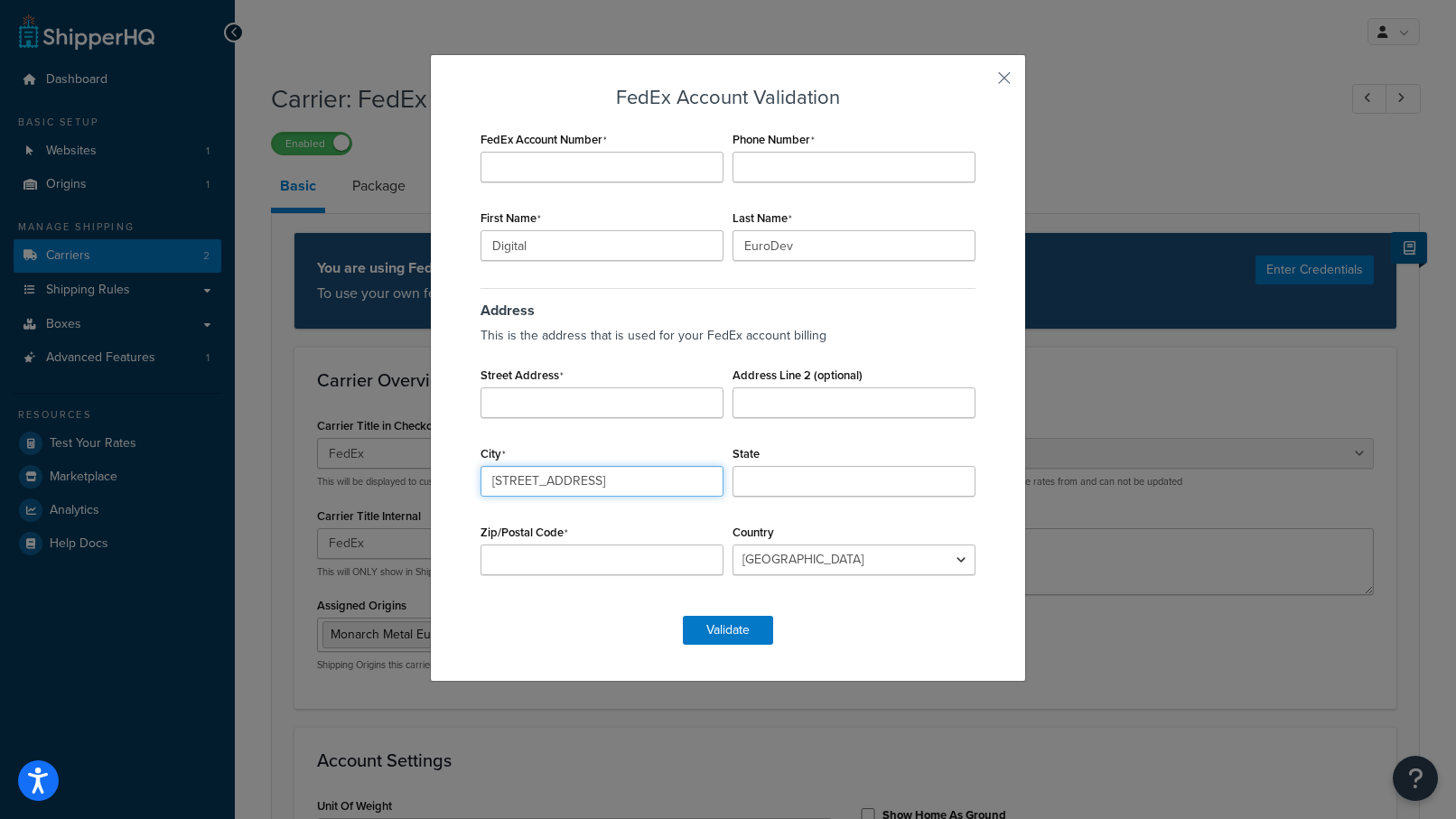
click at [459, 477] on div "FedEx Account Validation FedEx Account Number Phone Number First Name Digital L…" at bounding box center [728, 369] width 597 height 628
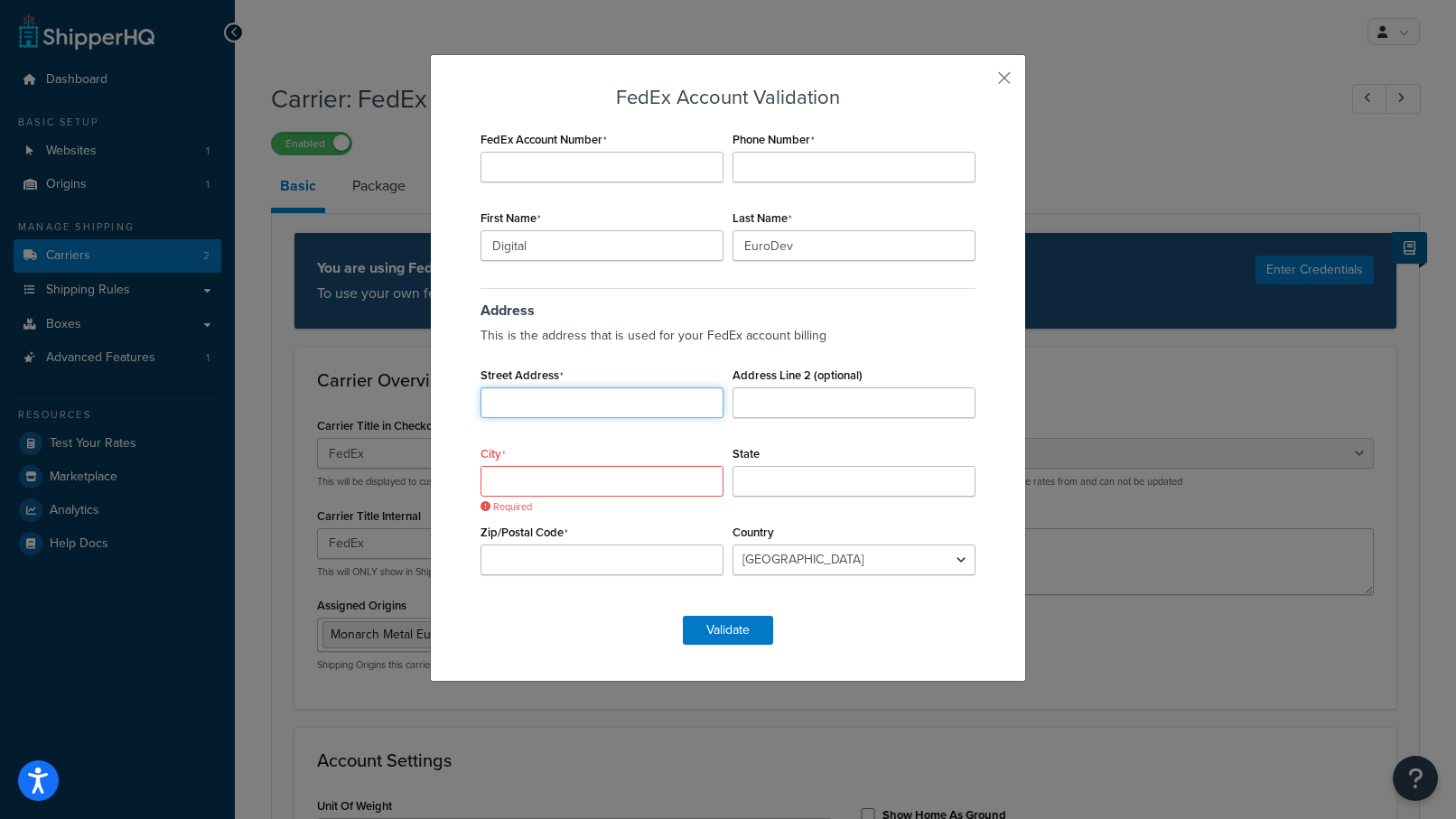
click at [525, 405] on input "Street Address" at bounding box center [602, 402] width 243 height 31
paste input "Enterseweg 15"
type input "Enterseweg 15"
click at [539, 479] on input "City" at bounding box center [602, 482] width 243 height 31
paste input "Goor"
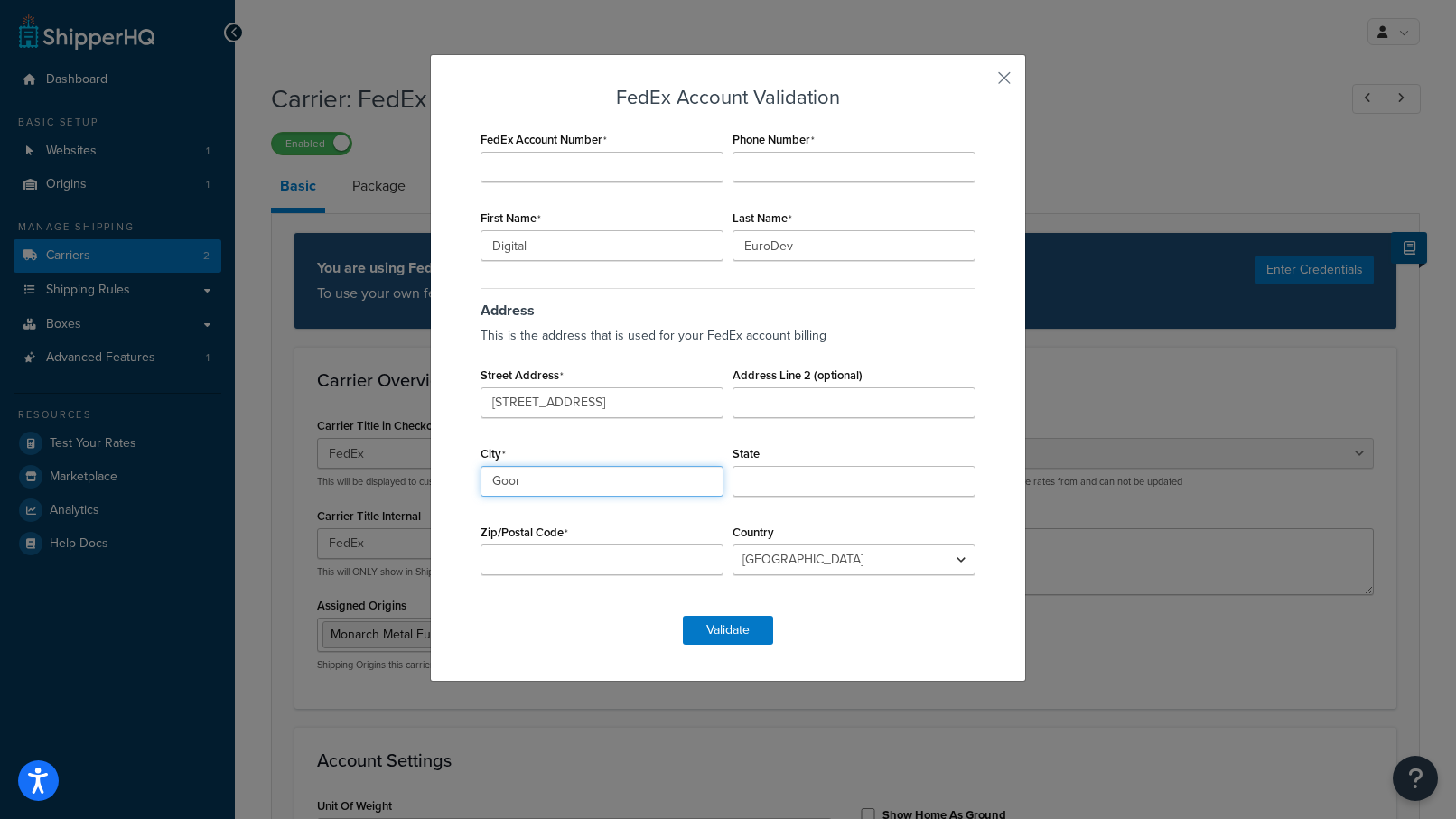
type input "Goor"
click at [532, 559] on input "Zip/Postal Code" at bounding box center [602, 560] width 243 height 31
paste input "7471 SB"
type input "7471 SB"
click at [784, 482] on input "State" at bounding box center [854, 482] width 243 height 31
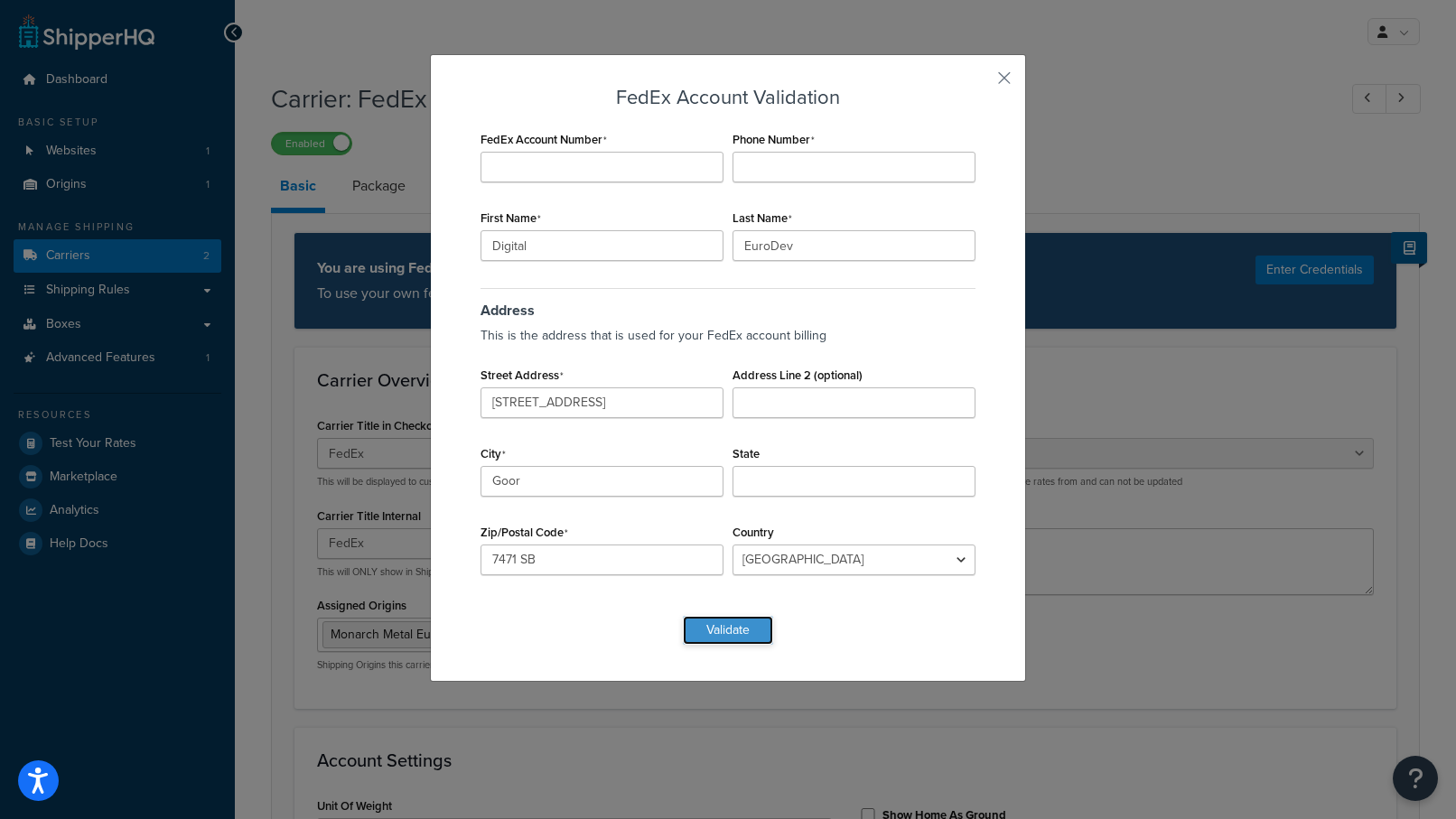
click at [738, 631] on button "Validate" at bounding box center [728, 631] width 90 height 29
click at [980, 82] on button "button" at bounding box center [977, 84] width 5 height 5
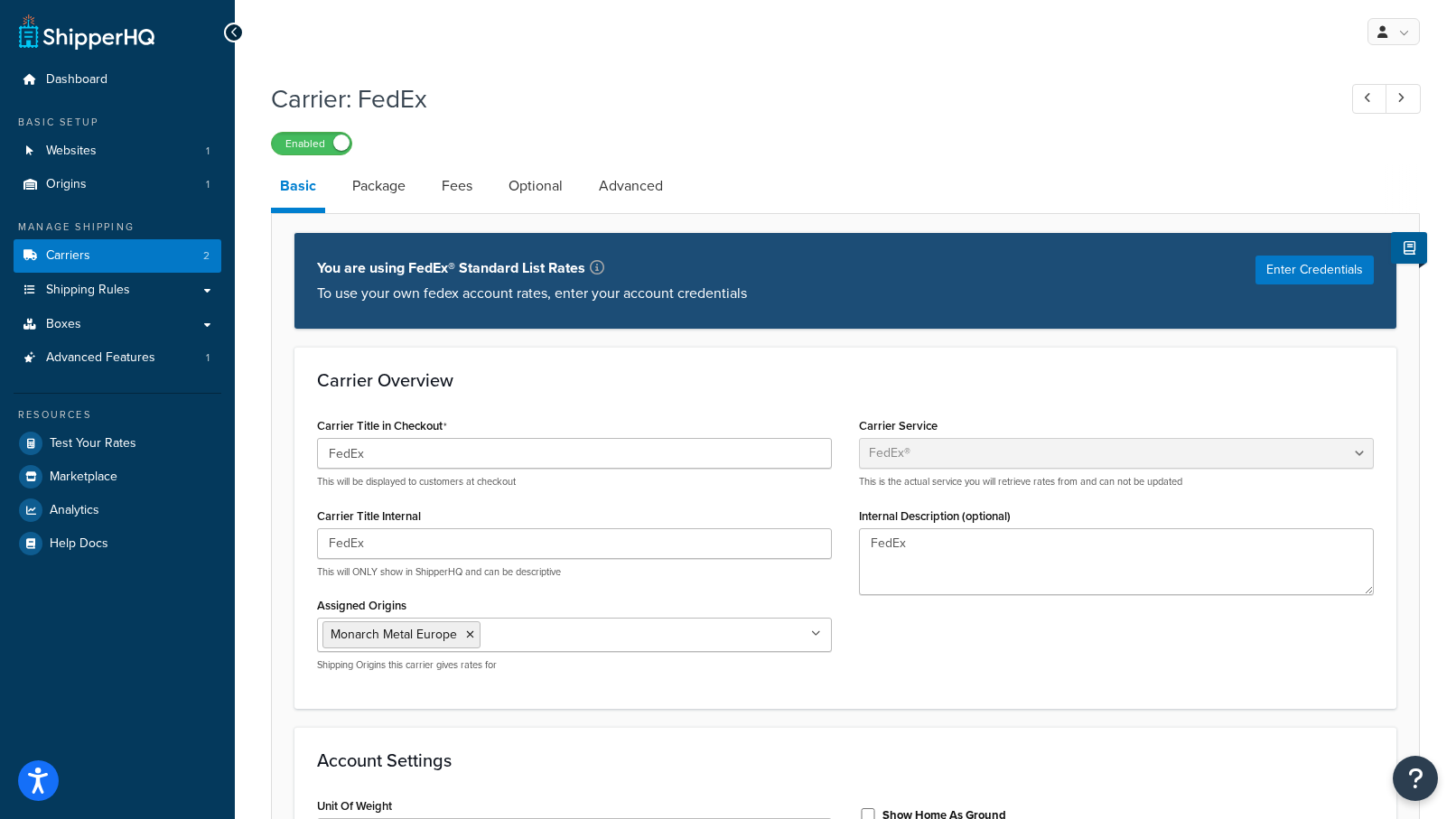
click at [779, 368] on div "Carrier Overview Carrier Title in Checkout FedEx This will be displayed to cust…" at bounding box center [844, 527] width 1102 height 361
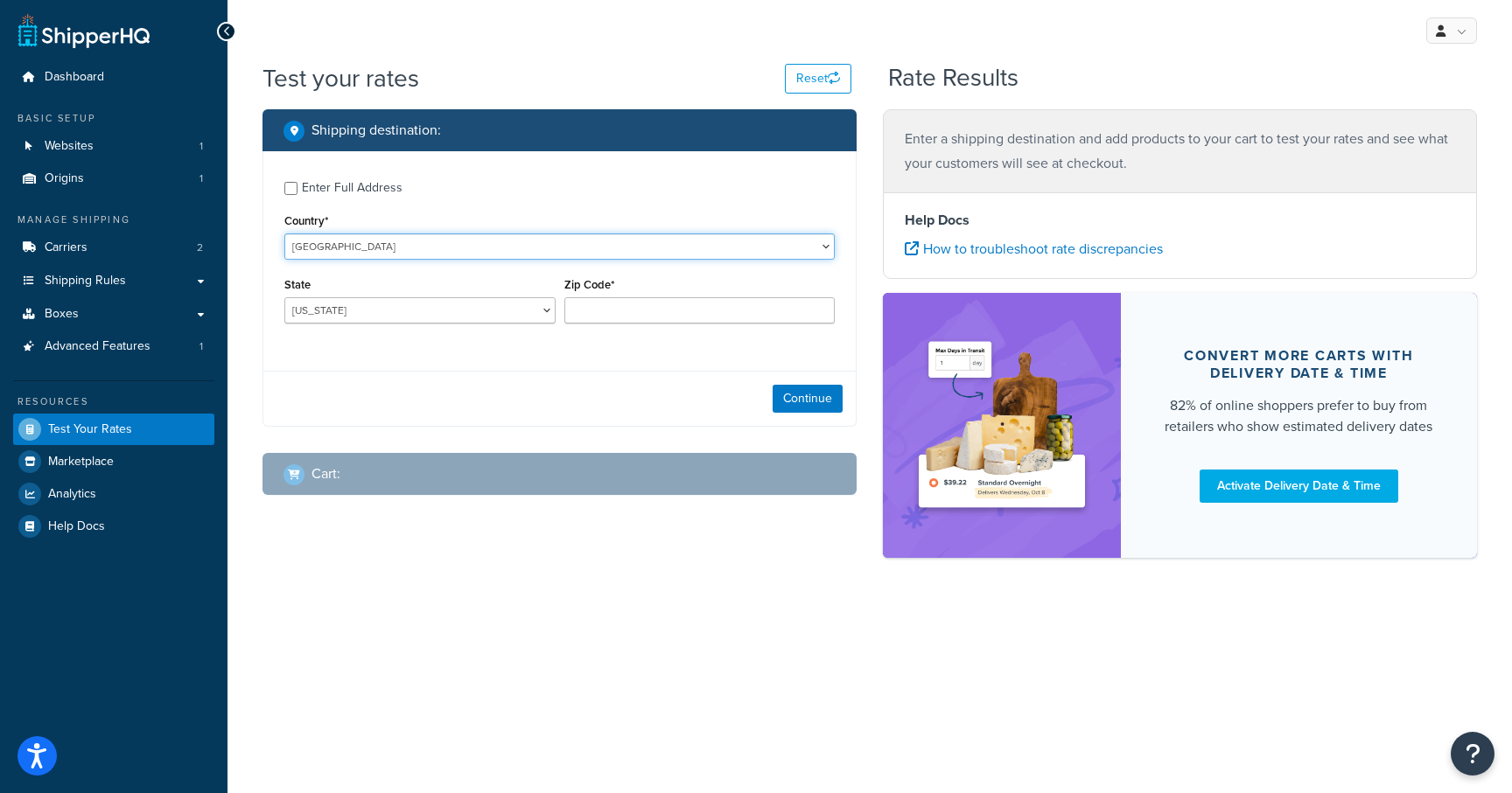
click at [359, 243] on select "[GEOGRAPHIC_DATA] [GEOGRAPHIC_DATA] [GEOGRAPHIC_DATA] [GEOGRAPHIC_DATA] [GEOGRA…" at bounding box center [560, 246] width 551 height 26
select select "FR"
click at [285, 234] on select "[GEOGRAPHIC_DATA] [GEOGRAPHIC_DATA] [GEOGRAPHIC_DATA] [GEOGRAPHIC_DATA] [GEOGRA…" at bounding box center [560, 246] width 551 height 26
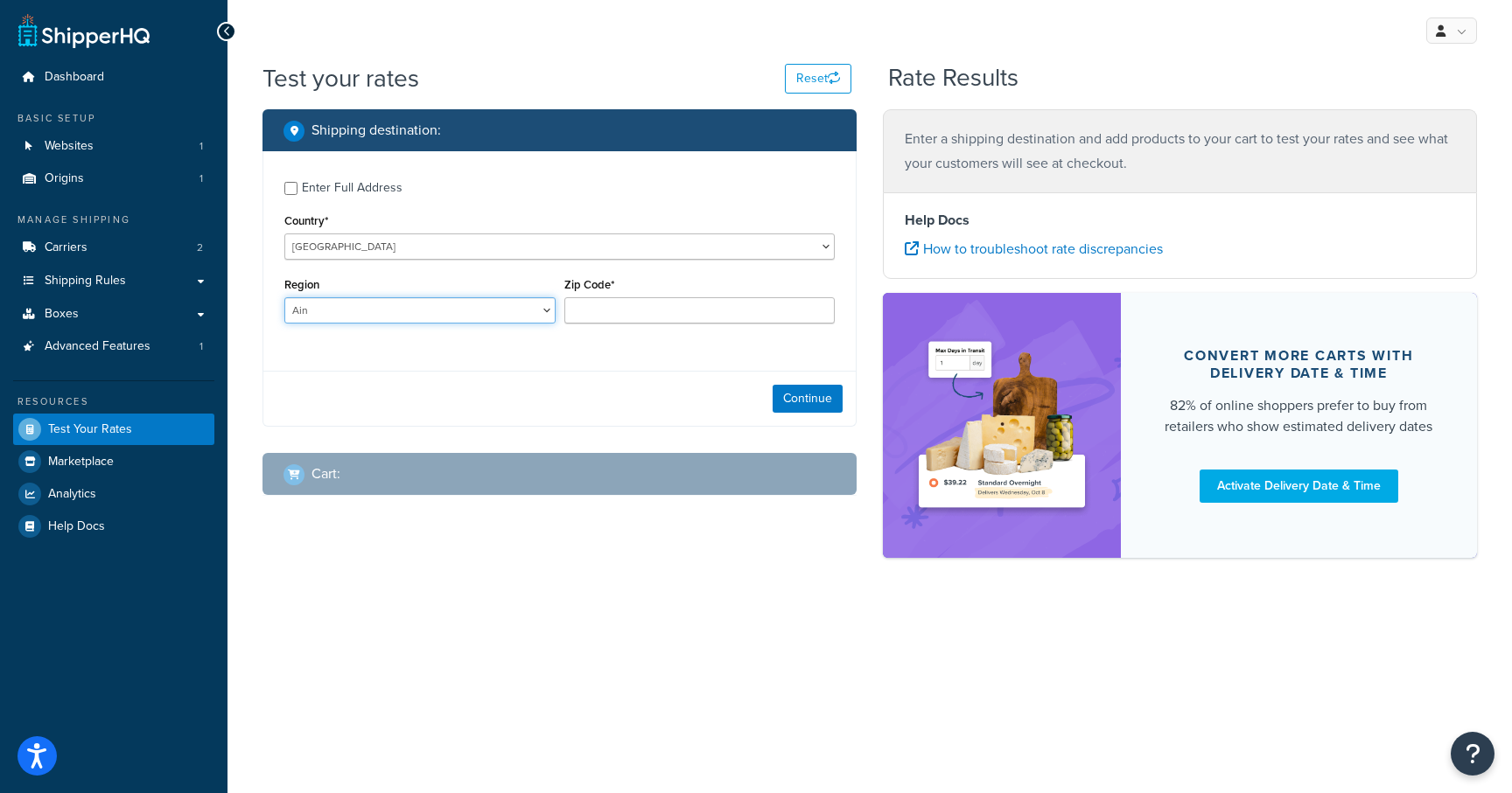
click at [372, 313] on select "[GEOGRAPHIC_DATA] [GEOGRAPHIC_DATA] [GEOGRAPHIC_DATA] [GEOGRAPHIC_DATA] [GEOGRA…" at bounding box center [420, 310] width 271 height 26
click at [623, 305] on input "Zip Code*" at bounding box center [699, 310] width 271 height 26
click at [606, 321] on input "Zip Code*" at bounding box center [699, 310] width 271 height 26
click at [606, 315] on input "Zip Code*" at bounding box center [699, 310] width 271 height 26
paste input "70123"
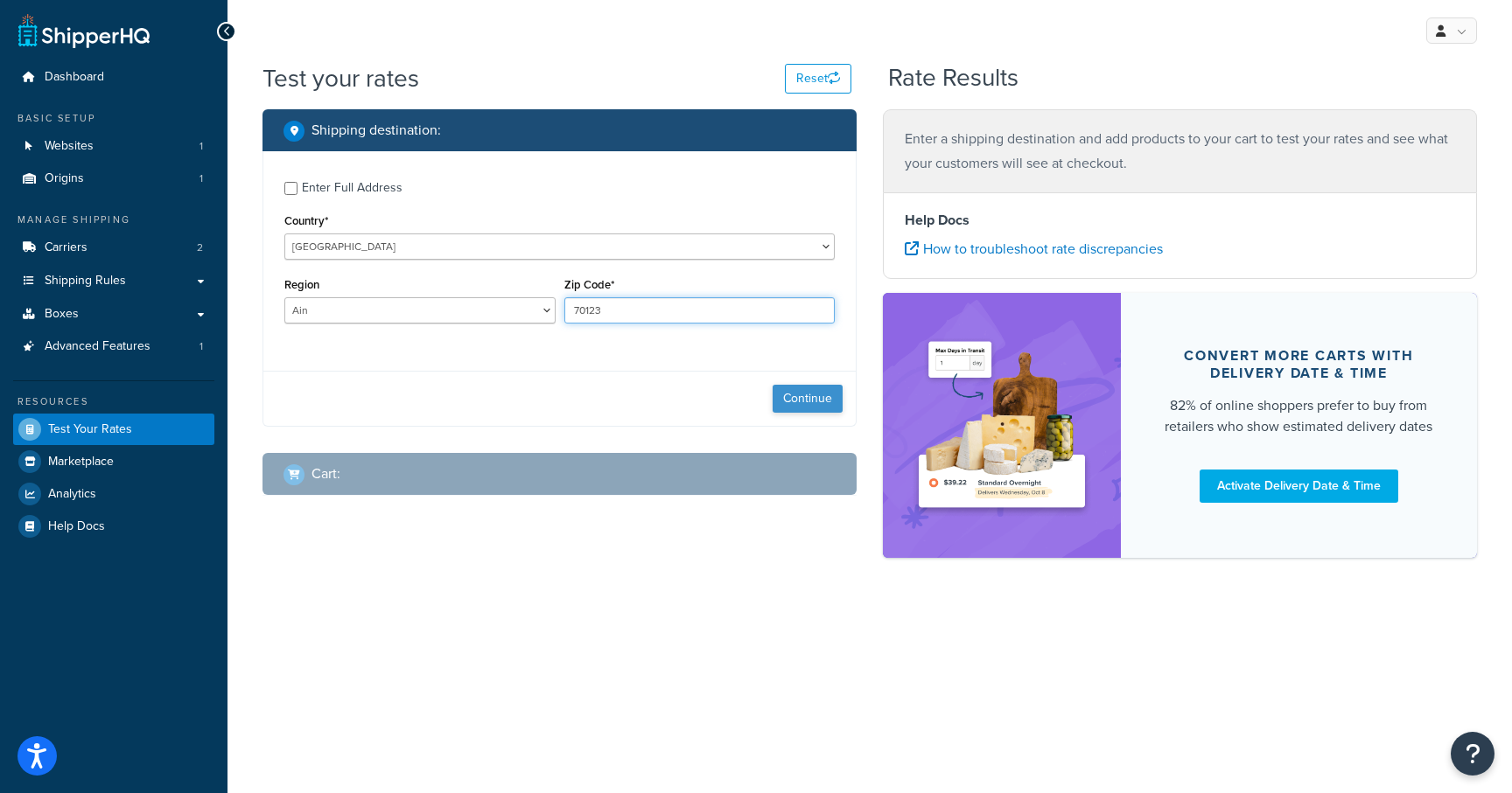
type input "70123"
click at [787, 399] on button "Continue" at bounding box center [807, 399] width 70 height 28
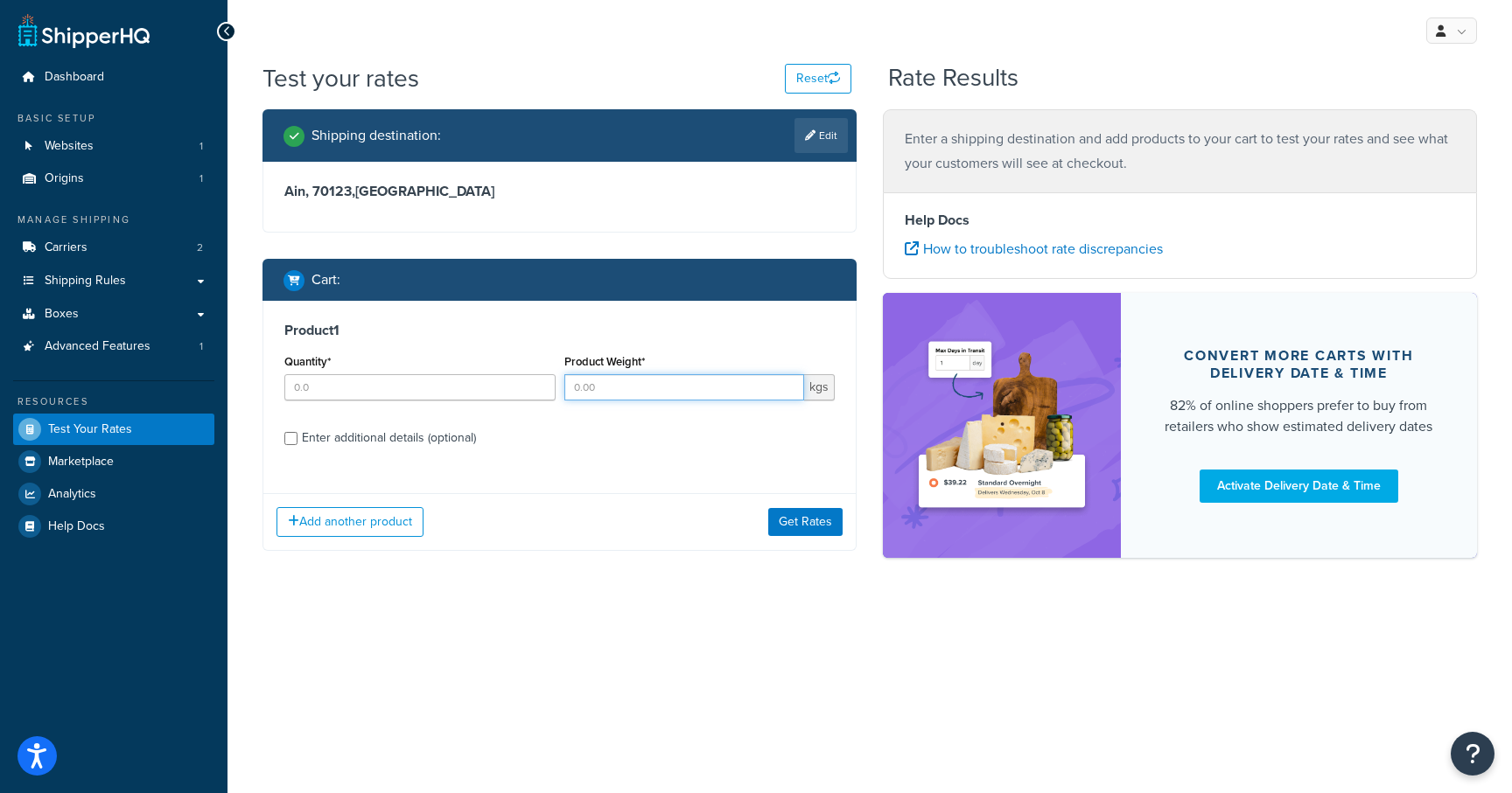
click at [626, 391] on input "Product Weight*" at bounding box center [685, 387] width 241 height 26
type input "5"
drag, startPoint x: 404, startPoint y: 389, endPoint x: 437, endPoint y: 394, distance: 33.4
click at [404, 390] on input "Quantity*" at bounding box center [420, 387] width 271 height 26
click at [547, 383] on input "Quantity*" at bounding box center [420, 387] width 271 height 26
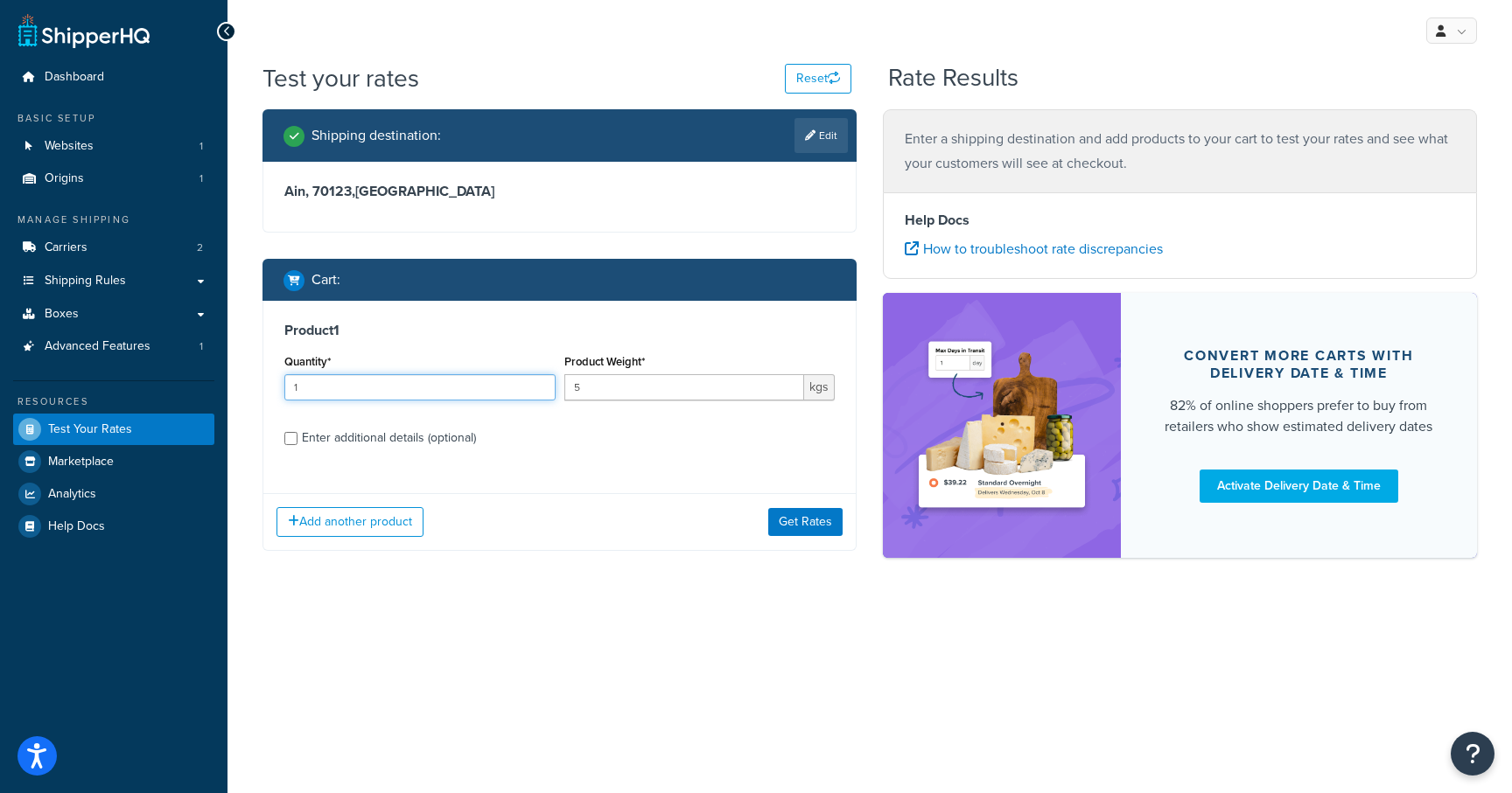
type input "1"
click at [542, 383] on input "1" at bounding box center [420, 387] width 271 height 26
click at [360, 439] on div "Enter additional details (optional)" at bounding box center [389, 438] width 174 height 25
click at [298, 439] on input "Enter additional details (optional)" at bounding box center [291, 439] width 13 height 13
checkbox input "true"
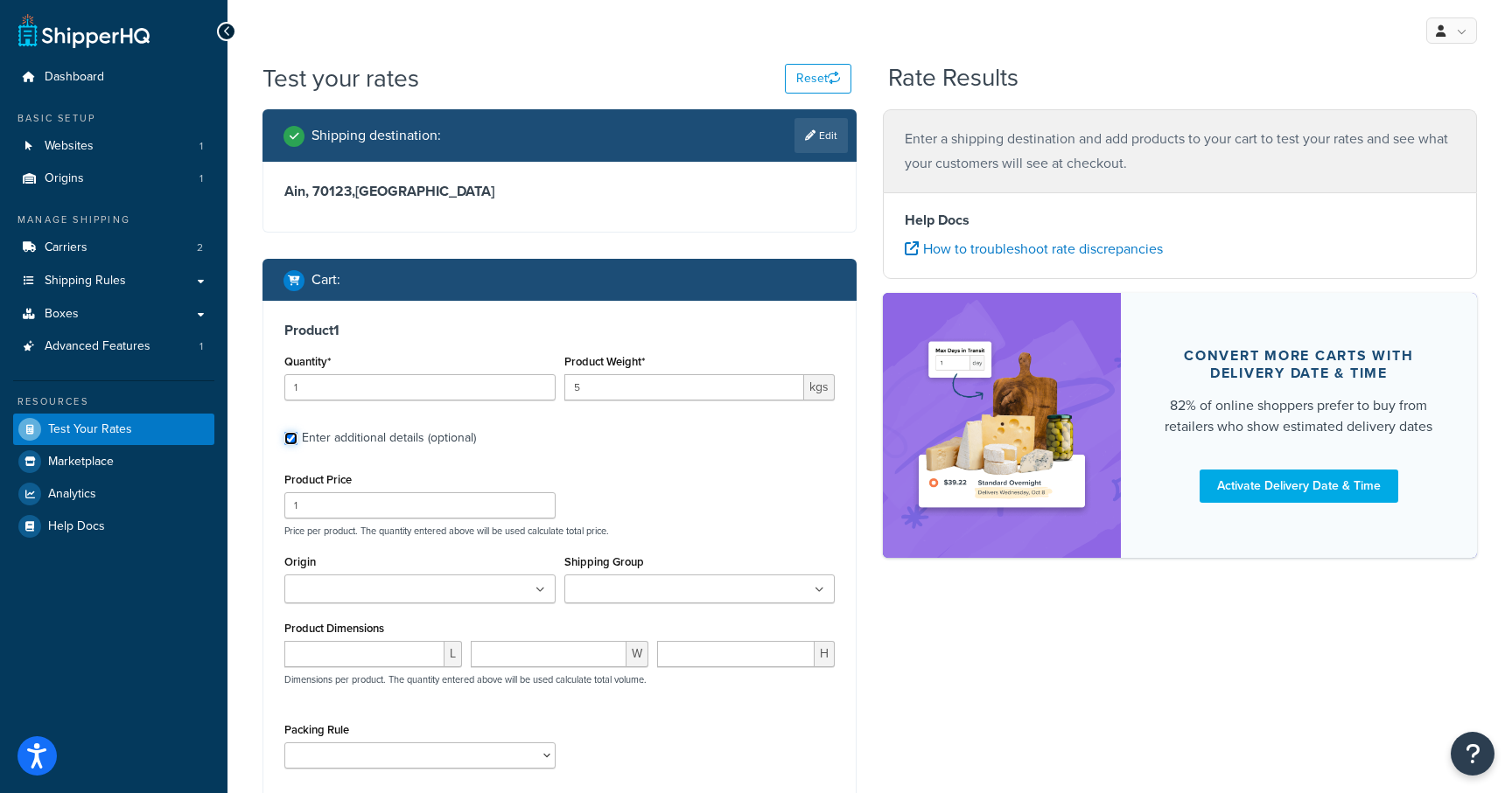
scroll to position [23, 0]
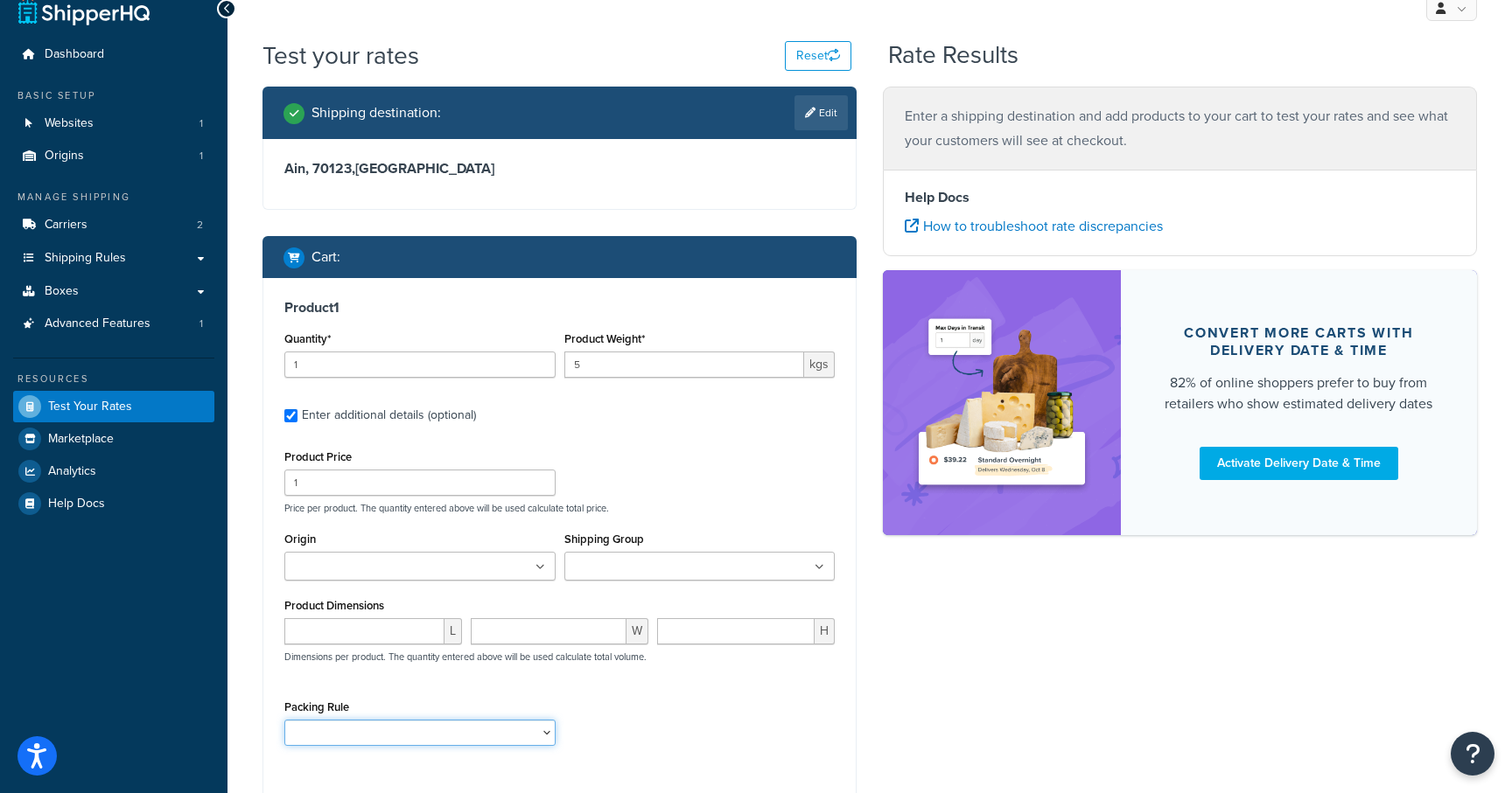
click at [369, 724] on select "Clips Packing Rule Rails Packing rule" at bounding box center [420, 733] width 271 height 26
select select "82597"
click at [285, 720] on select "Clips Packing Rule Rails Packing rule" at bounding box center [420, 733] width 271 height 26
click at [593, 568] on input "Shipping Group" at bounding box center [647, 568] width 155 height 19
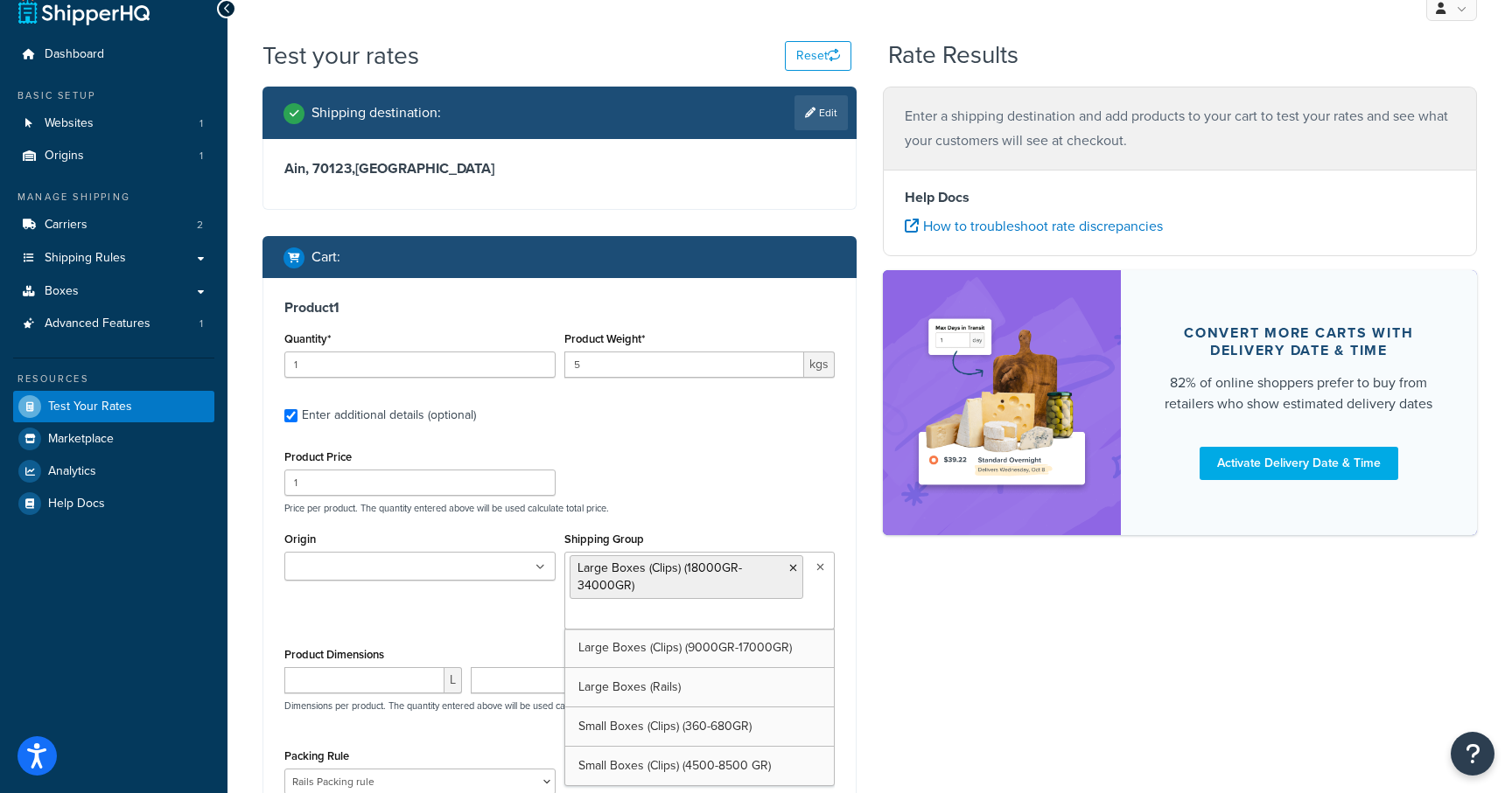
click at [445, 574] on ul at bounding box center [420, 567] width 271 height 29
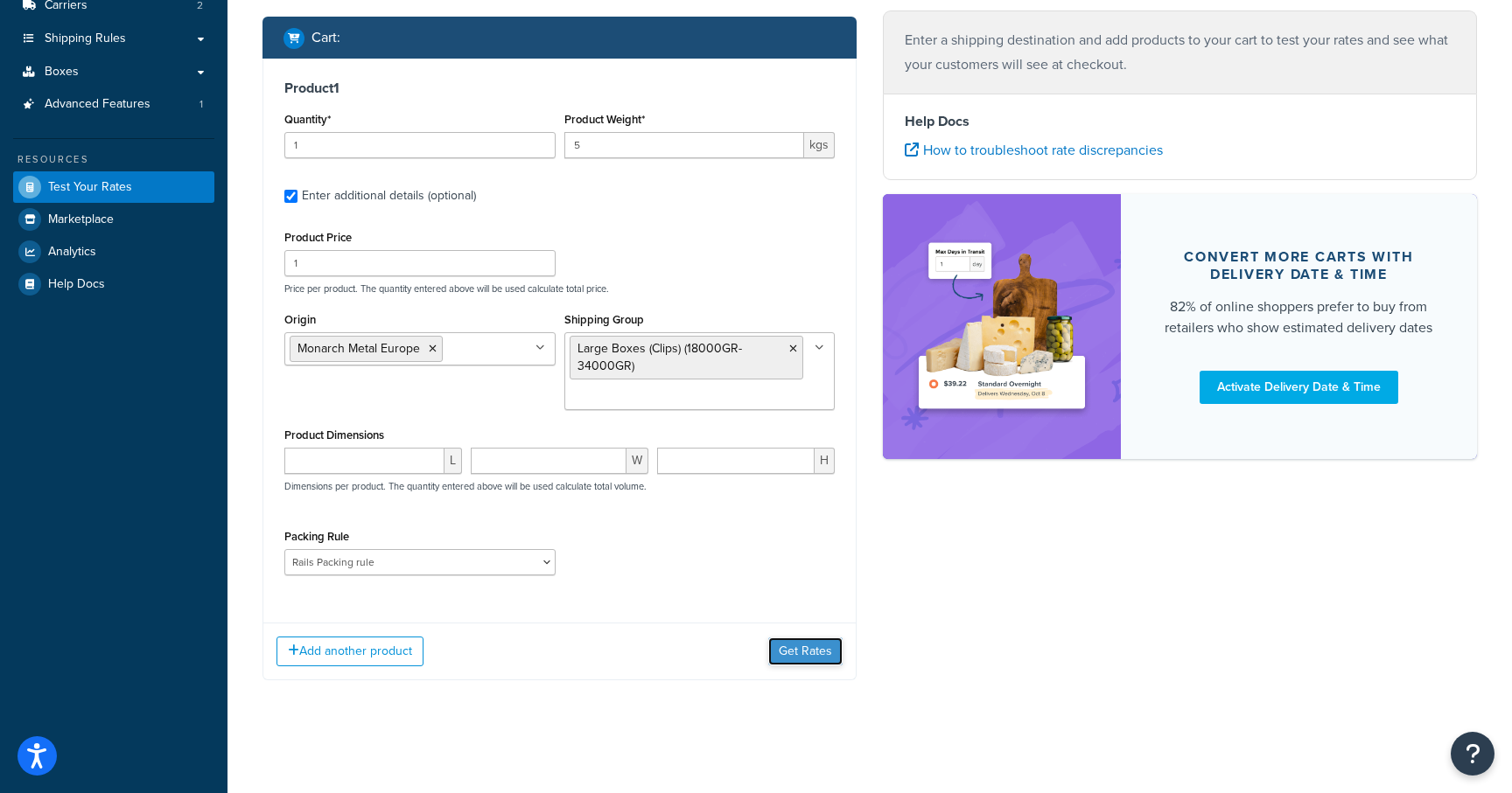
click at [802, 657] on button "Get Rates" at bounding box center [805, 652] width 74 height 28
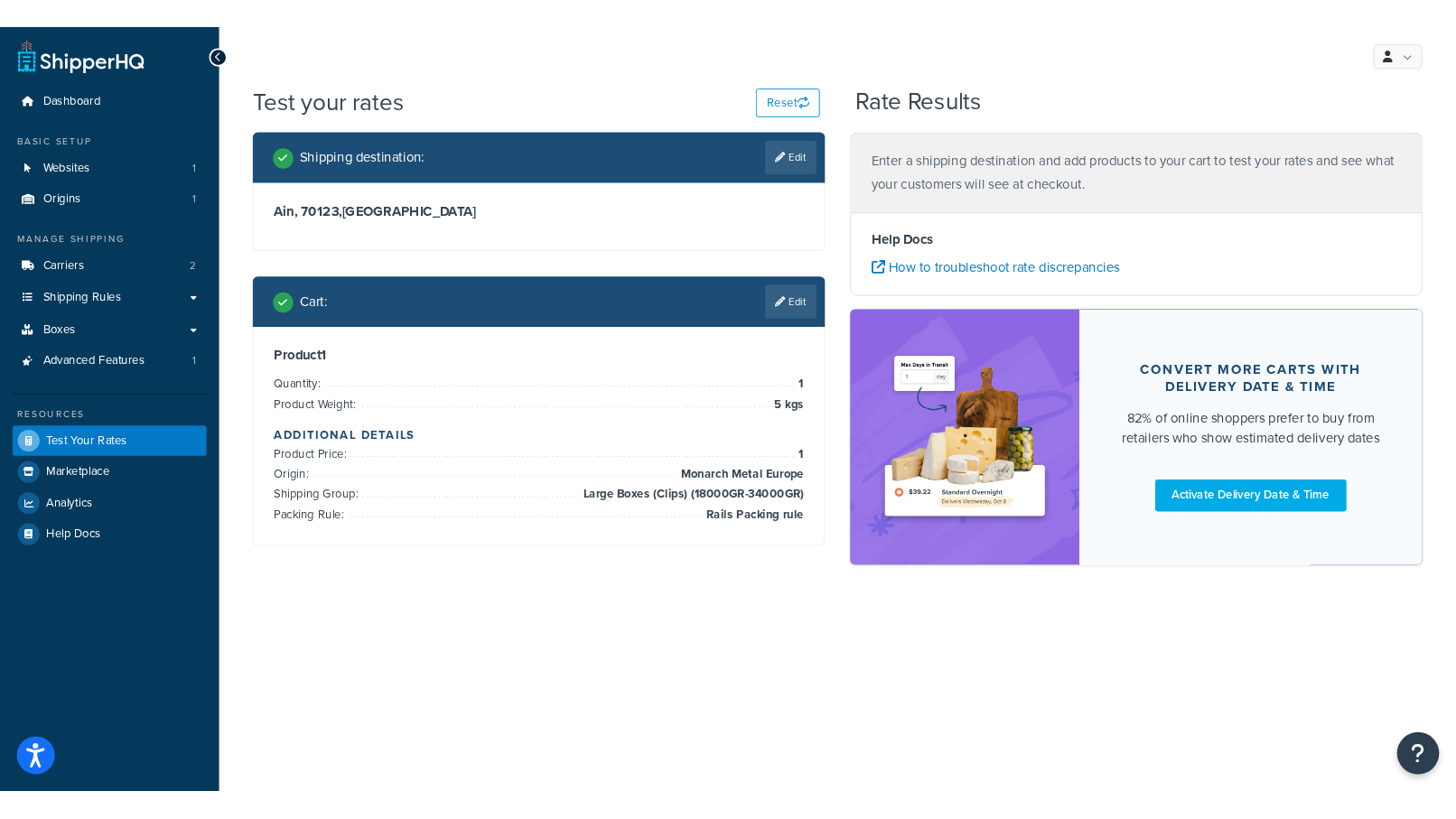
scroll to position [0, 0]
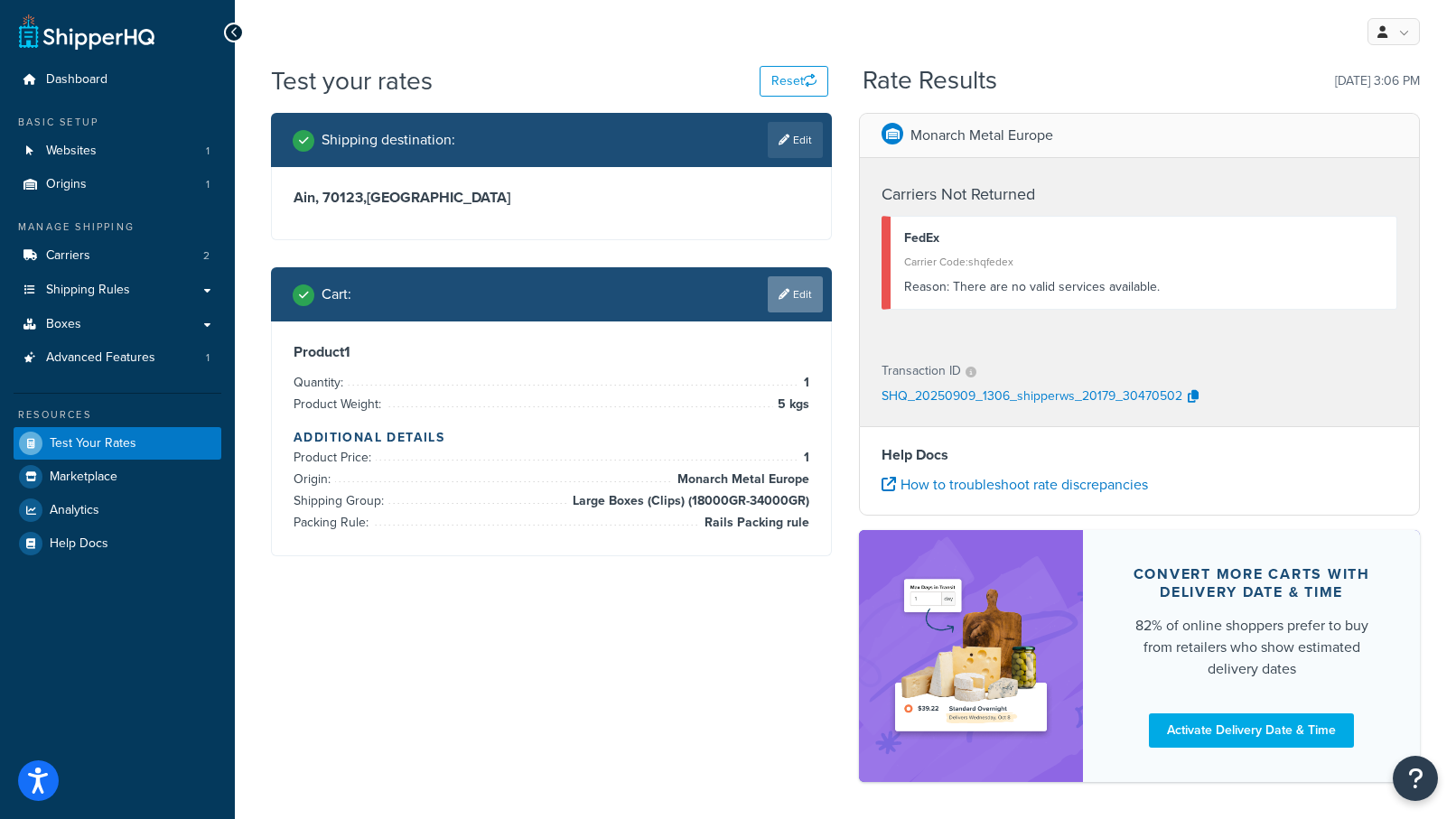
click at [802, 292] on link "Edit" at bounding box center [795, 294] width 55 height 36
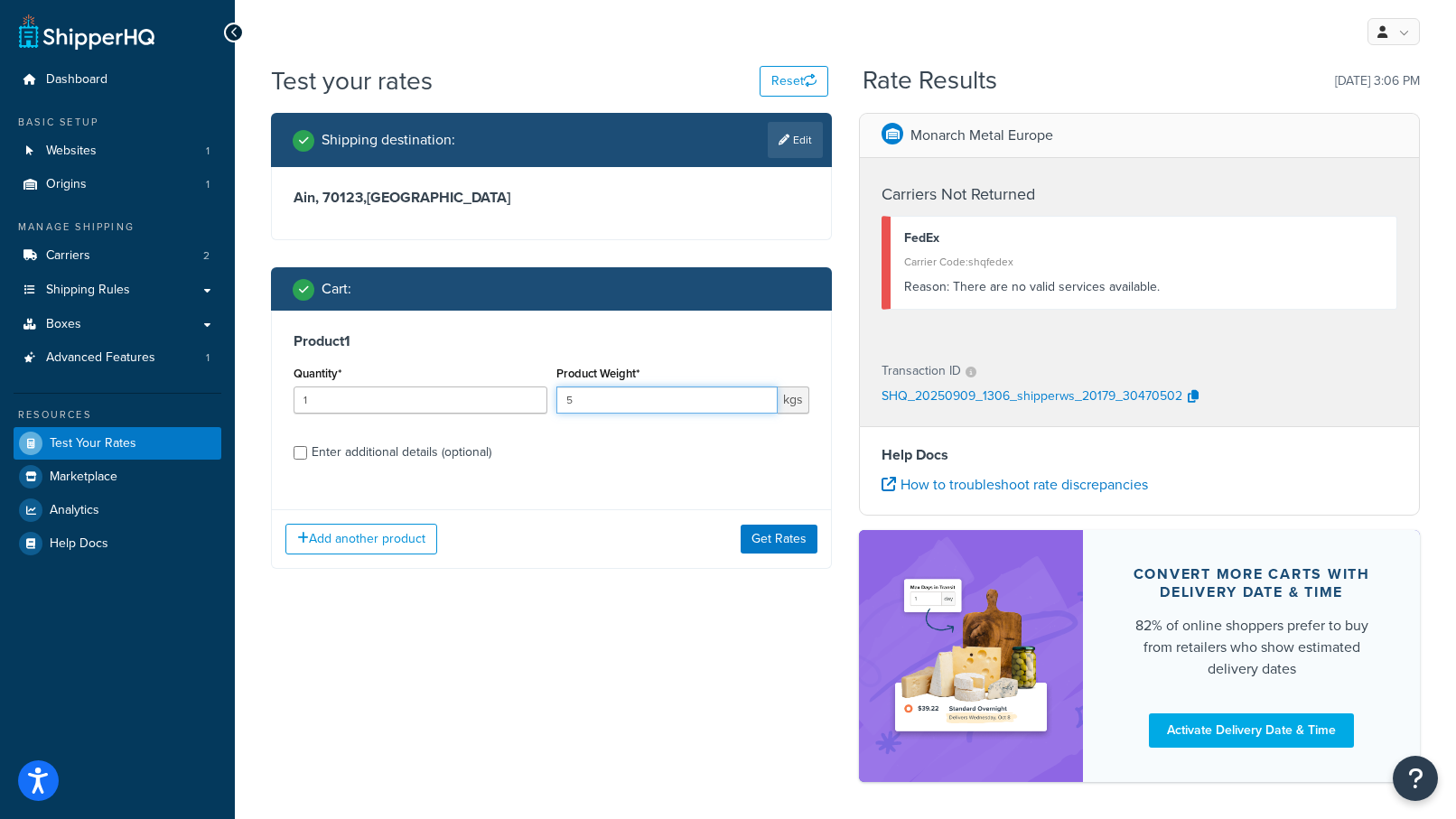
drag, startPoint x: 577, startPoint y: 403, endPoint x: 549, endPoint y: 398, distance: 28.4
click at [550, 399] on div "Quantity* 1 Product Weight* 5 kgs" at bounding box center [551, 394] width 525 height 66
type input "1"
drag, startPoint x: 371, startPoint y: 563, endPoint x: 377, endPoint y: 552, distance: 12.5
click at [371, 563] on div "Add another product Get Rates" at bounding box center [551, 539] width 559 height 58
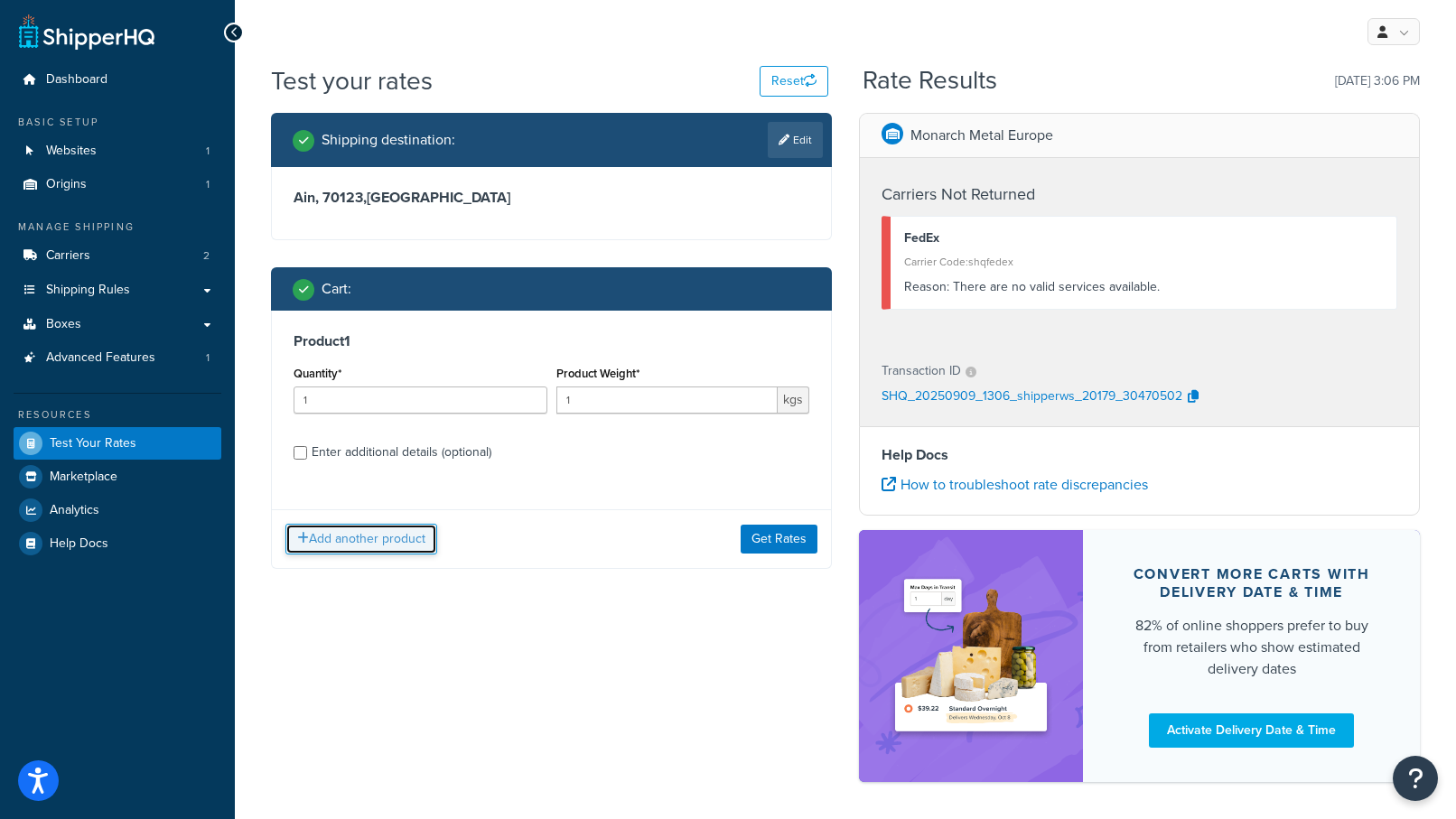
click at [378, 547] on button "Add another product" at bounding box center [361, 539] width 152 height 31
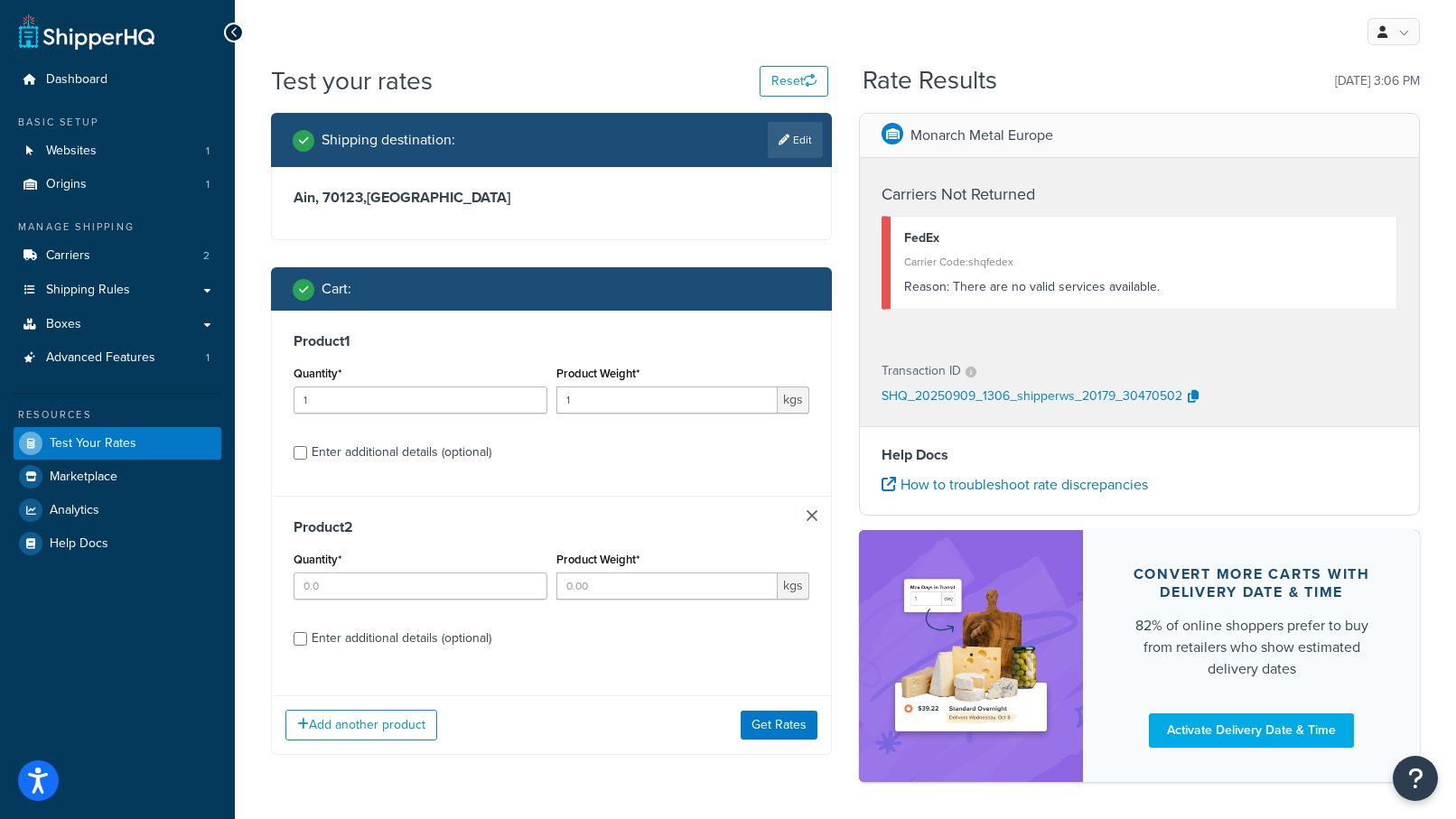
click at [812, 512] on link at bounding box center [812, 516] width 11 height 11
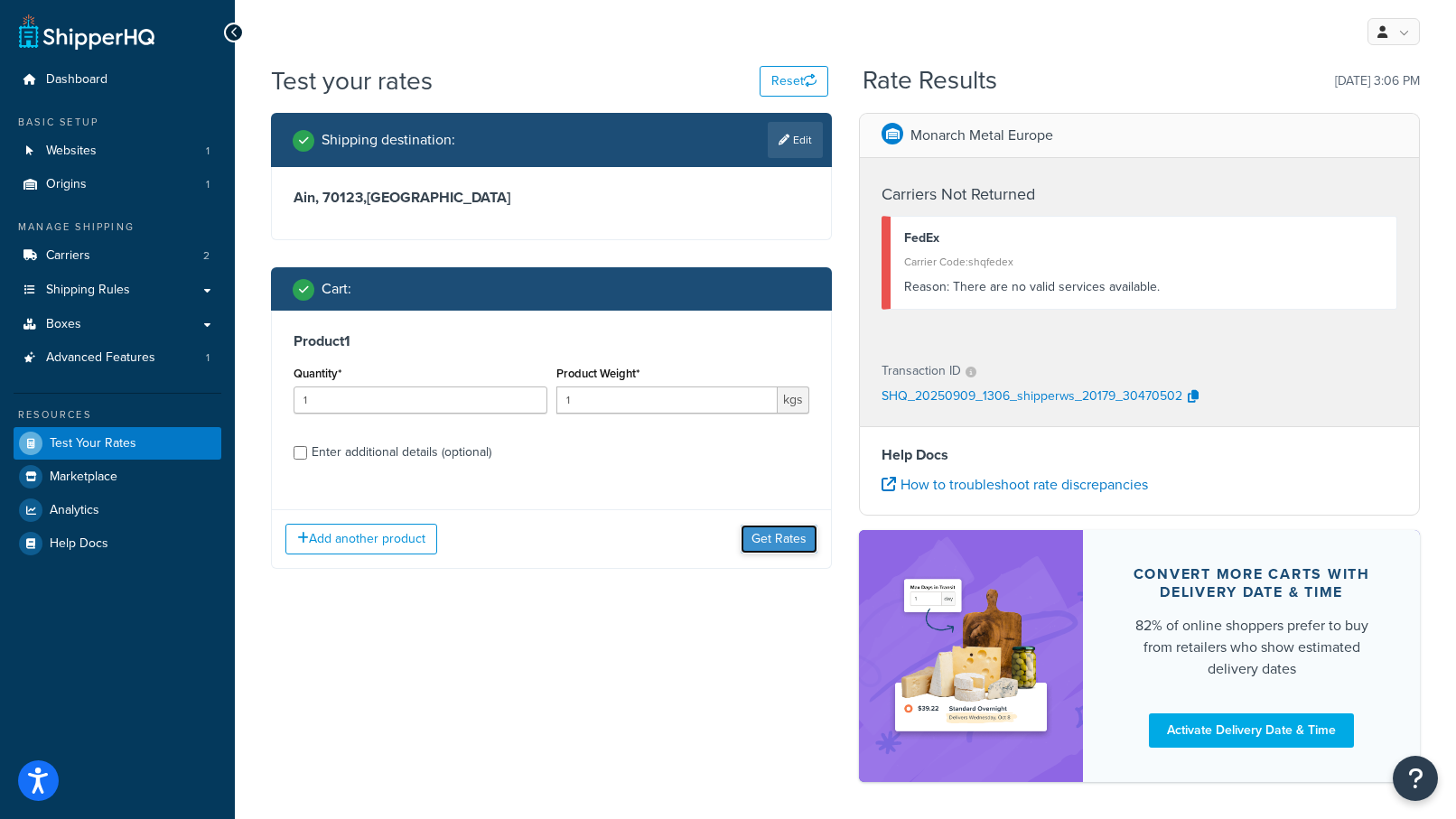
click at [793, 540] on button "Get Rates" at bounding box center [778, 539] width 76 height 29
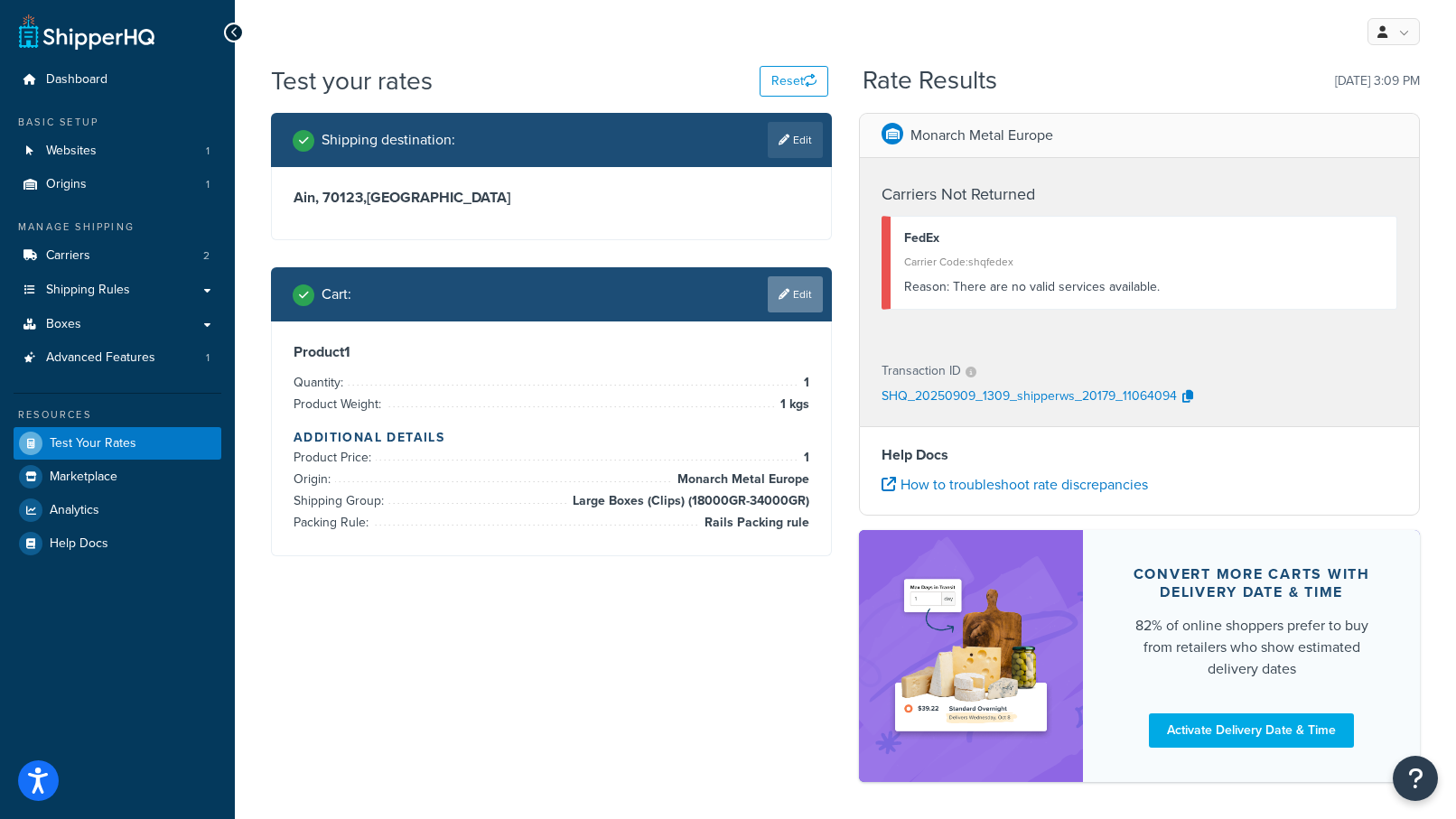
click at [792, 299] on link "Edit" at bounding box center [795, 294] width 55 height 36
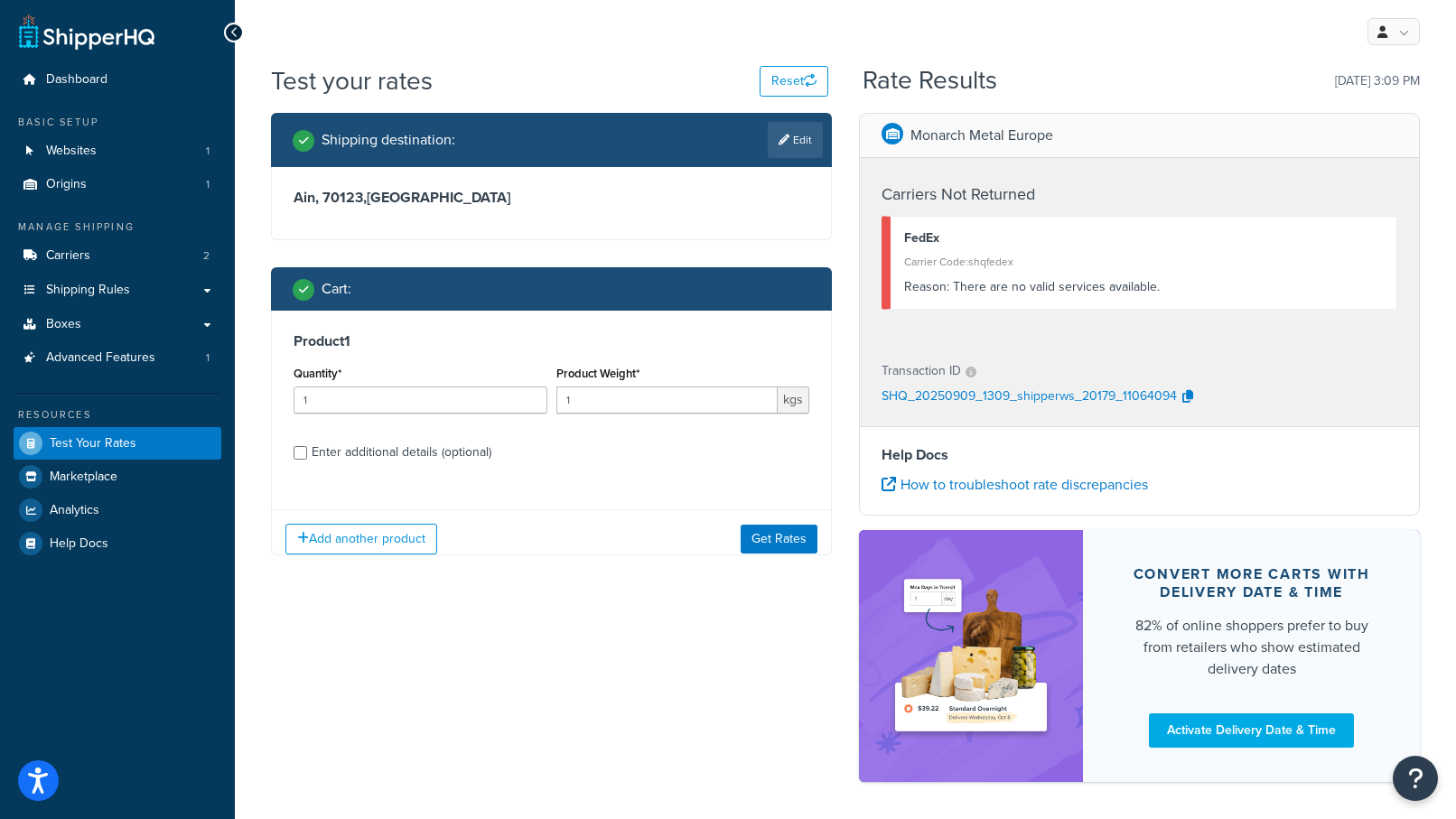
scroll to position [72, 0]
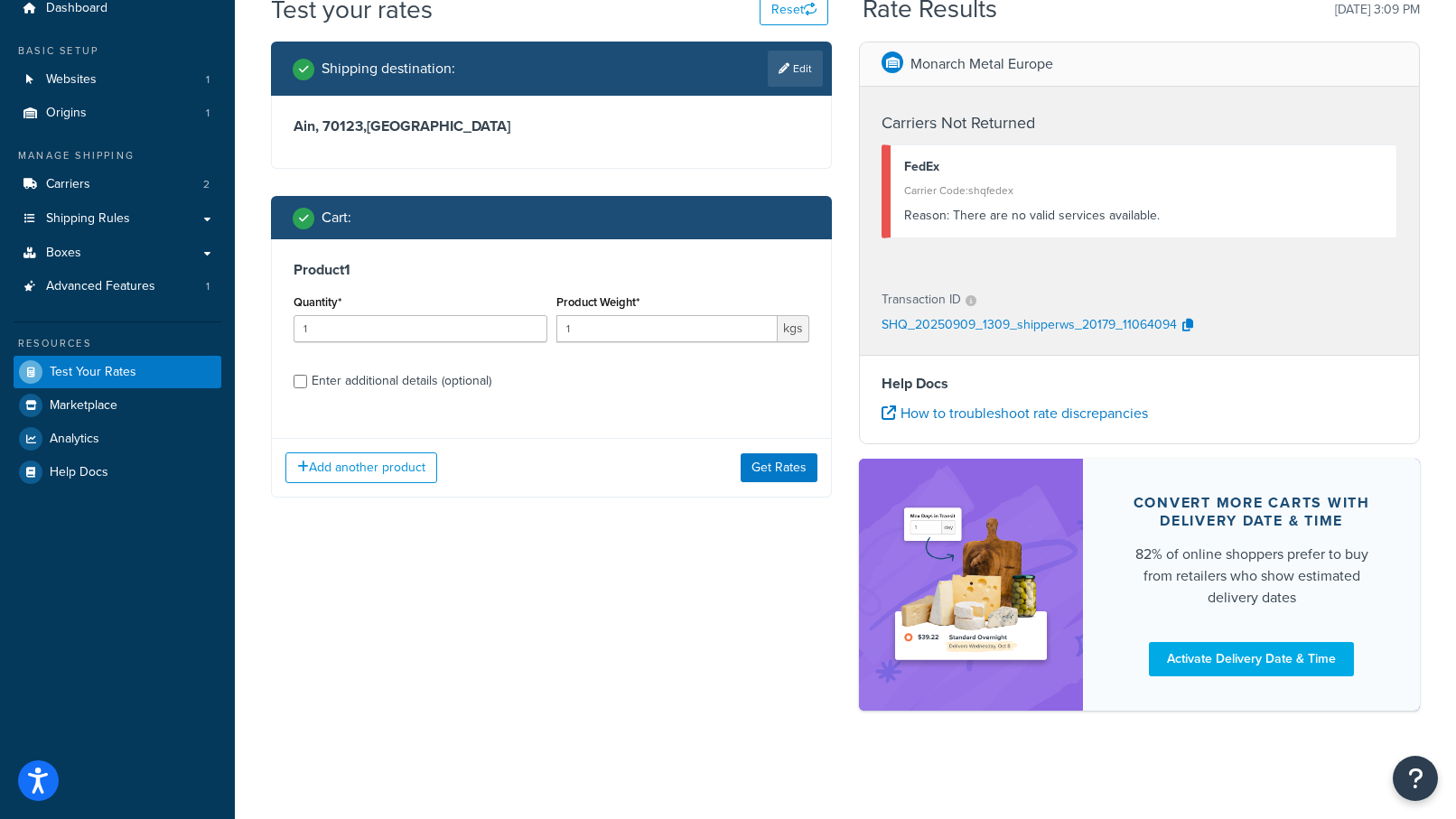
click at [432, 385] on div "Enter additional details (optional)" at bounding box center [401, 381] width 180 height 25
click at [307, 385] on input "Enter additional details (optional)" at bounding box center [301, 382] width 13 height 13
checkbox input "true"
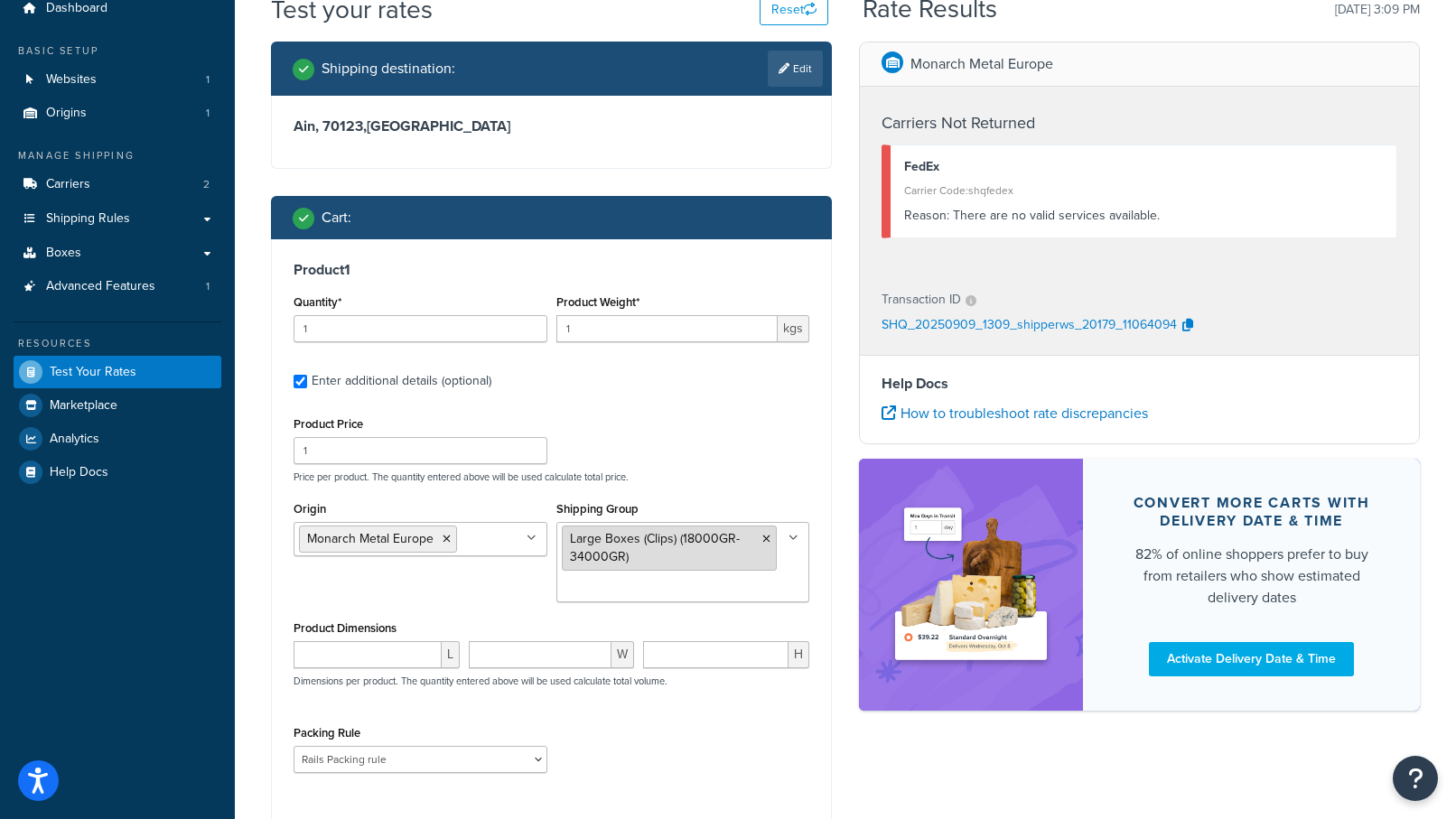
click at [769, 538] on icon at bounding box center [766, 539] width 8 height 11
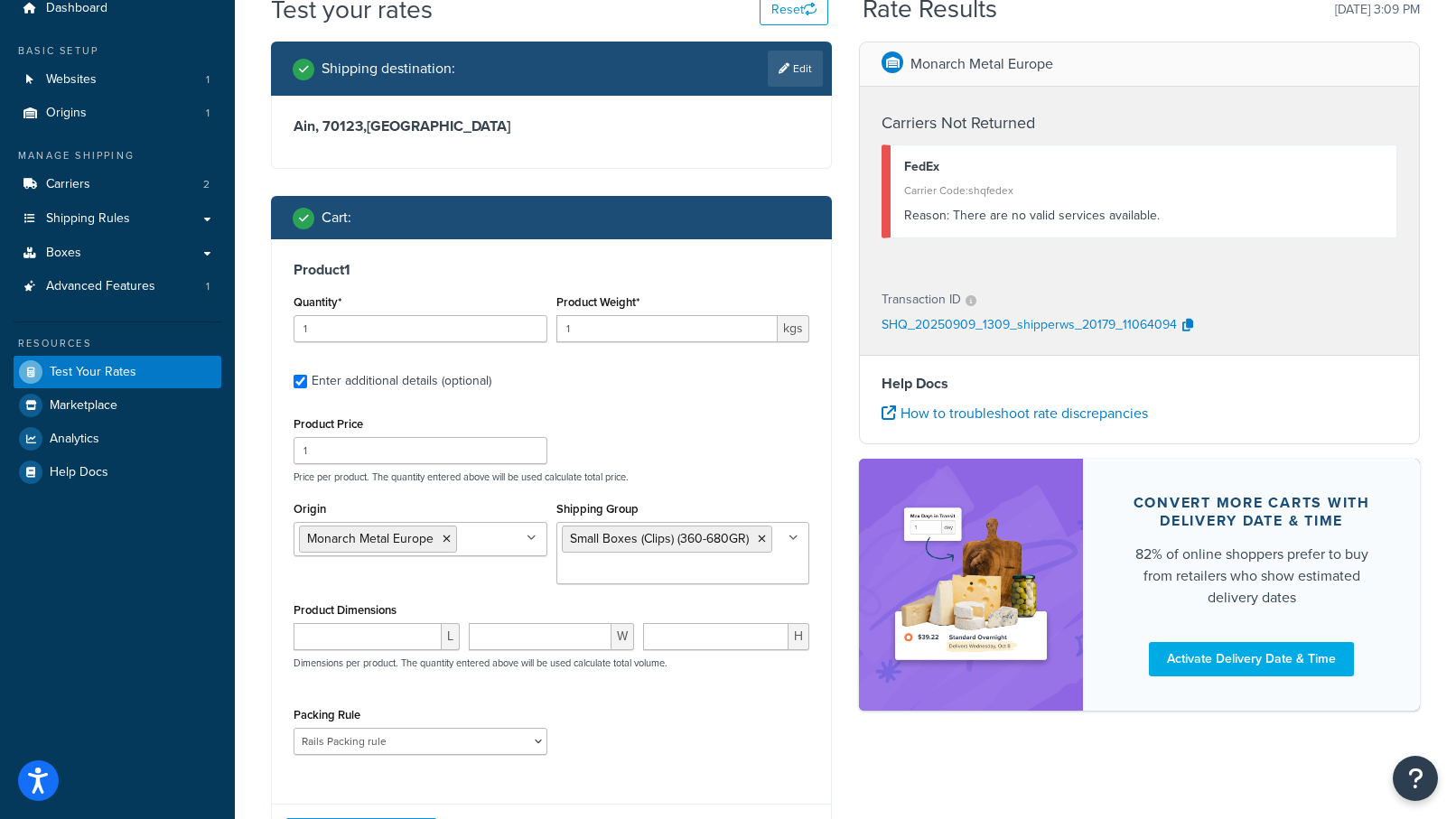
click at [668, 429] on div "Product Price 1 Price per product. The quantity entered above will be used calc…" at bounding box center [551, 448] width 525 height 72
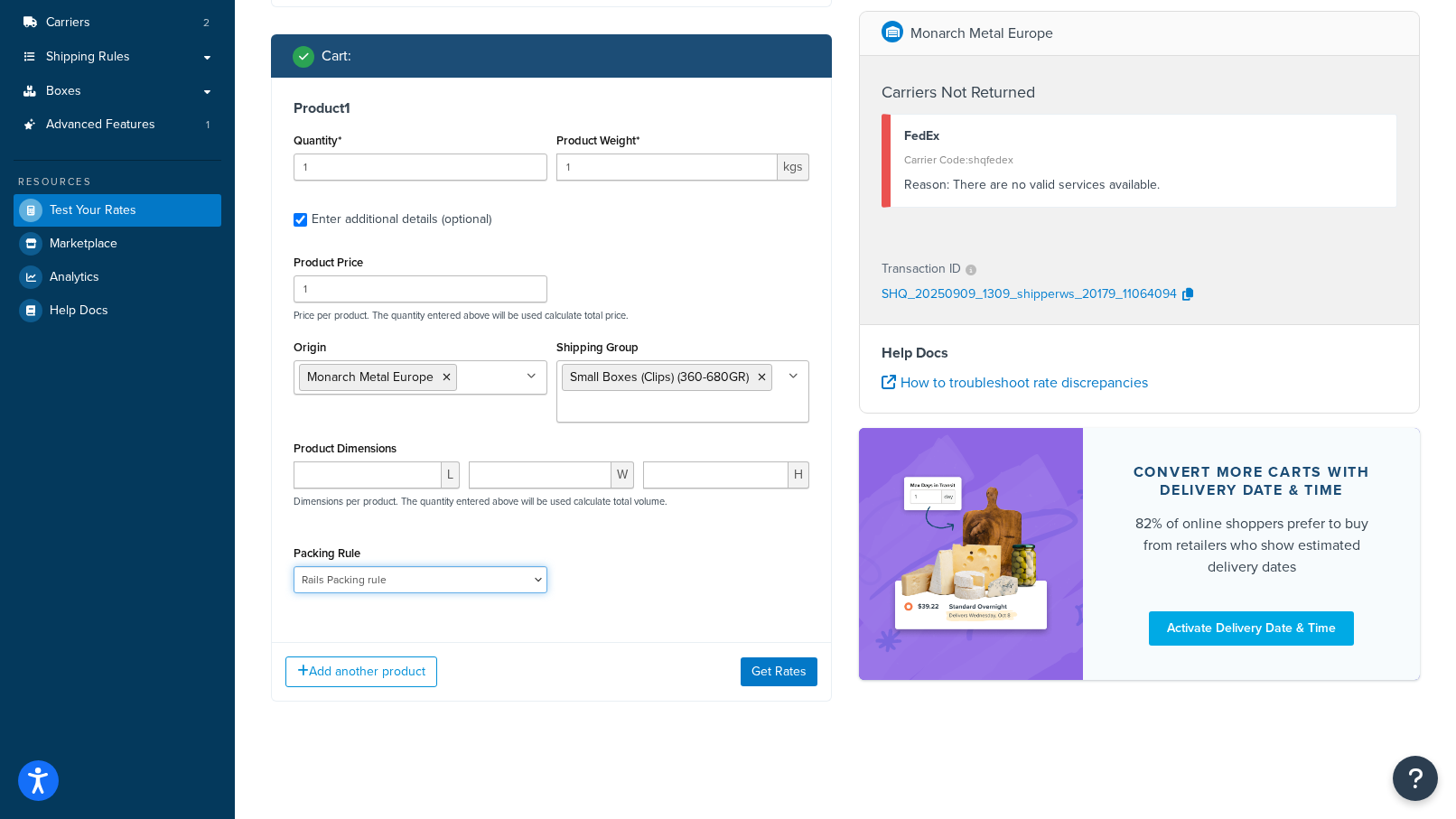
click at [422, 574] on select "Clips Packing Rule Rails Packing rule" at bounding box center [420, 580] width 254 height 27
select select "86495"
click at [294, 566] on select "Clips Packing Rule Rails Packing rule" at bounding box center [420, 580] width 254 height 27
click at [787, 669] on button "Get Rates" at bounding box center [778, 672] width 76 height 29
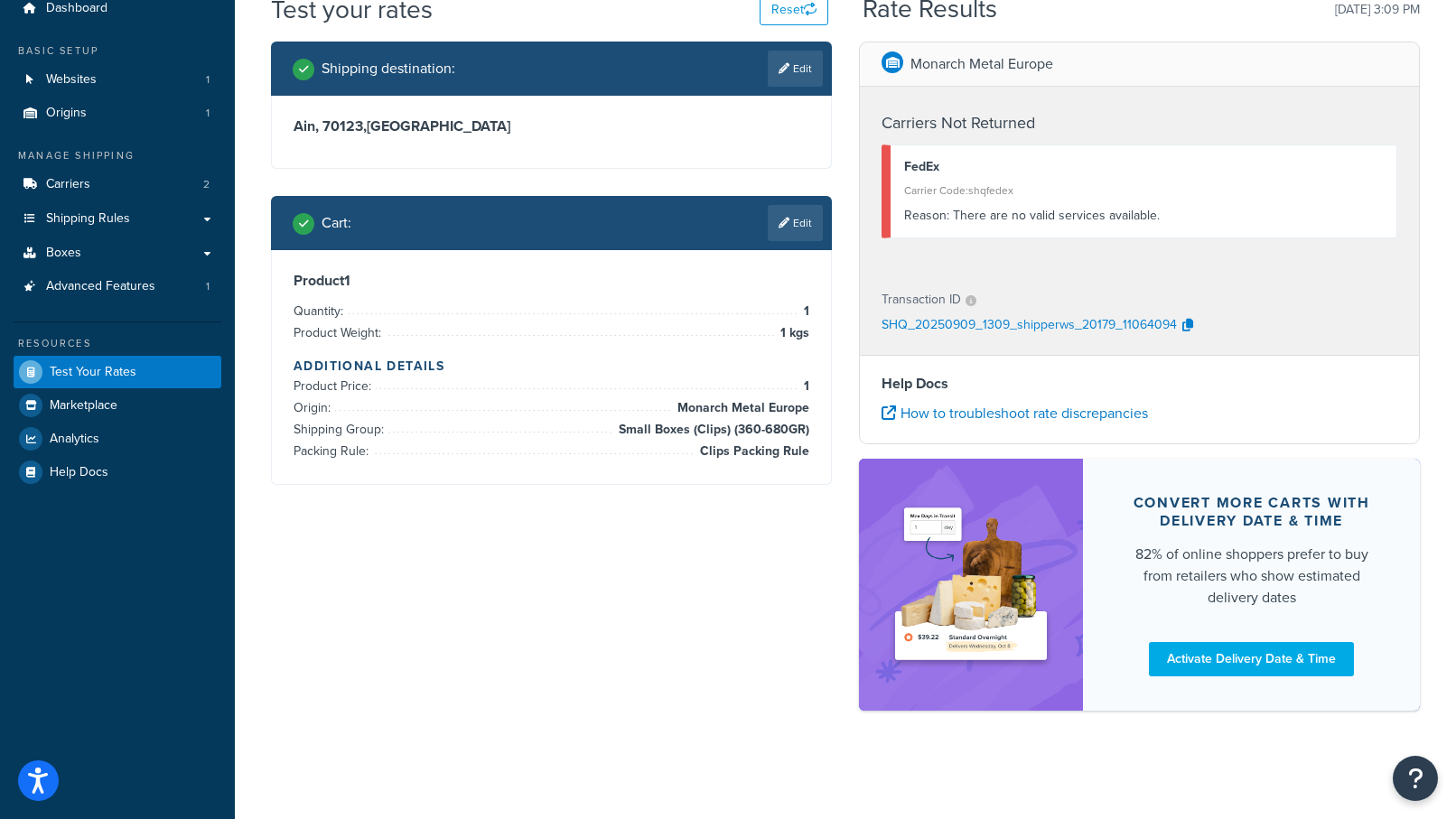
scroll to position [0, 0]
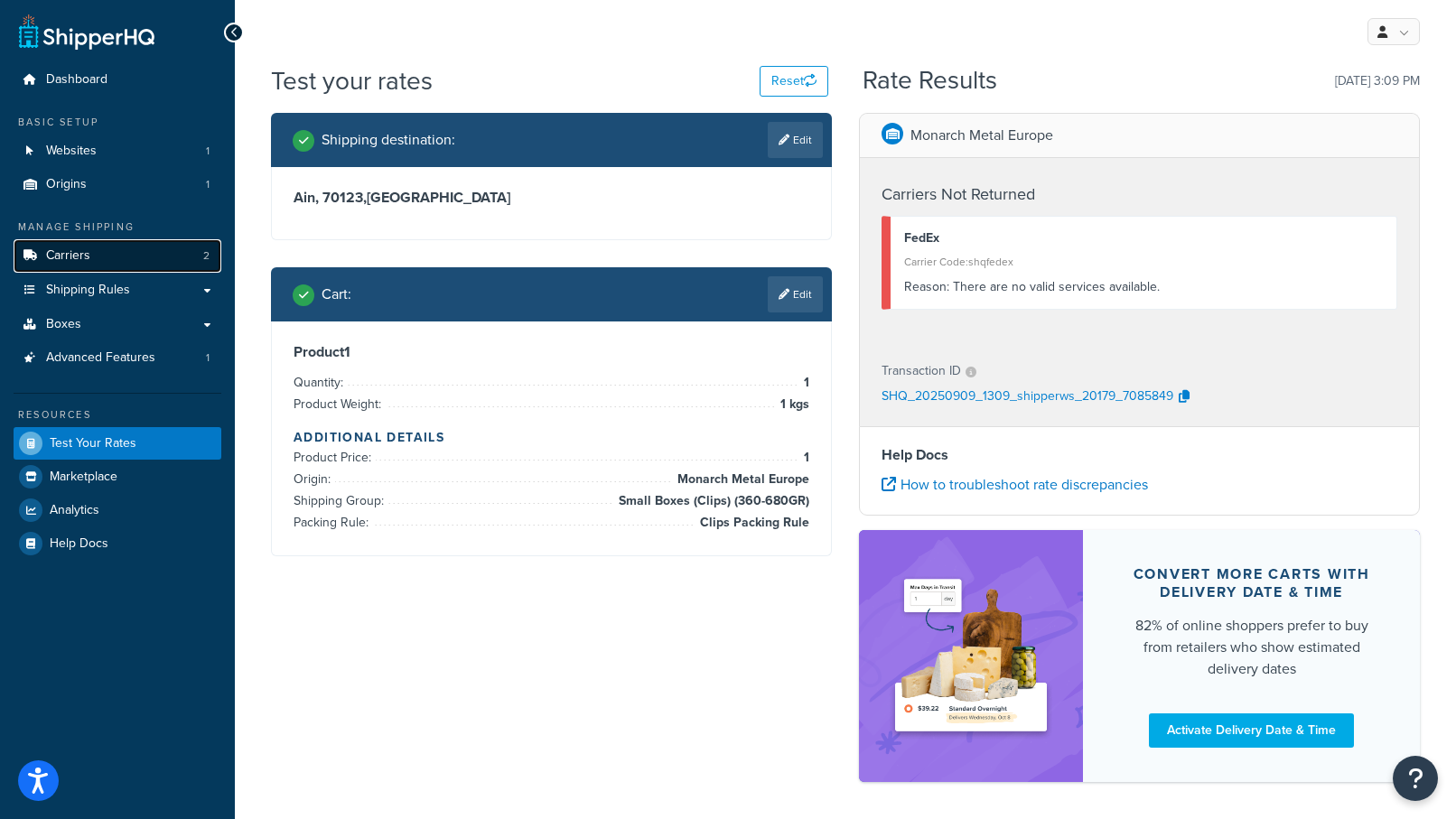
click at [139, 259] on link "Carriers 2" at bounding box center [117, 255] width 207 height 33
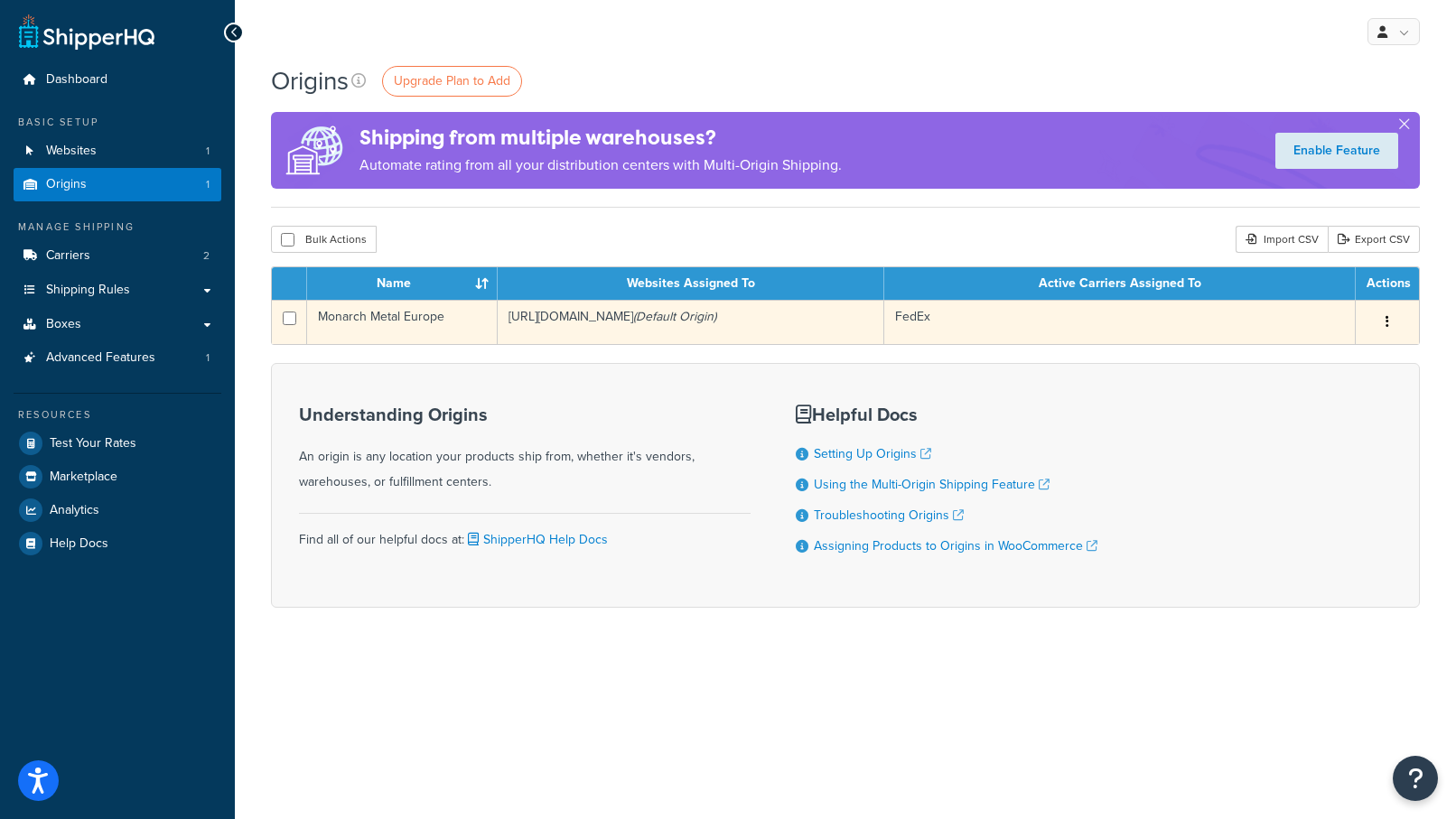
click at [734, 319] on td "[URL][DOMAIN_NAME] (Default Origin)" at bounding box center [691, 321] width 386 height 44
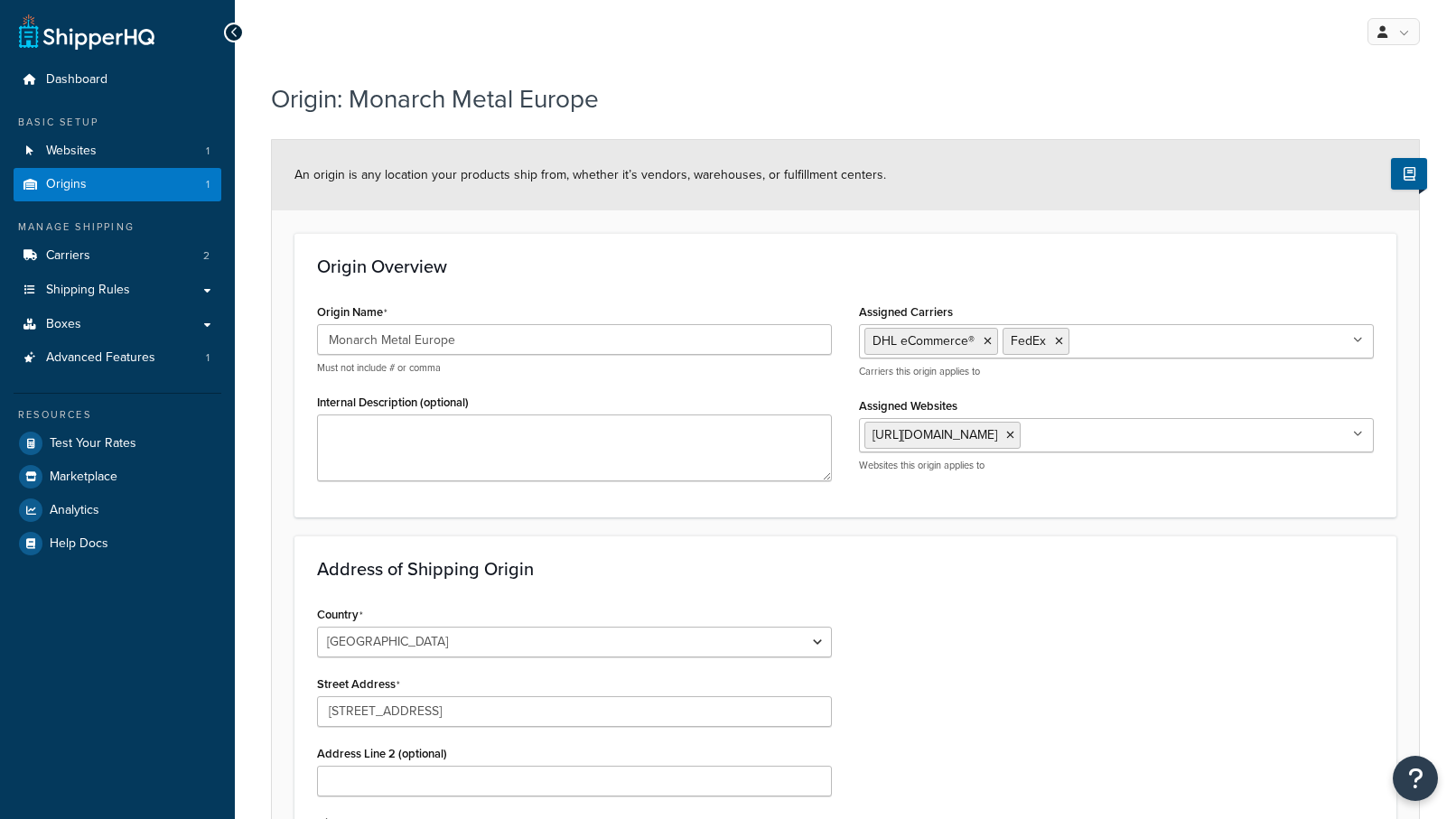
select select "1152"
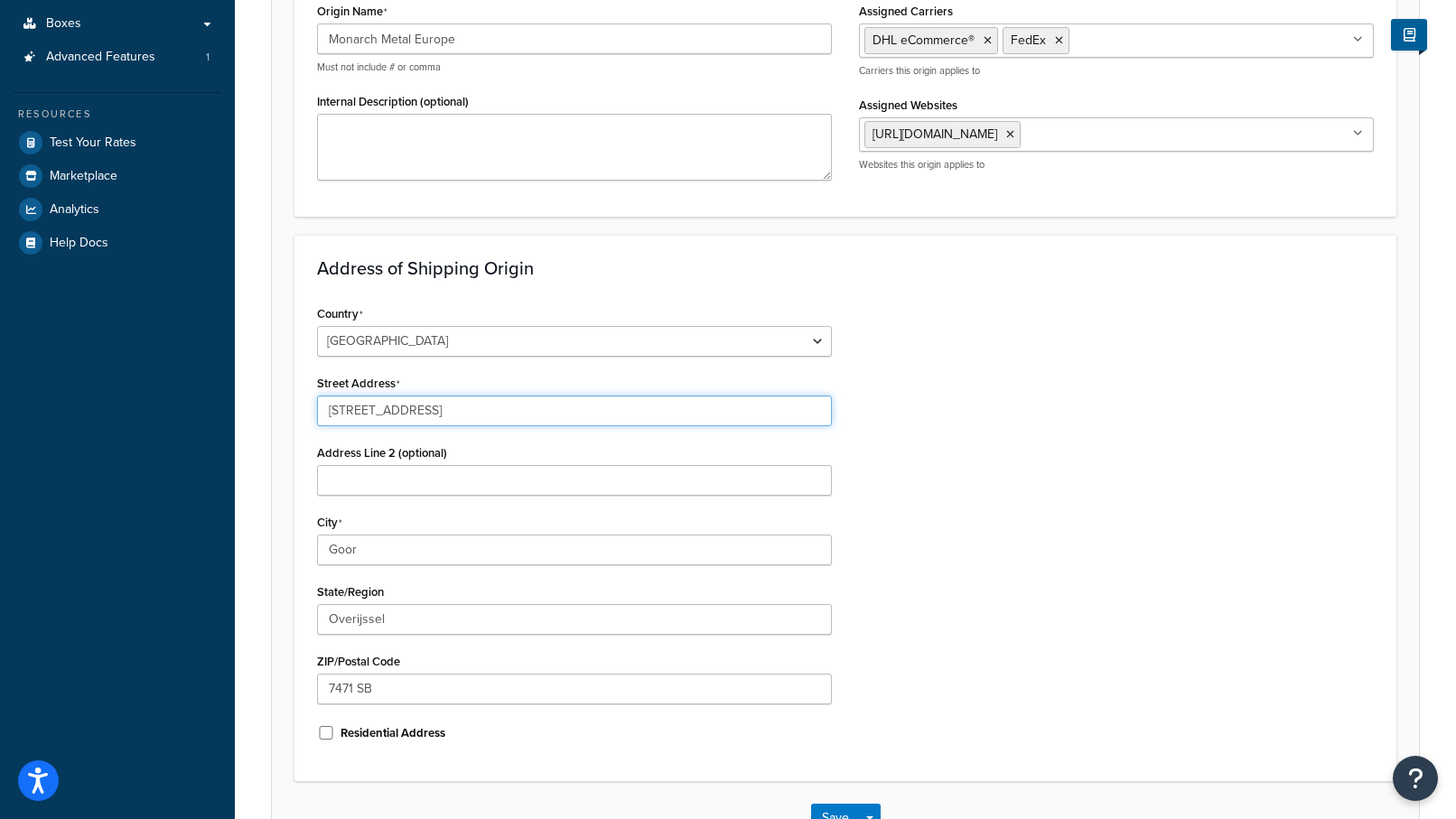
click at [438, 401] on input "[STREET_ADDRESS]" at bounding box center [574, 411] width 515 height 31
click at [438, 400] on input "[STREET_ADDRESS]" at bounding box center [574, 411] width 515 height 31
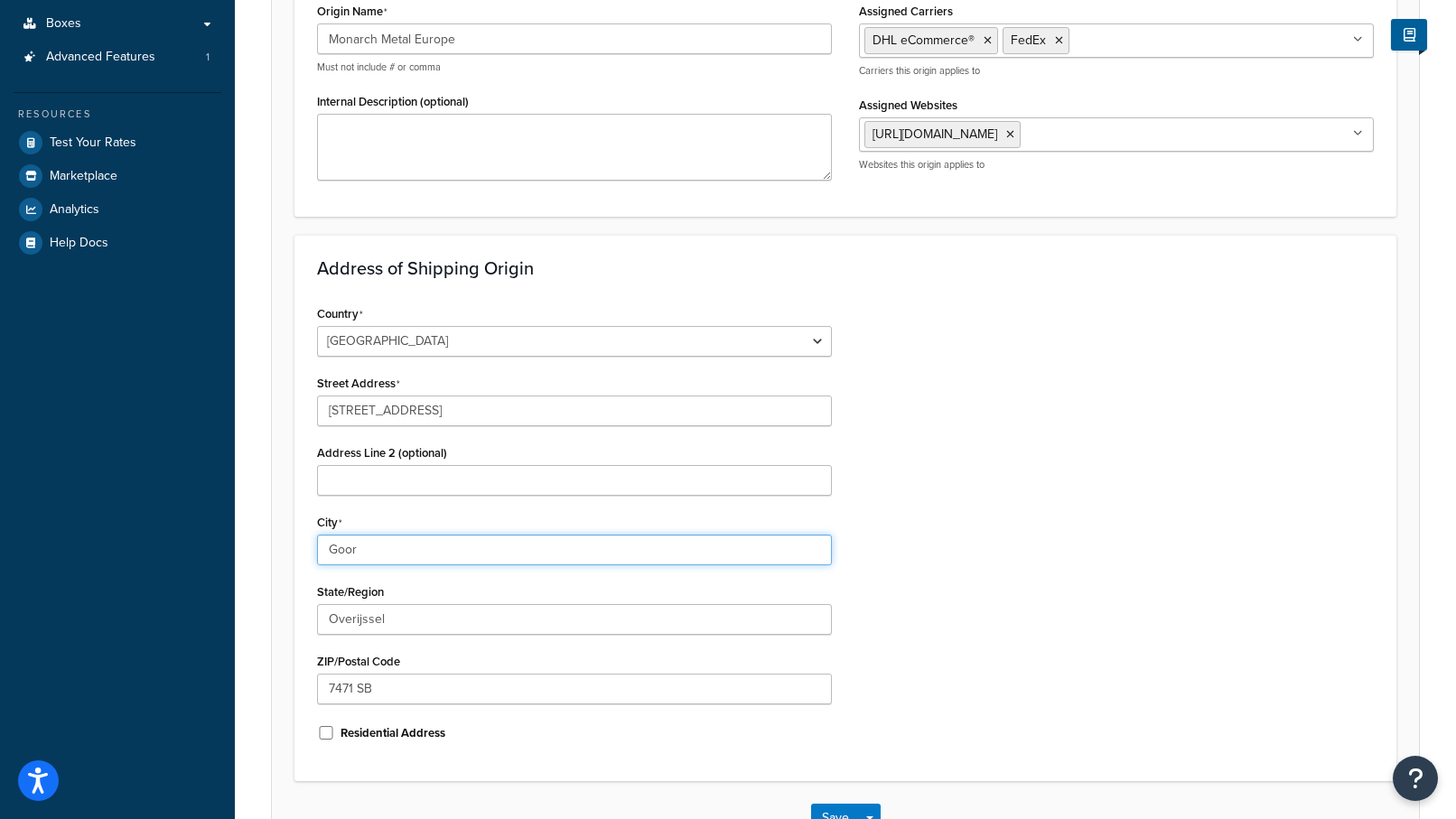
click at [383, 550] on input "Goor" at bounding box center [574, 549] width 515 height 31
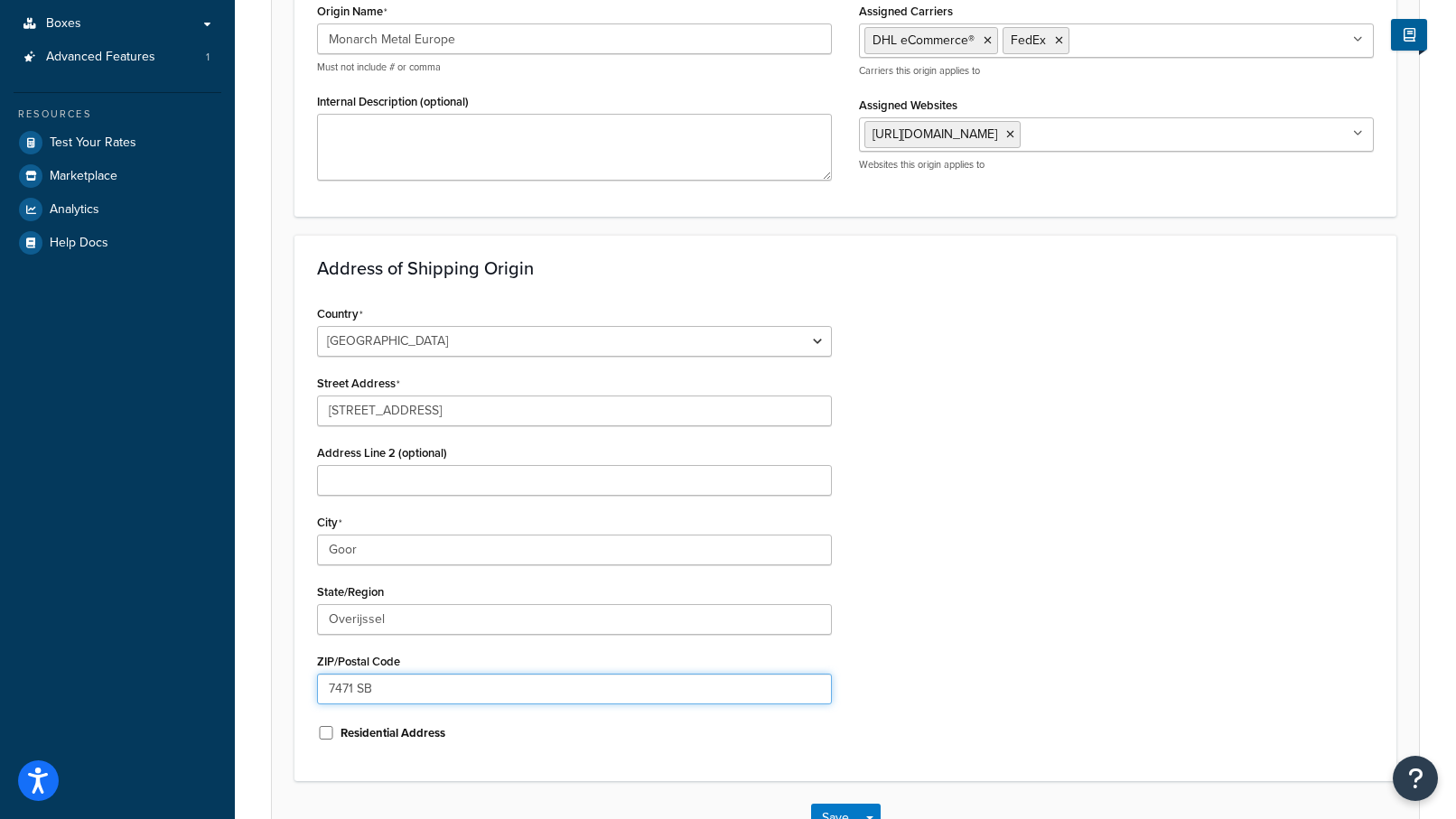
click at [376, 684] on input "7471 SB" at bounding box center [574, 689] width 515 height 31
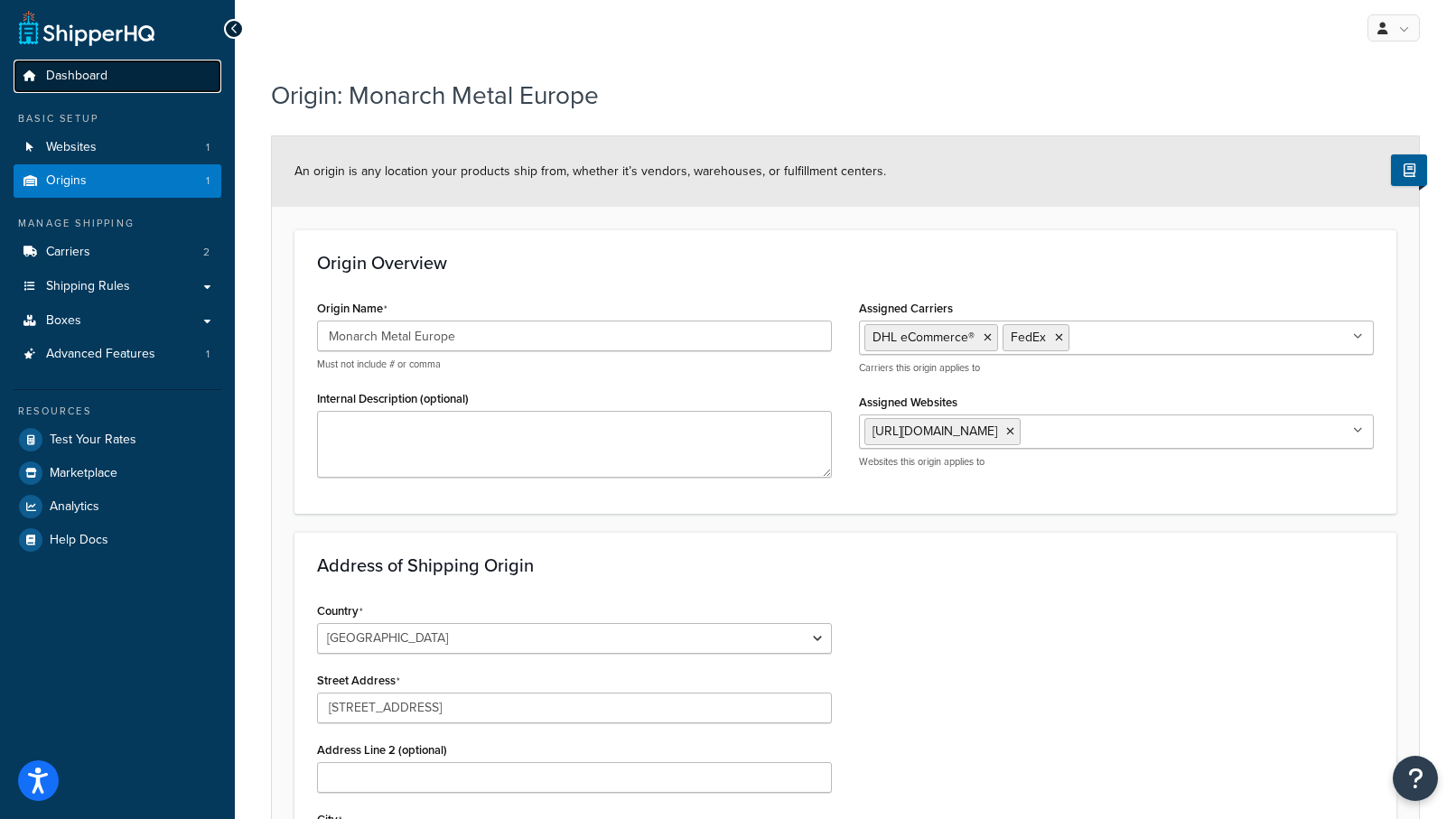
click at [93, 69] on span "Dashboard" at bounding box center [76, 76] width 61 height 15
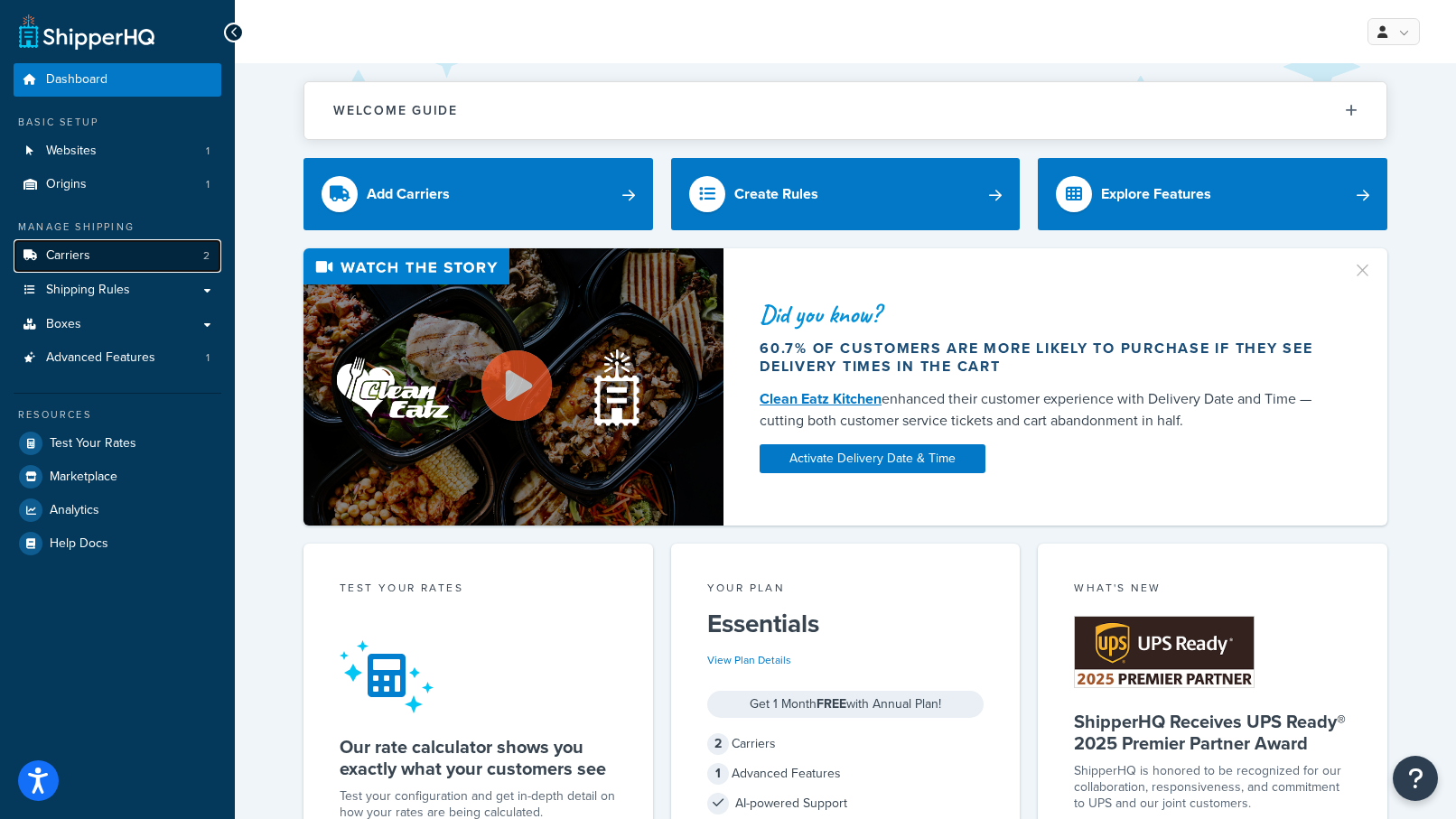
click at [74, 258] on span "Carriers" at bounding box center [68, 256] width 44 height 15
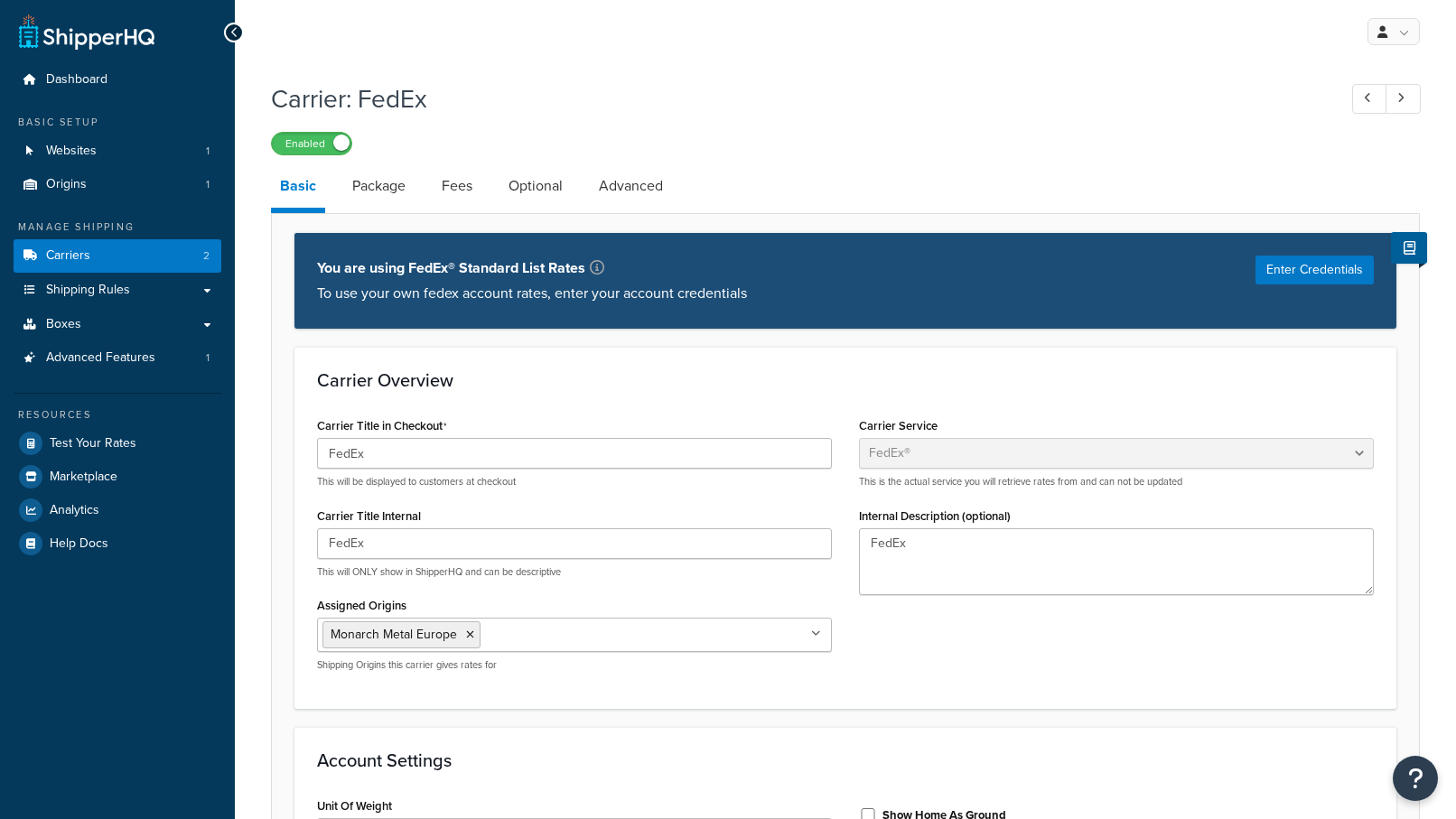
select select "fedEx"
select select "kg"
select select "CM"
select select "YOUR_PACKAGING"
click at [1310, 275] on button "Enter Credentials" at bounding box center [1315, 270] width 119 height 29
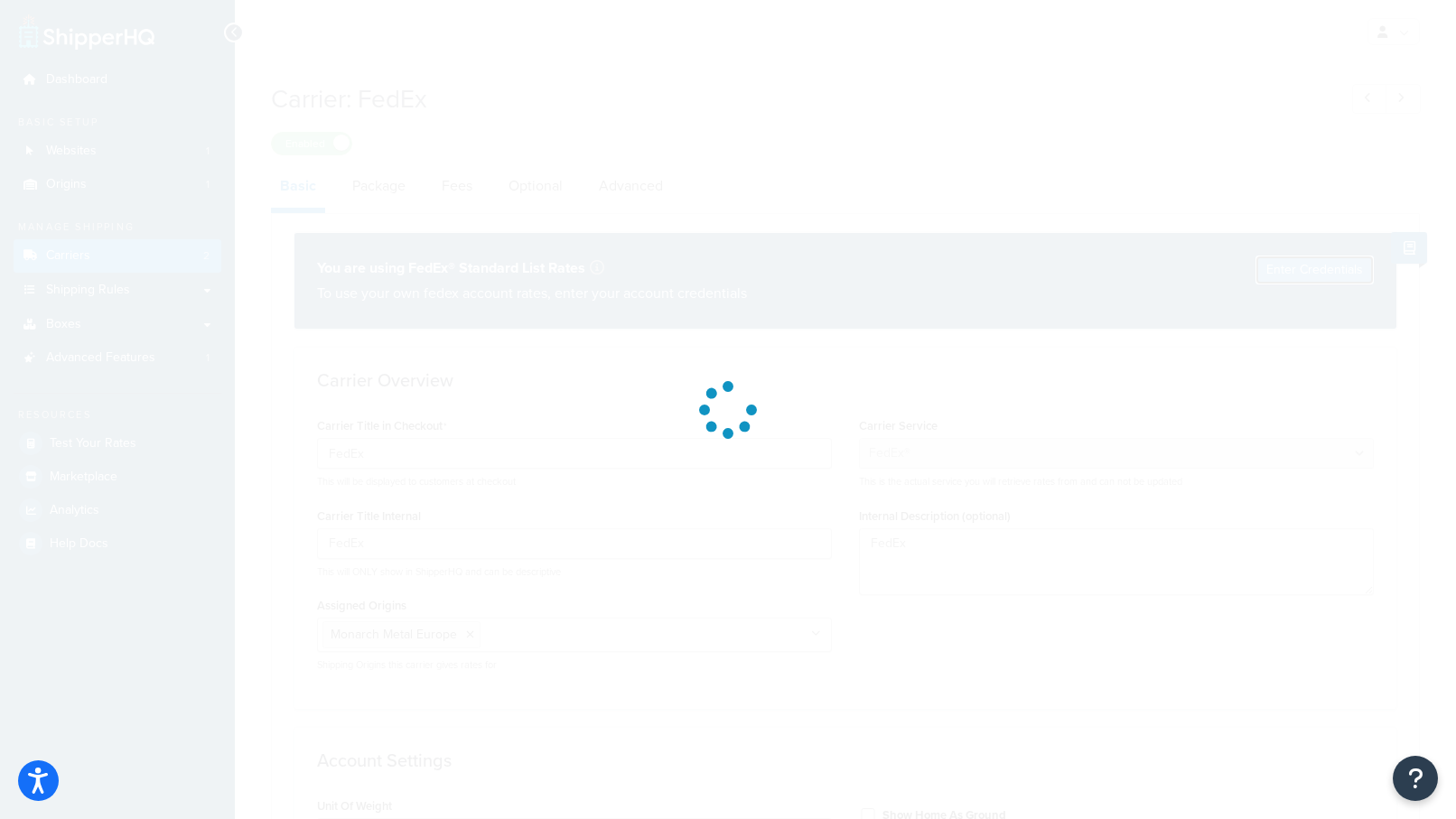
select select "US"
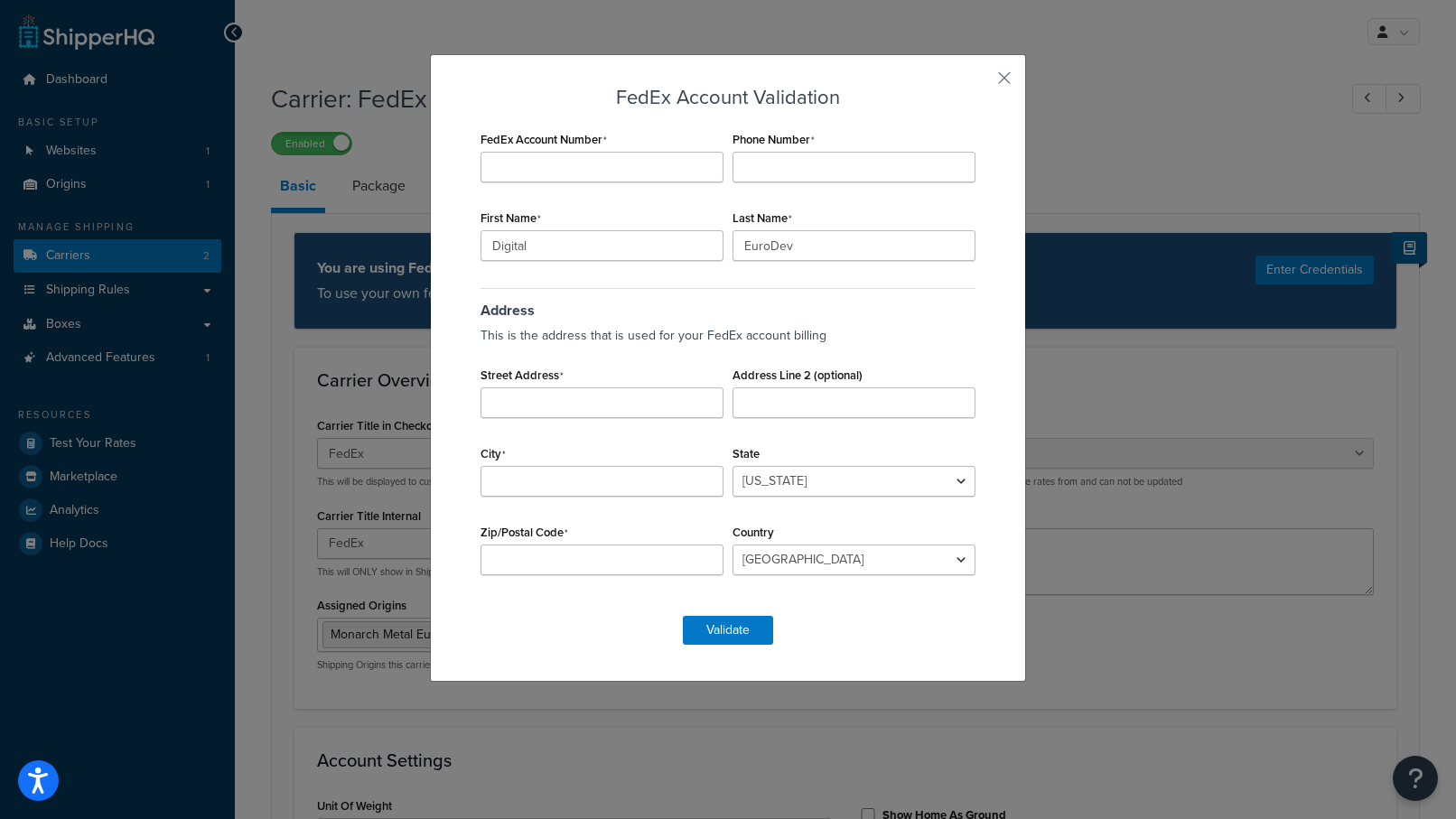
click at [1265, 148] on div "FedEx Account Validation FedEx Account Number Phone Number First Name Digital L…" at bounding box center [728, 409] width 1456 height 819
click at [995, 86] on div "FedEx Account Validation FedEx Account Number Phone Number First Name Digital L…" at bounding box center [728, 369] width 597 height 628
click at [980, 86] on button "button" at bounding box center [977, 84] width 5 height 5
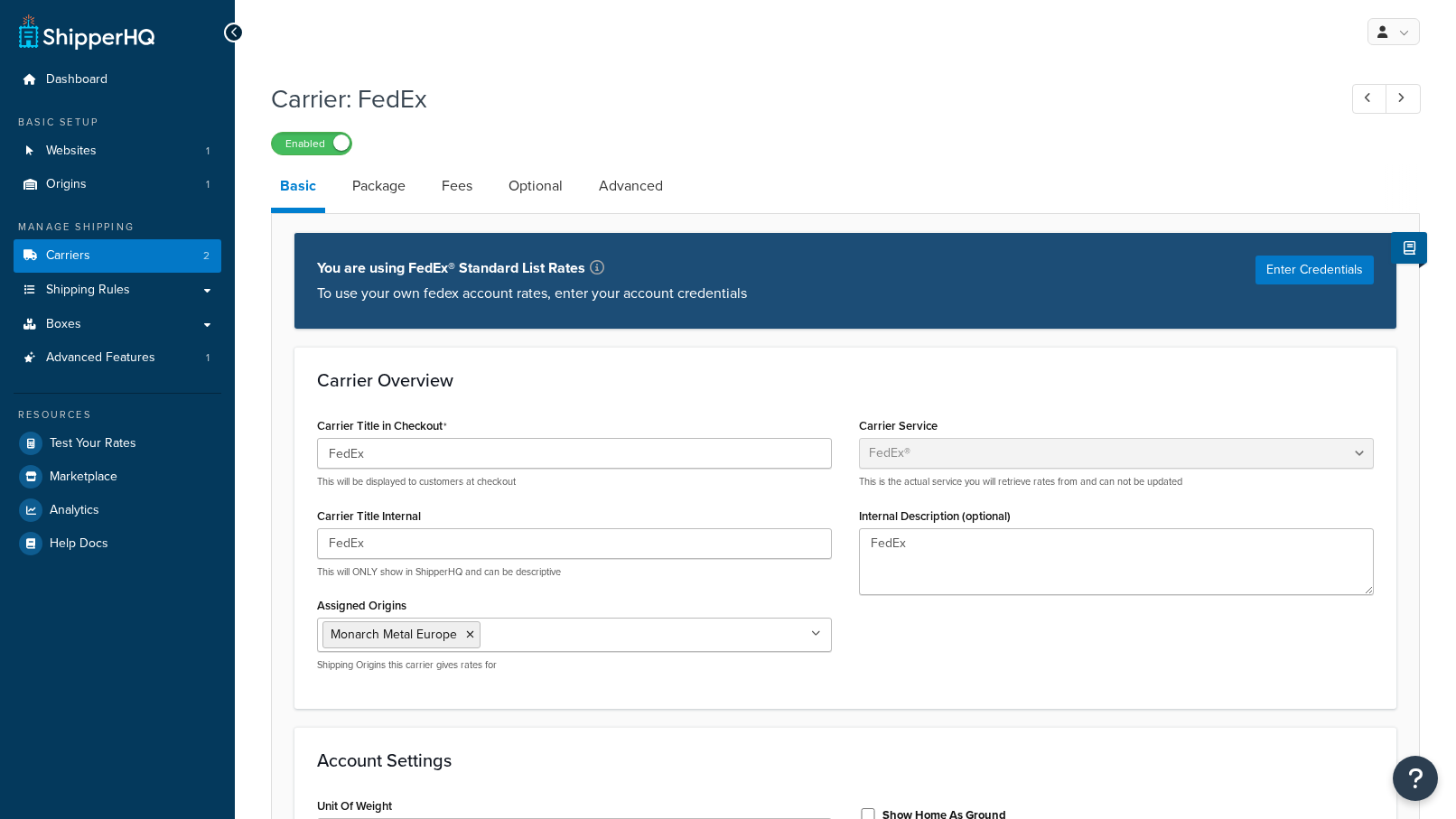
select select "fedEx"
select select "kg"
select select "CM"
select select "YOUR_PACKAGING"
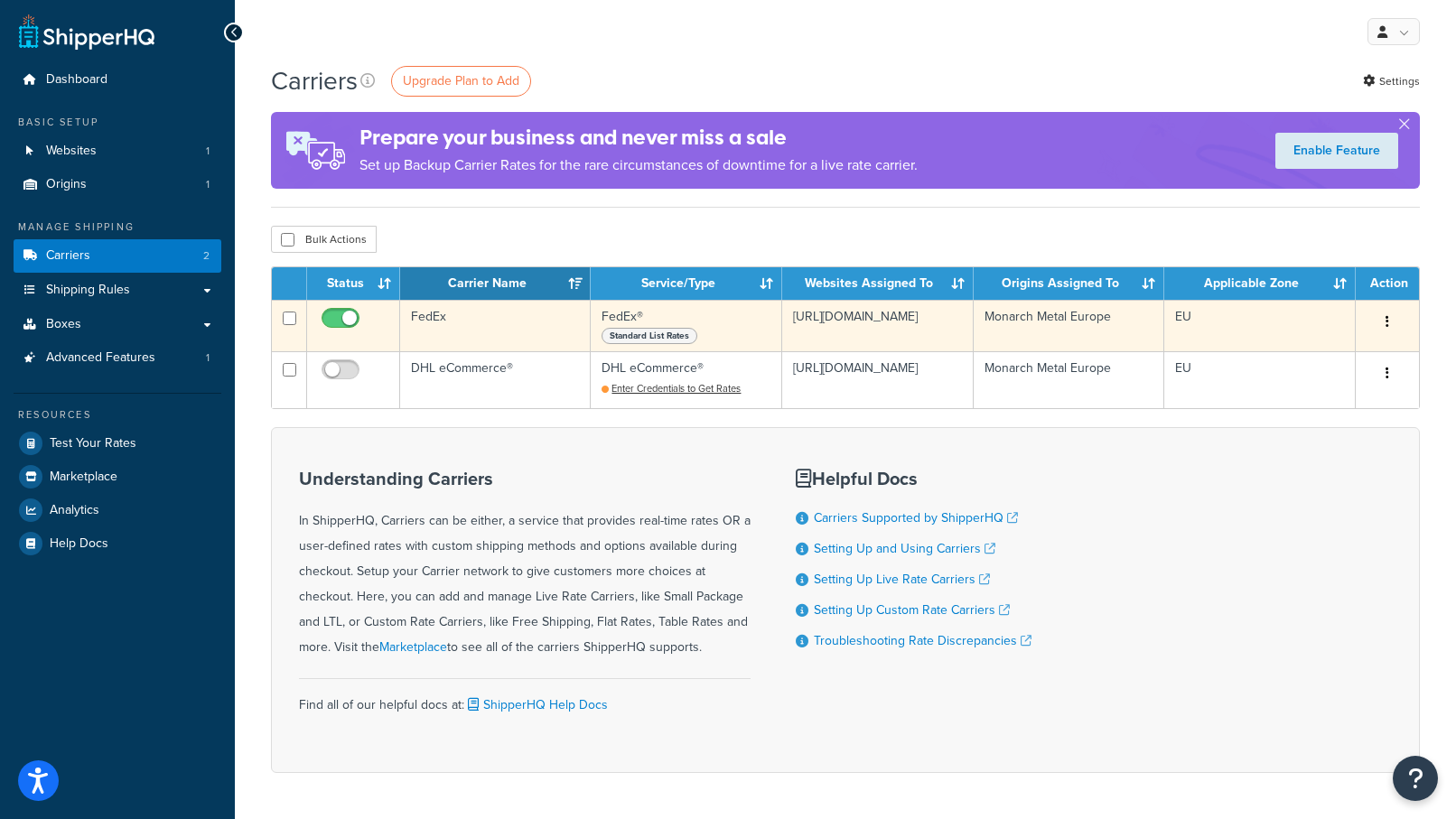
click at [499, 323] on td "FedEx" at bounding box center [496, 325] width 190 height 52
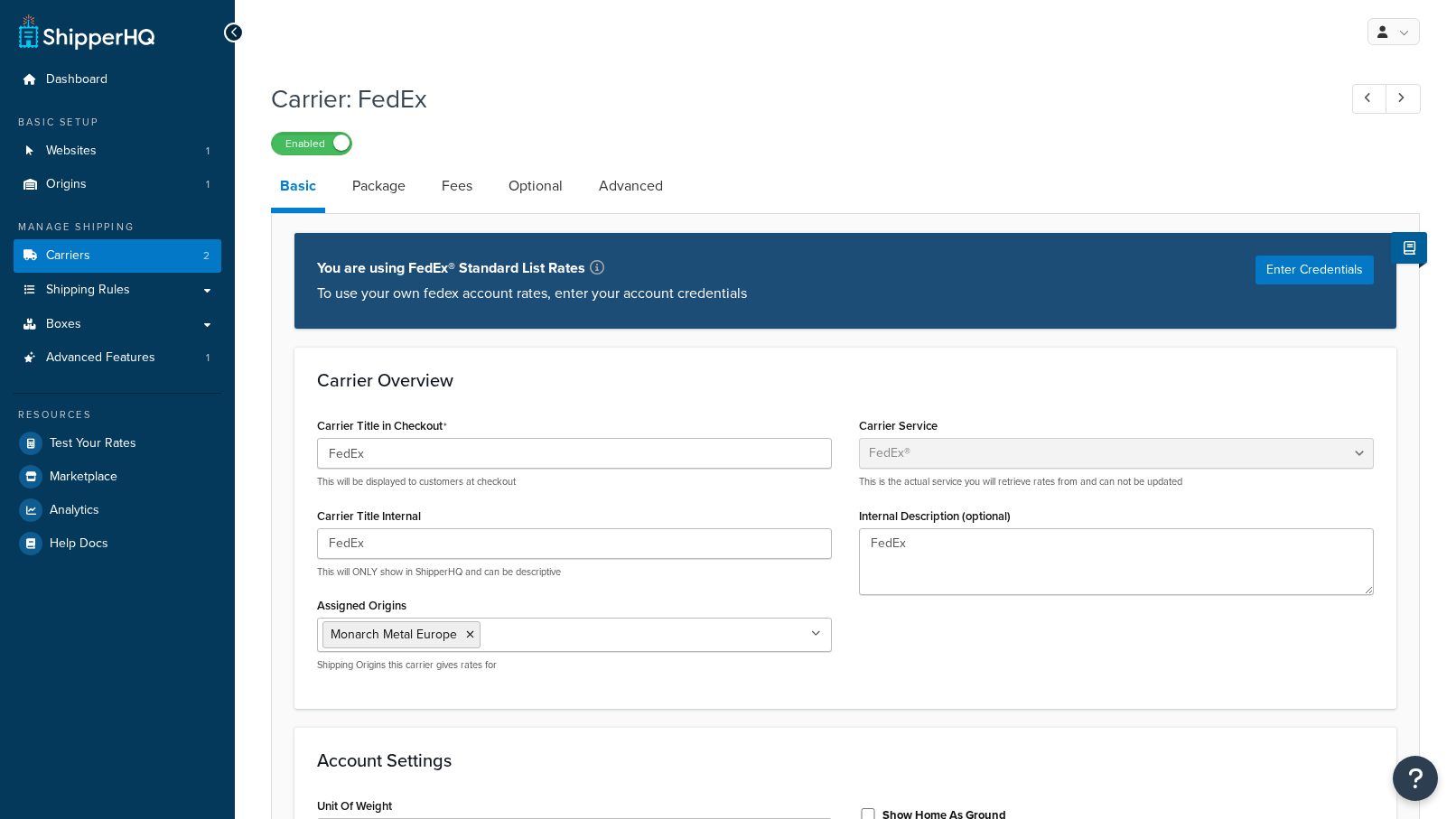
select select "fedEx"
select select "kg"
select select "CM"
select select "YOUR_PACKAGING"
click at [1402, 245] on button at bounding box center [1409, 248] width 36 height 32
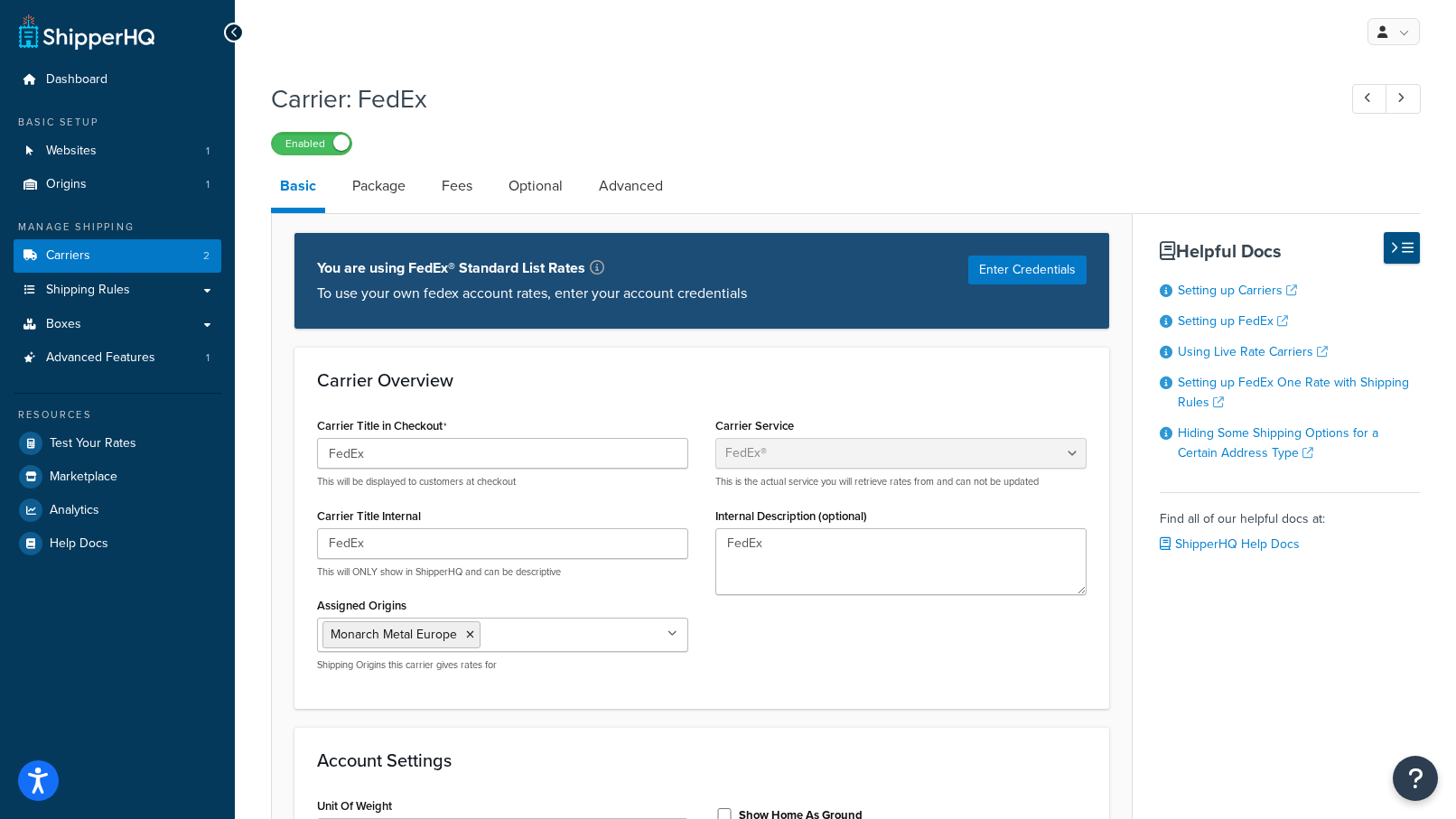
click at [1402, 245] on icon at bounding box center [1408, 248] width 11 height 13
